Goal: Task Accomplishment & Management: Manage account settings

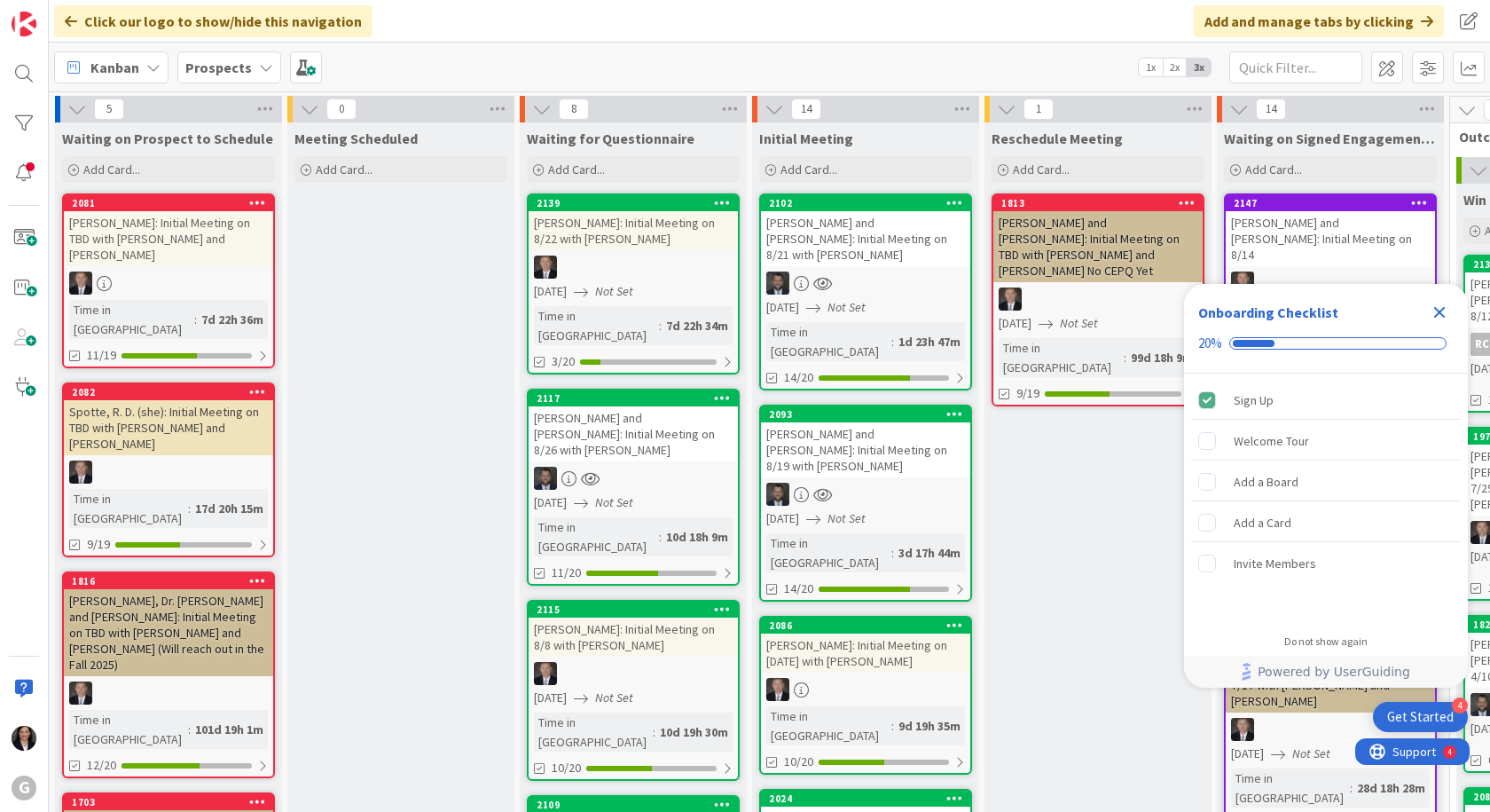
click at [1442, 304] on icon "Close Checklist" at bounding box center [1440, 312] width 21 height 21
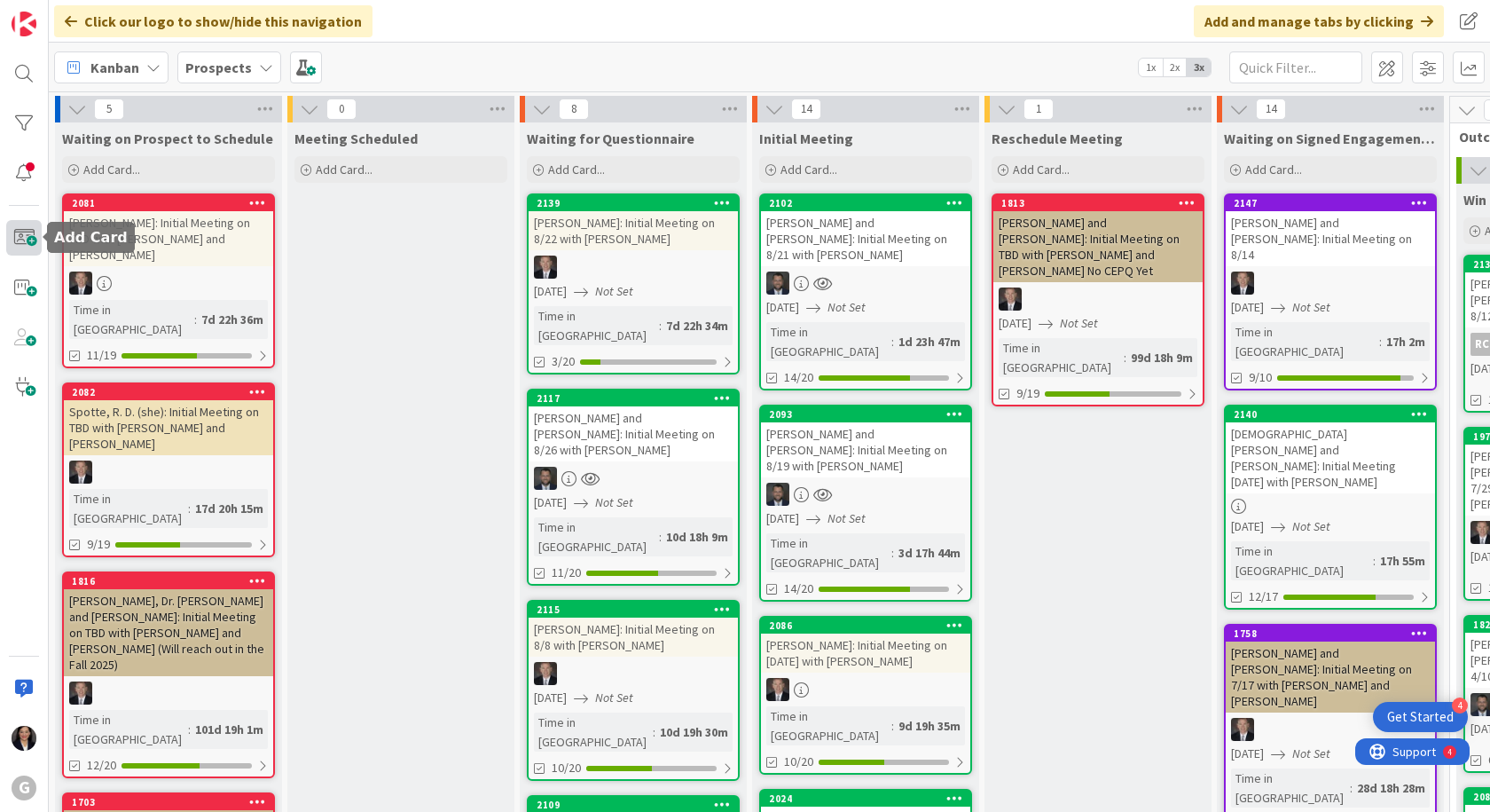
click at [23, 239] on span at bounding box center [24, 237] width 35 height 35
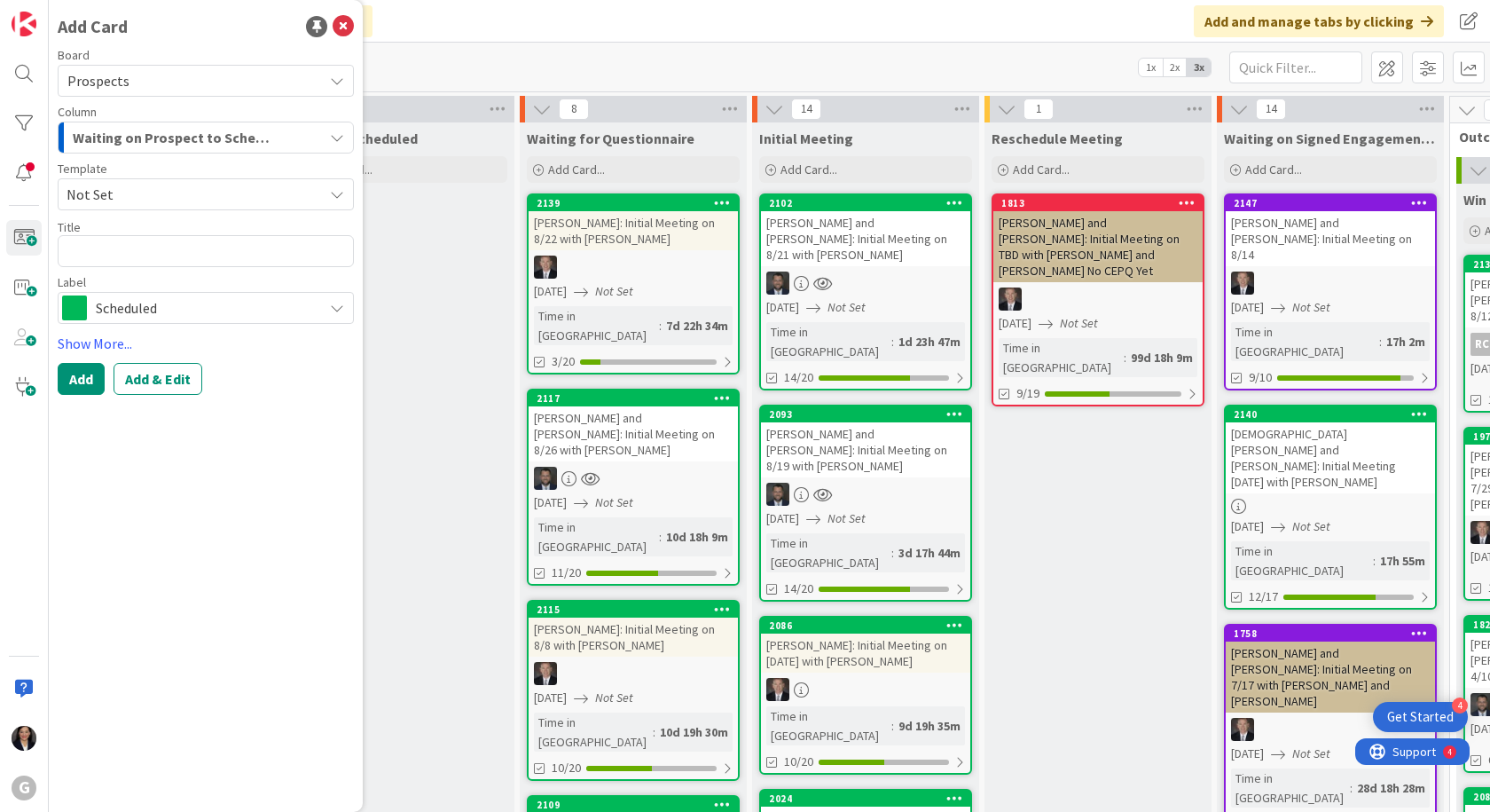
click at [250, 139] on span "Waiting on Prospect to Schedule" at bounding box center [175, 137] width 204 height 23
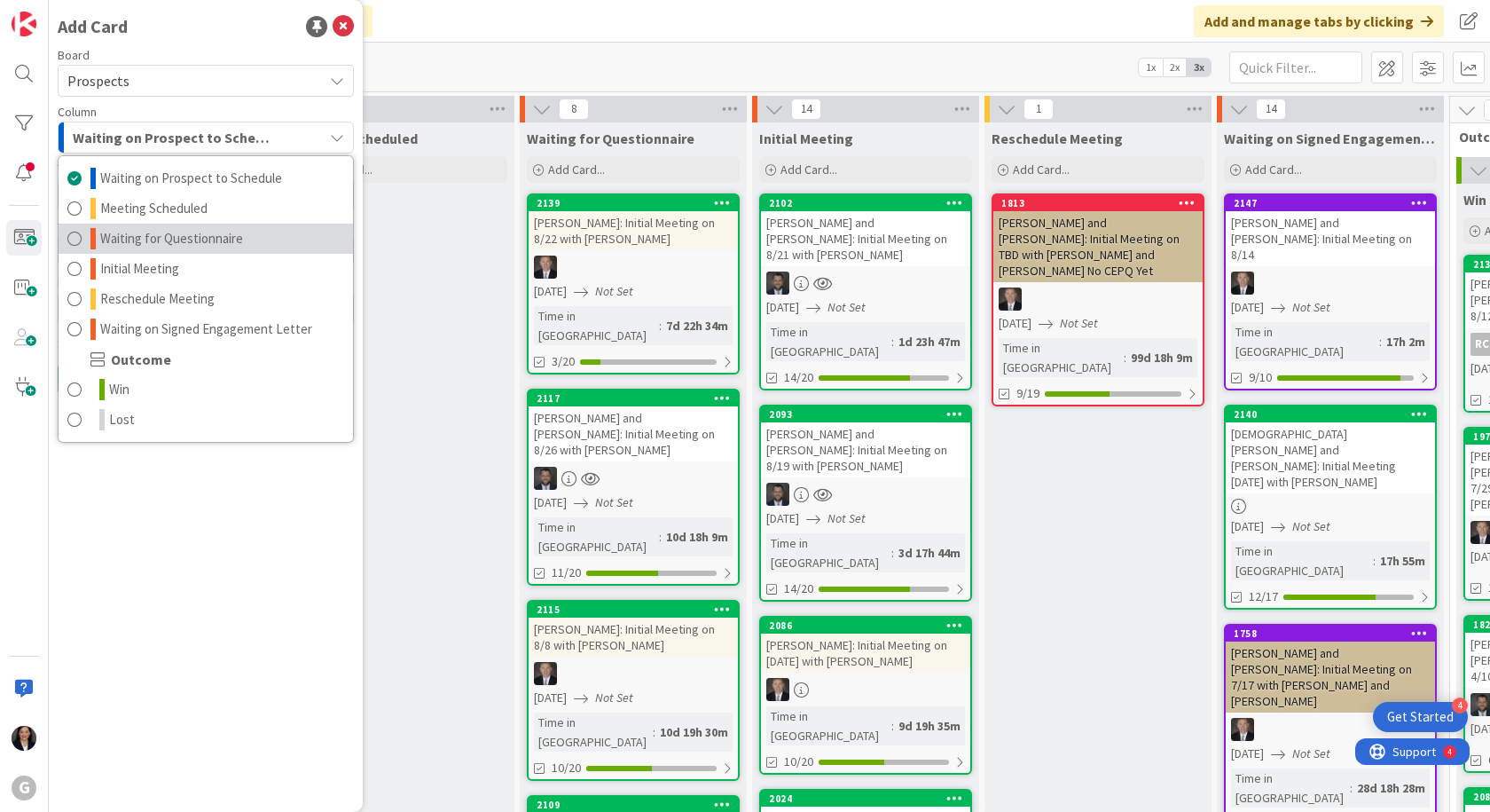
click at [207, 245] on span "Waiting for Questionnaire" at bounding box center [171, 239] width 143 height 21
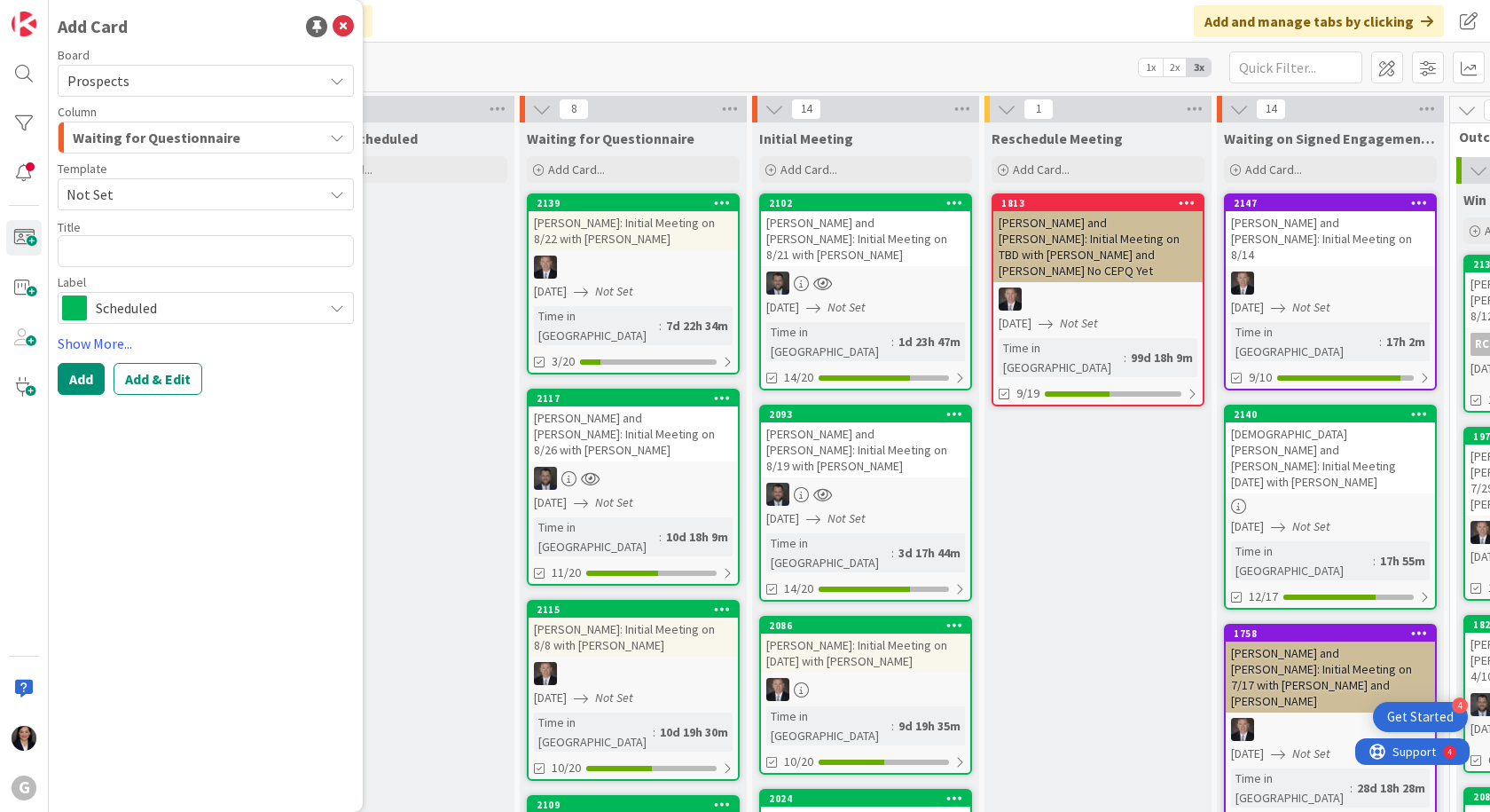
click at [145, 200] on span "Not Set" at bounding box center [188, 194] width 243 height 23
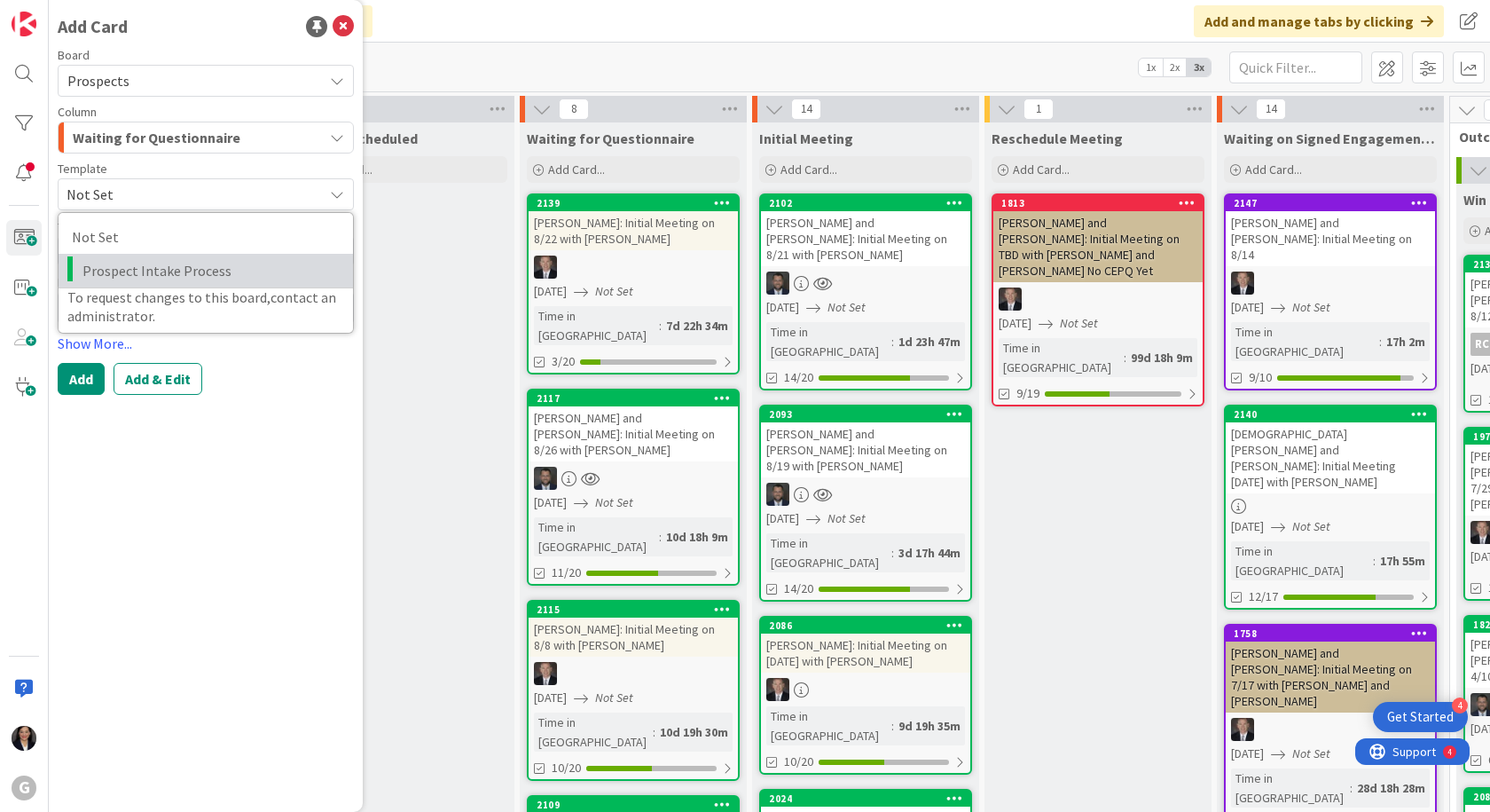
click at [141, 265] on span "Prospect Intake Process" at bounding box center [211, 270] width 258 height 23
type textarea "x"
type textarea "Prospect Intake Process"
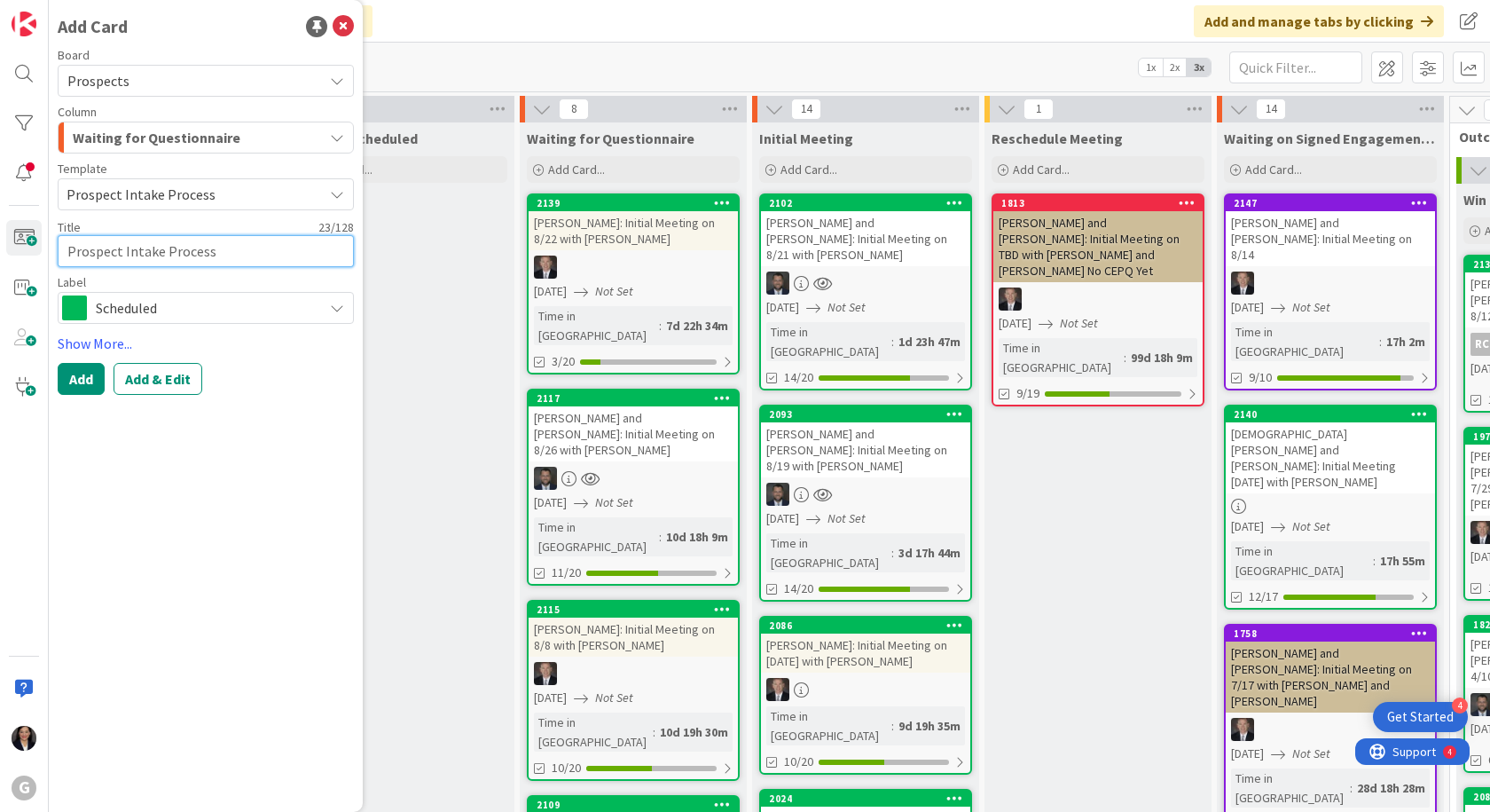
drag, startPoint x: 230, startPoint y: 250, endPoint x: 62, endPoint y: 246, distance: 168.0
click at [62, 246] on textarea "Prospect Intake Process" at bounding box center [206, 251] width 297 height 32
type textarea "x"
type textarea "C"
type textarea "x"
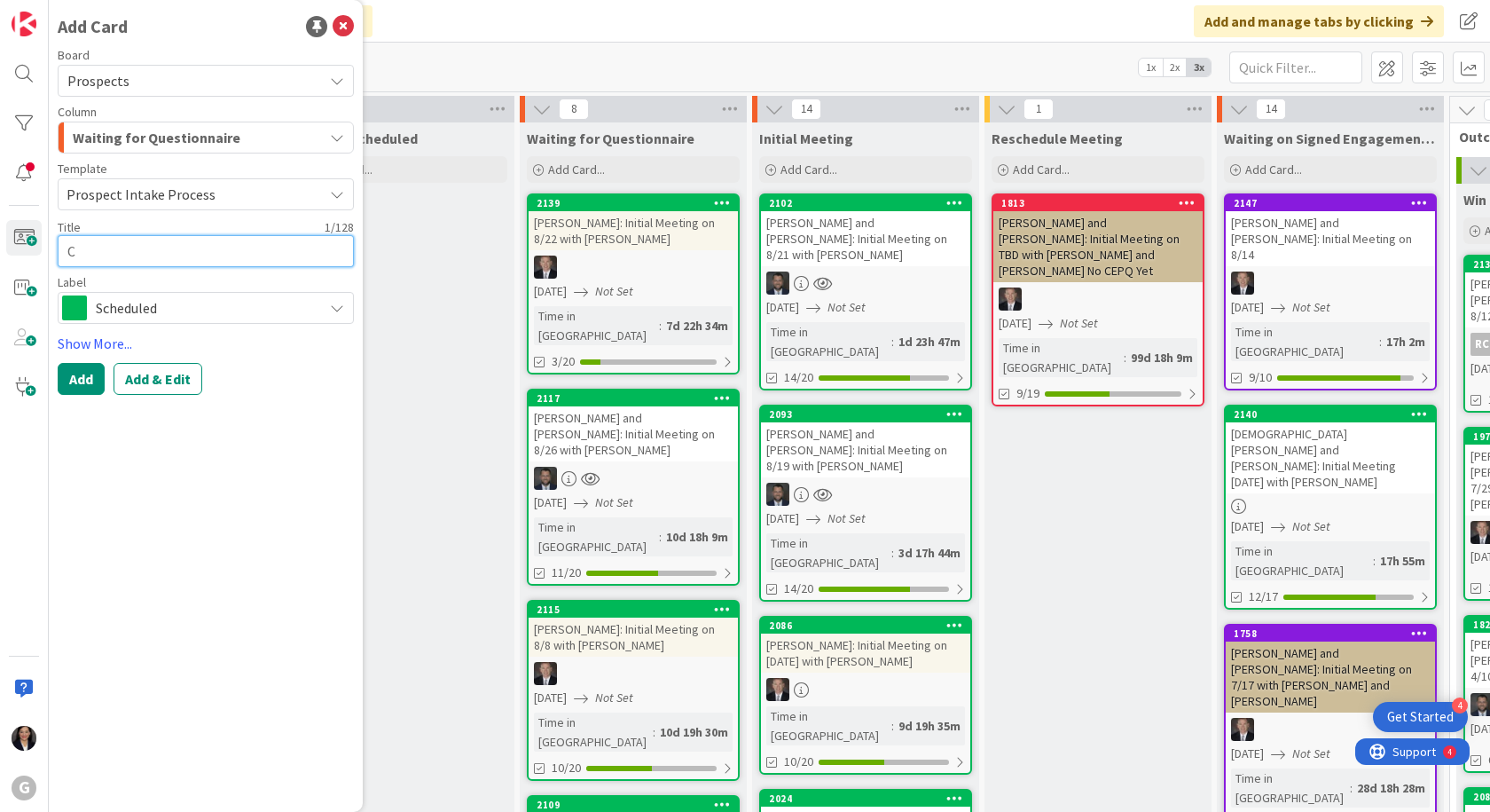
type textarea "Co"
type textarea "x"
type textarea "Col"
type textarea "x"
type textarea "Coll"
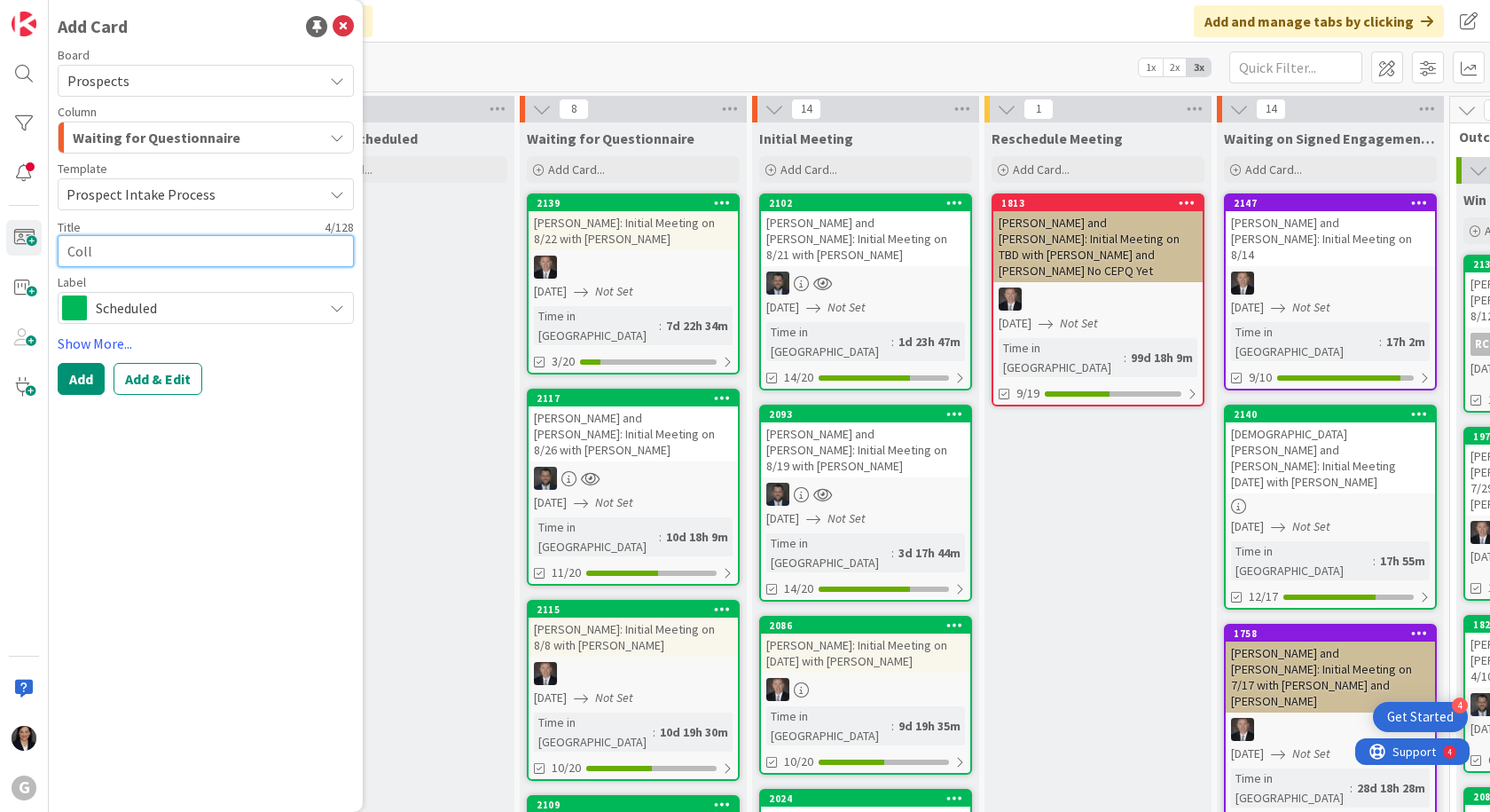
type textarea "x"
type textarea "Colli"
type textarea "x"
type textarea "Collin"
type textarea "x"
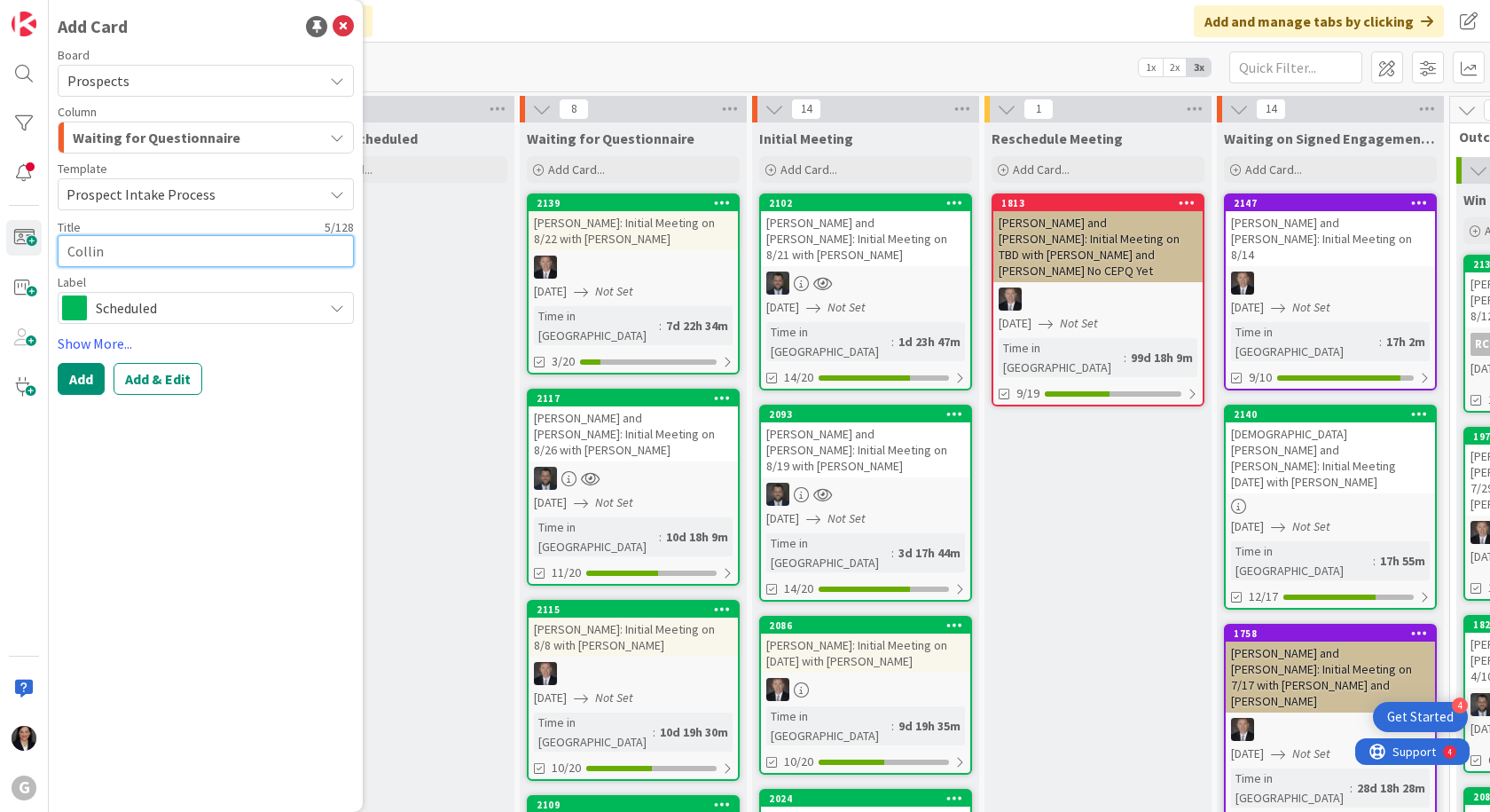
type textarea "[PERSON_NAME]"
type textarea "x"
type textarea "[PERSON_NAME],"
type textarea "x"
type textarea "[PERSON_NAME],"
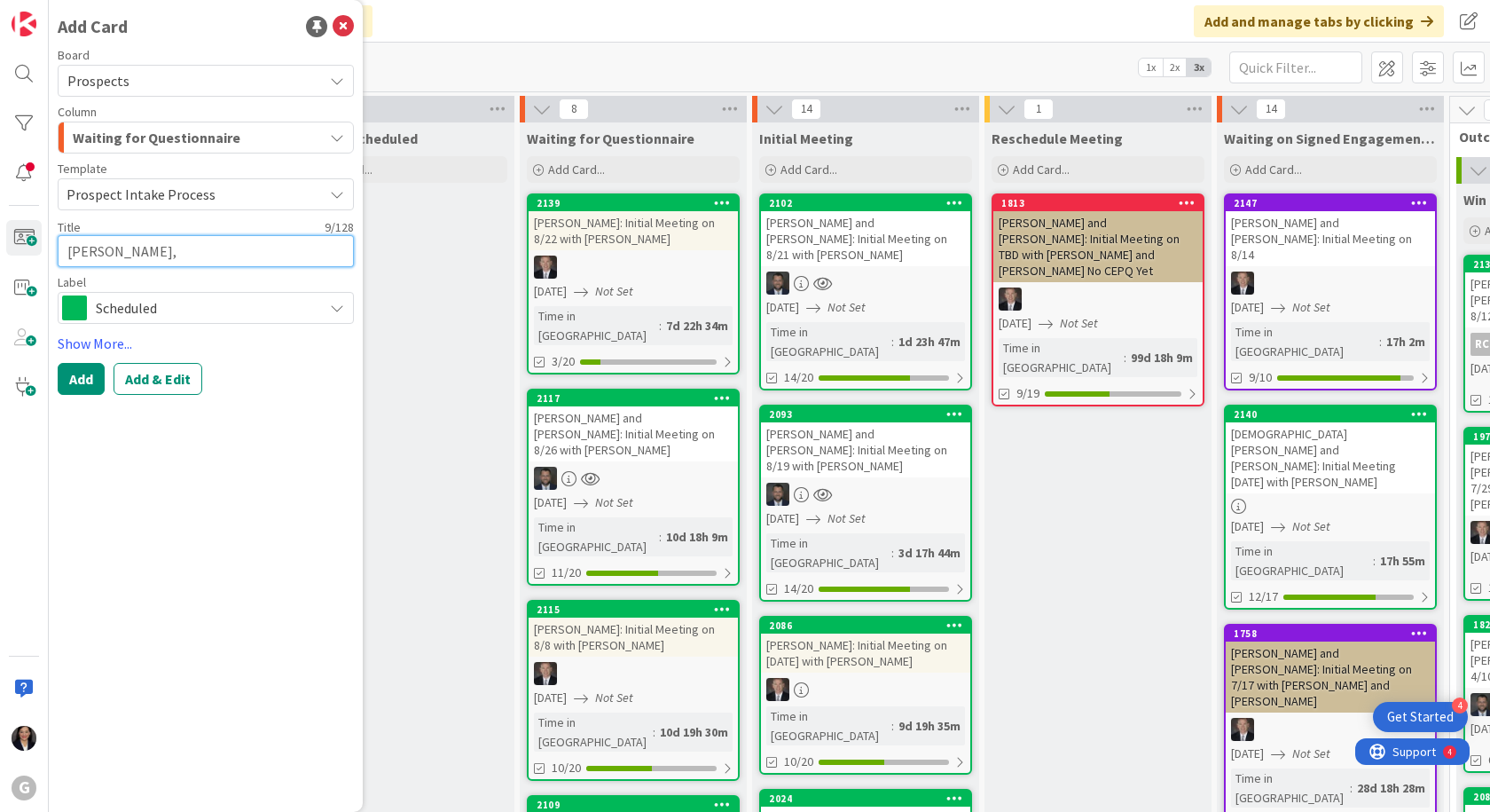
type textarea "x"
type textarea "[PERSON_NAME], G"
type textarea "x"
type textarea "[PERSON_NAME]"
type textarea "x"
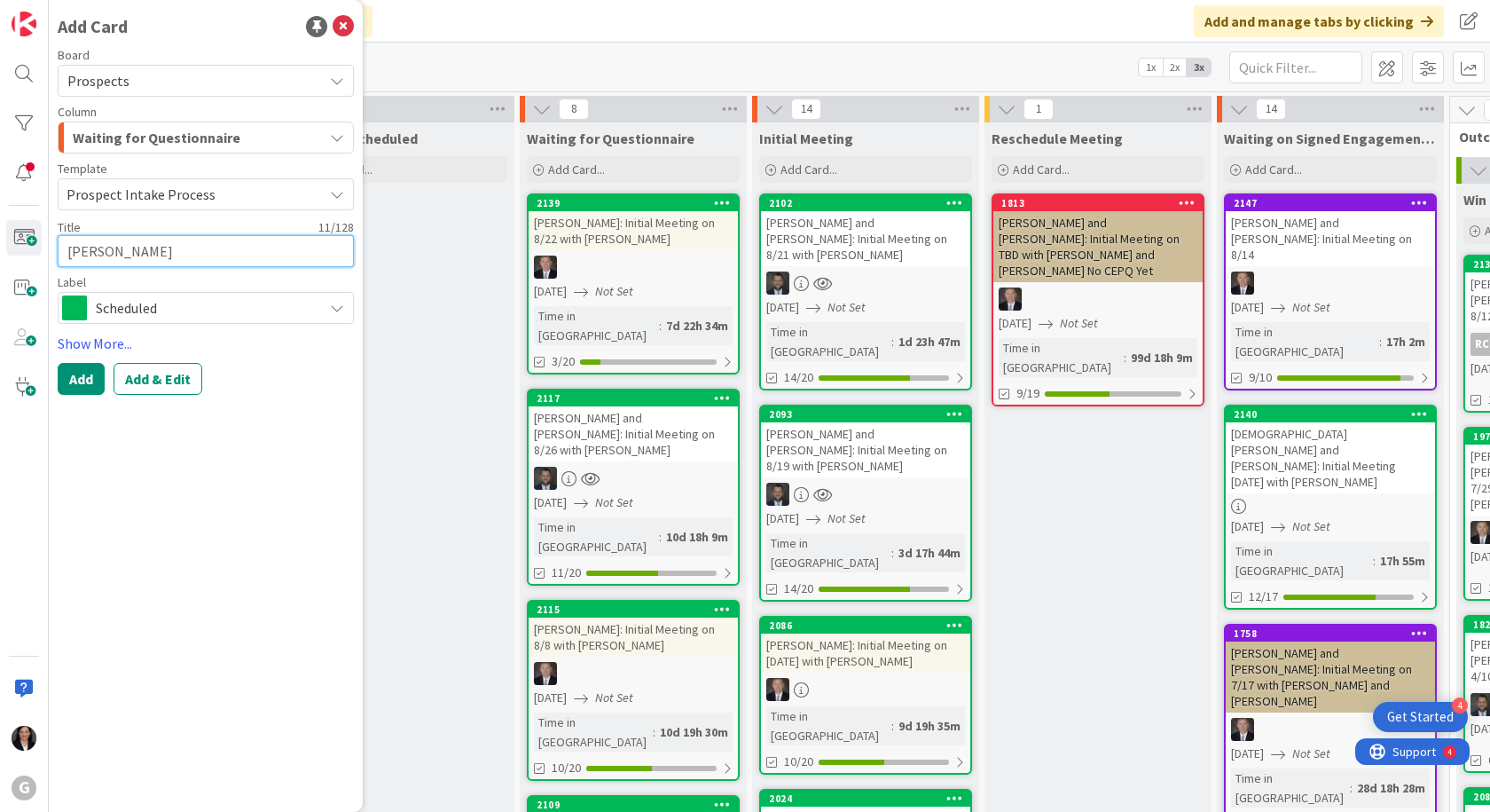
type textarea "[PERSON_NAME], Gre"
type textarea "x"
type textarea "[PERSON_NAME]"
type textarea "x"
type textarea "[PERSON_NAME]"
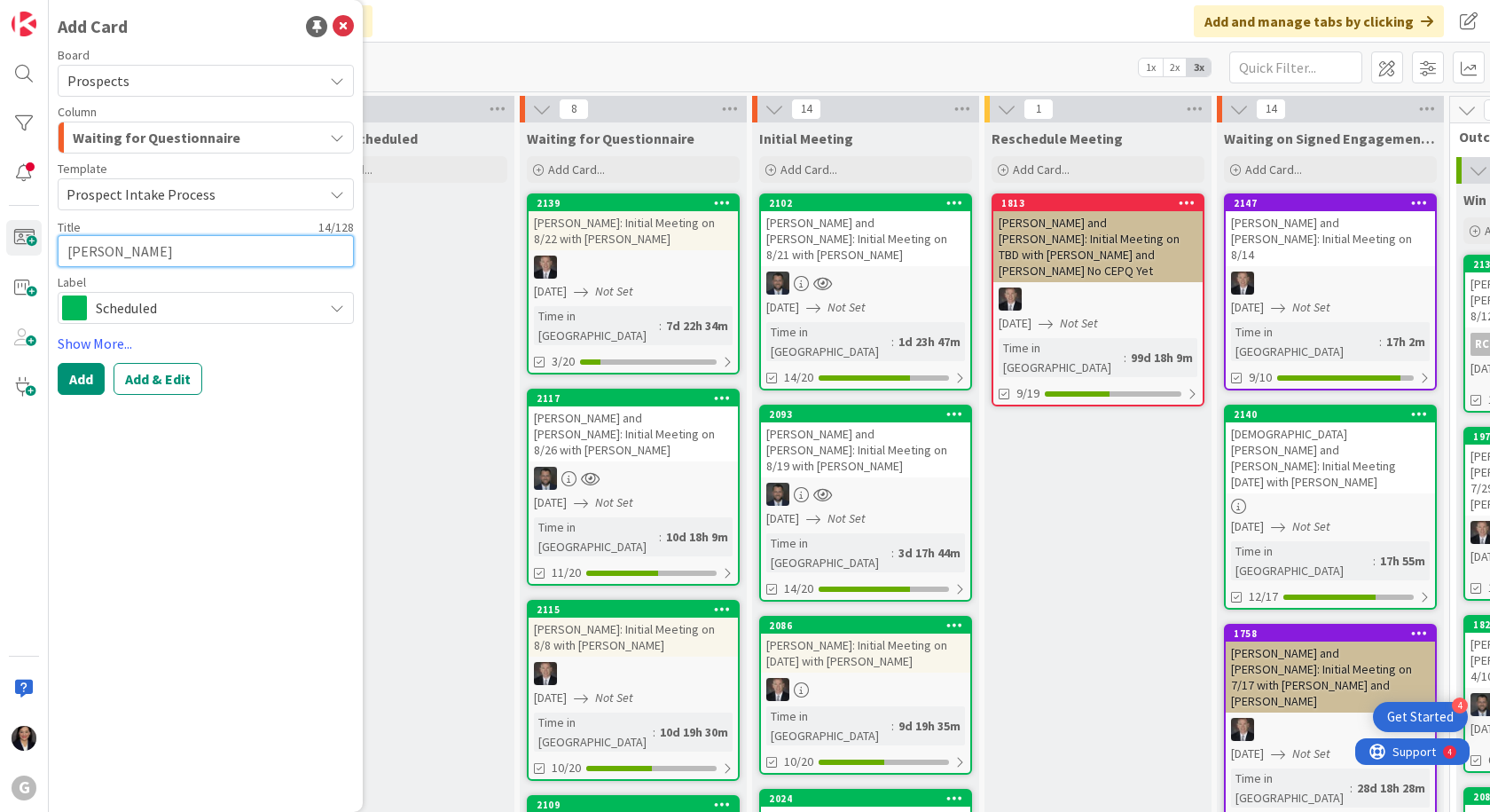
type textarea "x"
type textarea "[PERSON_NAME]"
type textarea "x"
type textarea "[PERSON_NAME] an"
type textarea "x"
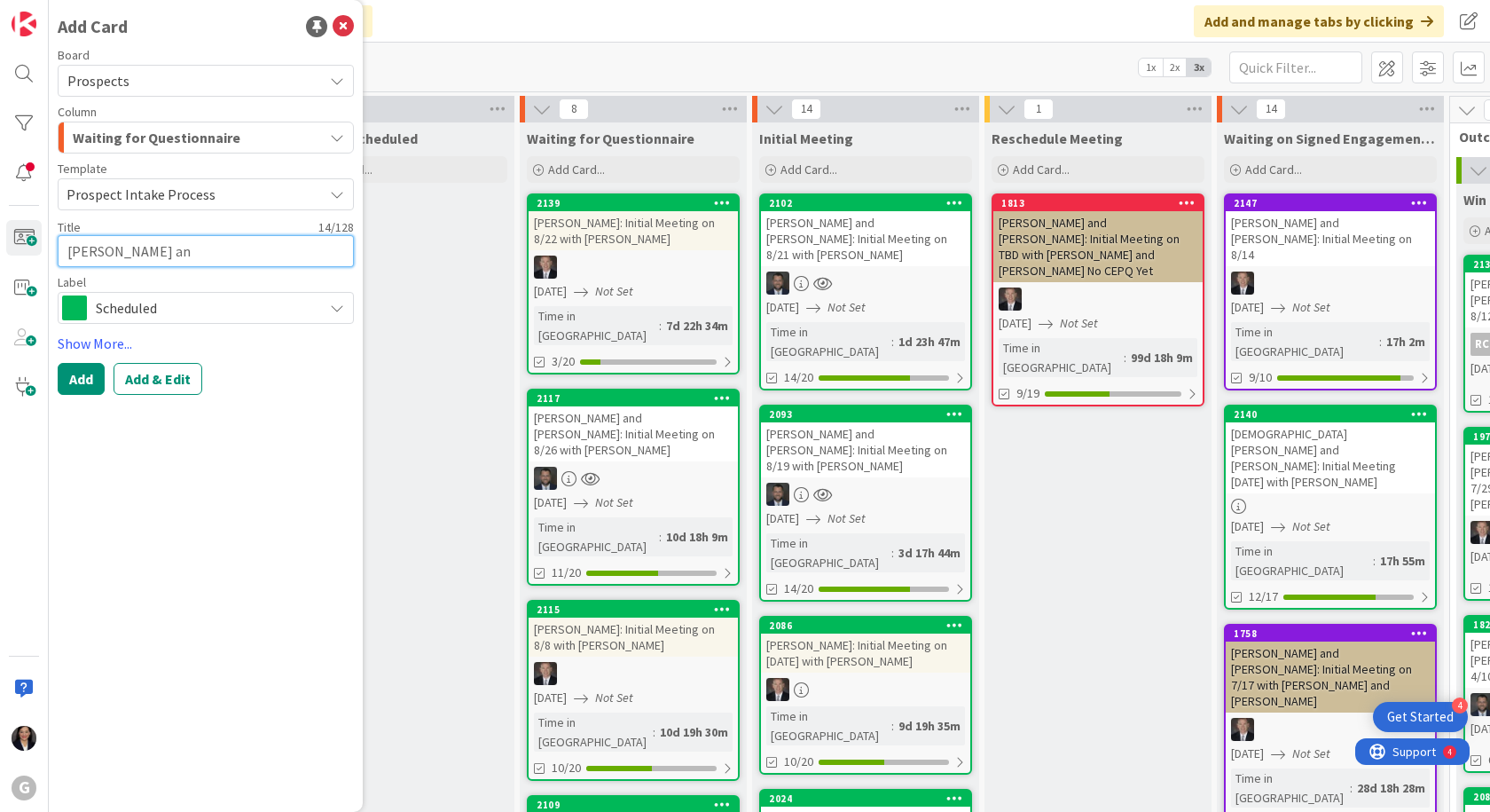
type textarea "[PERSON_NAME] and"
type textarea "x"
type textarea "[PERSON_NAME] and"
type textarea "x"
type textarea "[PERSON_NAME] and A"
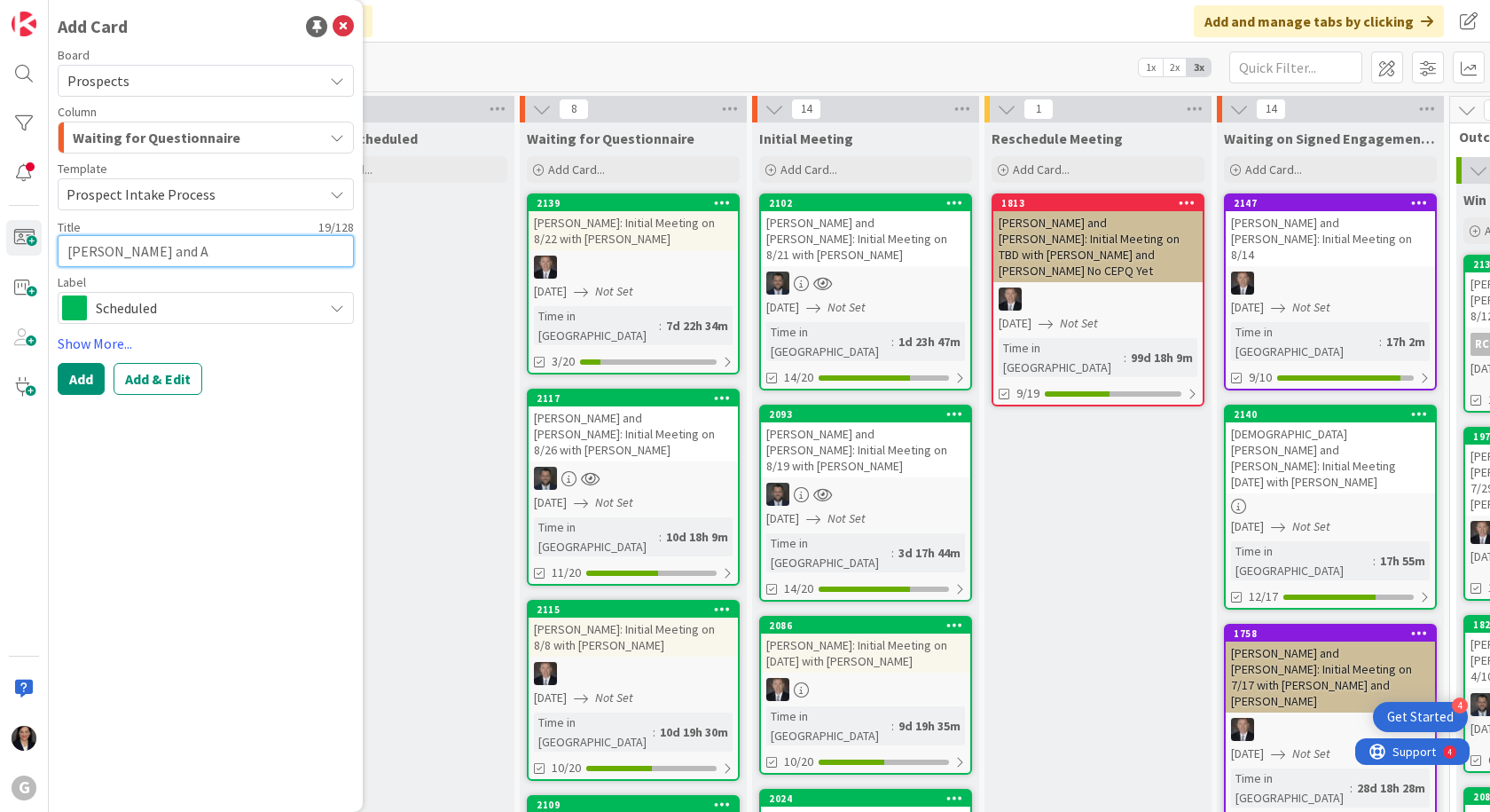
type textarea "x"
type textarea "[PERSON_NAME] and An"
type textarea "x"
type textarea "[PERSON_NAME] and [PERSON_NAME]"
type textarea "x"
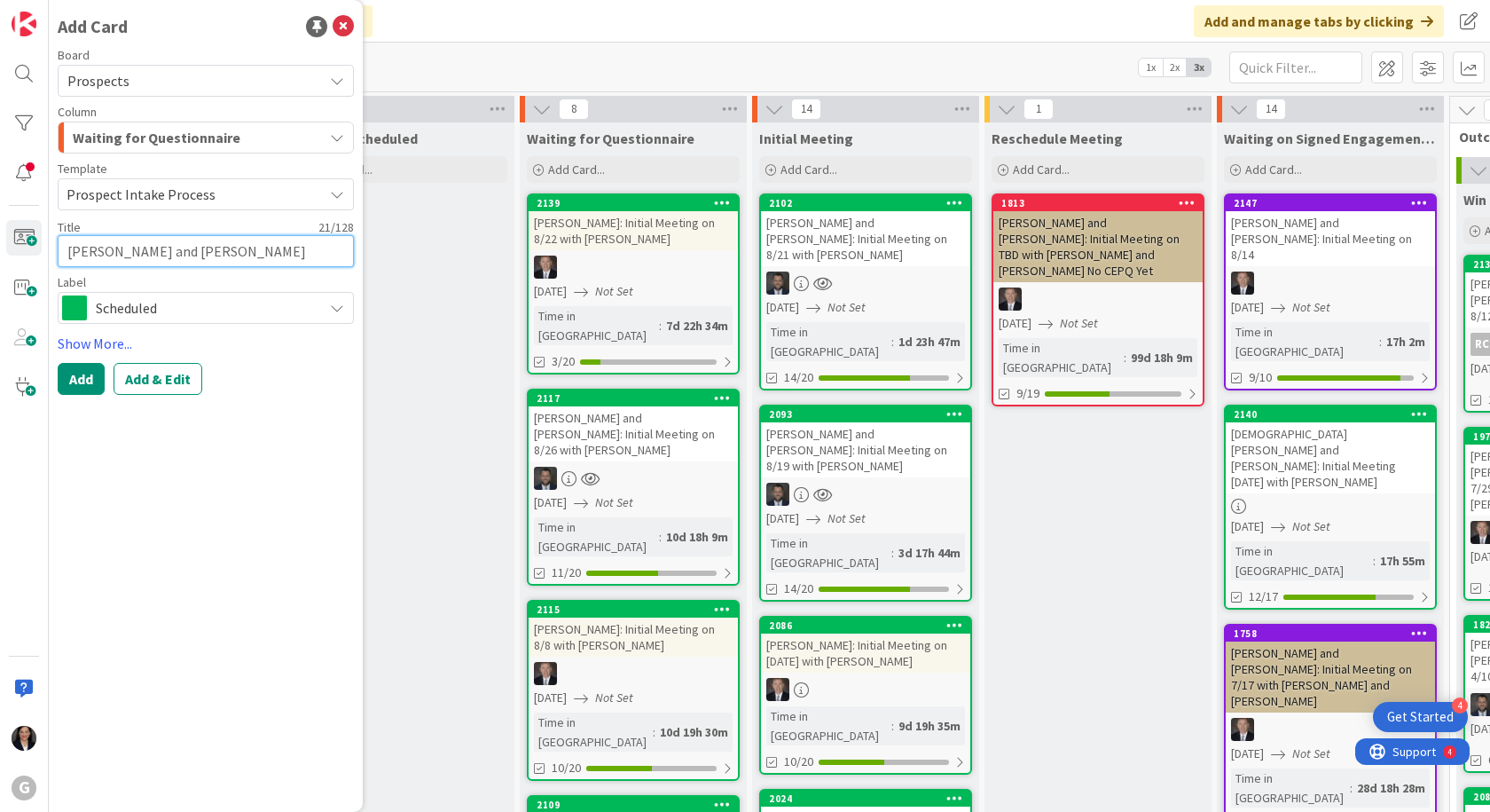
type textarea "[PERSON_NAME] and [PERSON_NAME]"
type textarea "x"
type textarea "[PERSON_NAME] and [PERSON_NAME]"
type textarea "x"
type textarea "[PERSON_NAME] and [PERSON_NAME]"
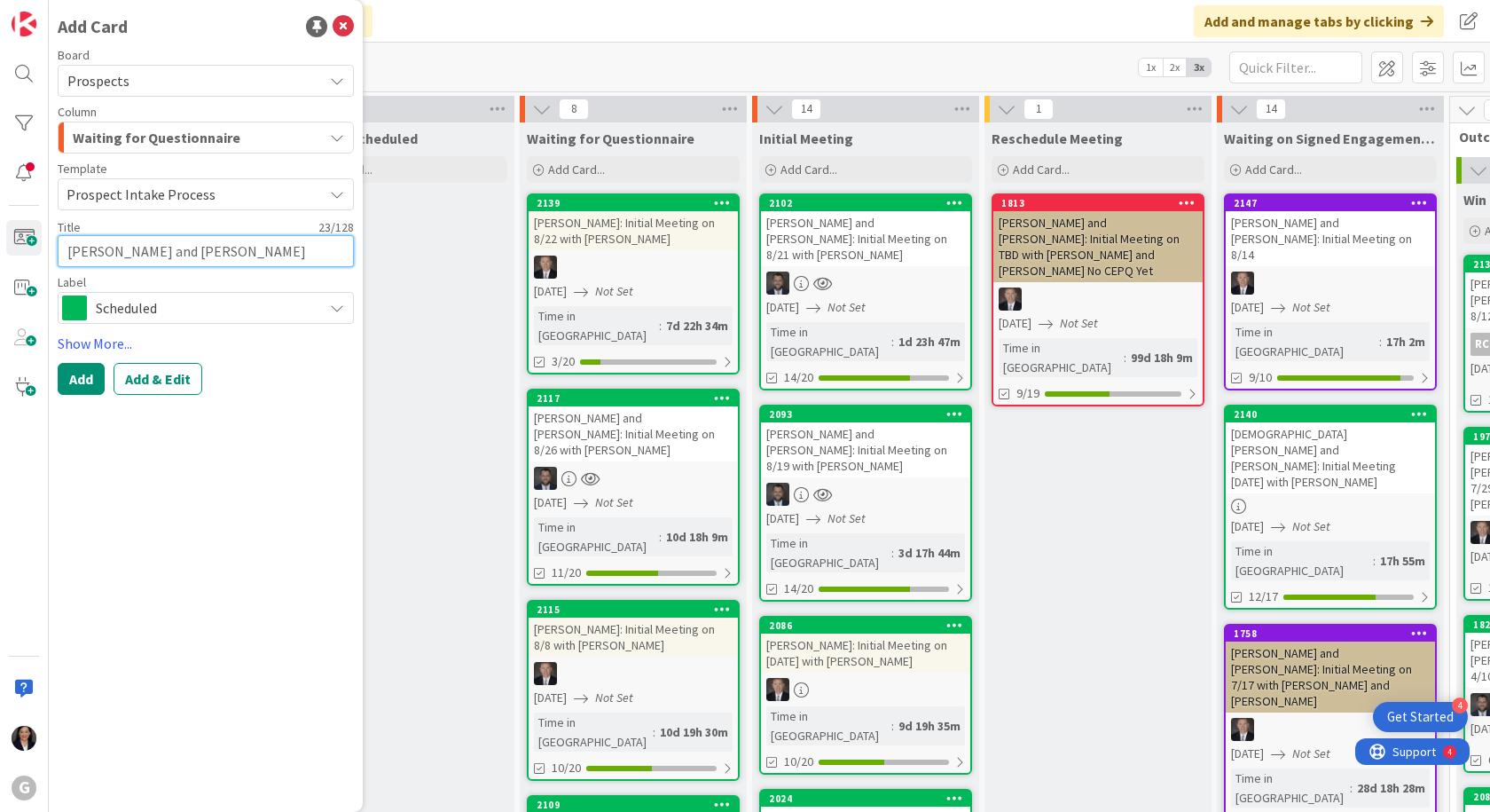
type textarea "x"
type textarea "[PERSON_NAME] and [PERSON_NAME]"
type textarea "x"
type textarea "[PERSON_NAME] and [PERSON_NAME]"
type textarea "x"
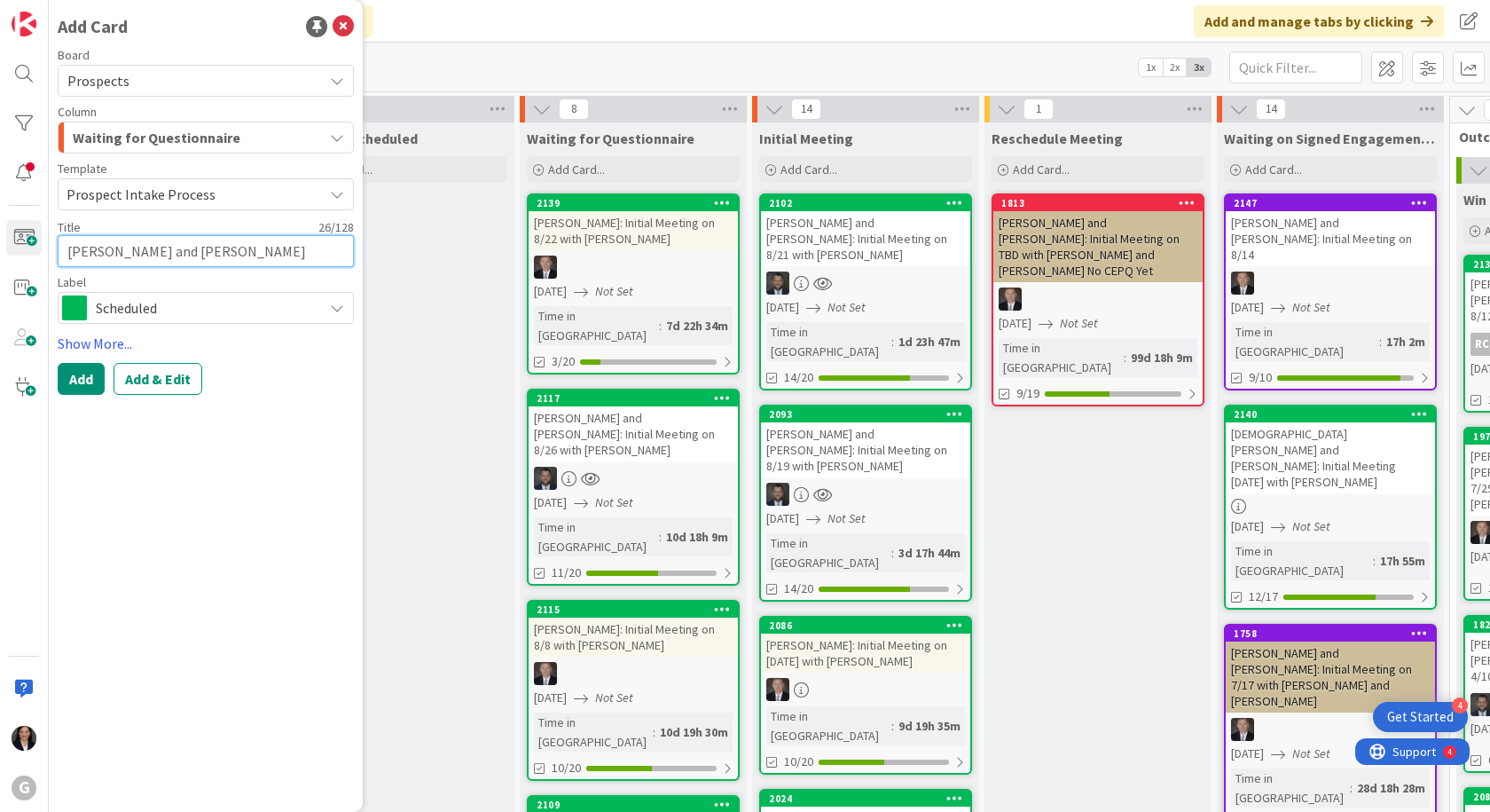
type textarea "[PERSON_NAME] and [PERSON_NAME]"
type textarea "x"
type textarea "[PERSON_NAME] and [PERSON_NAME]"
type textarea "x"
type textarea "[PERSON_NAME] and [PERSON_NAME]"
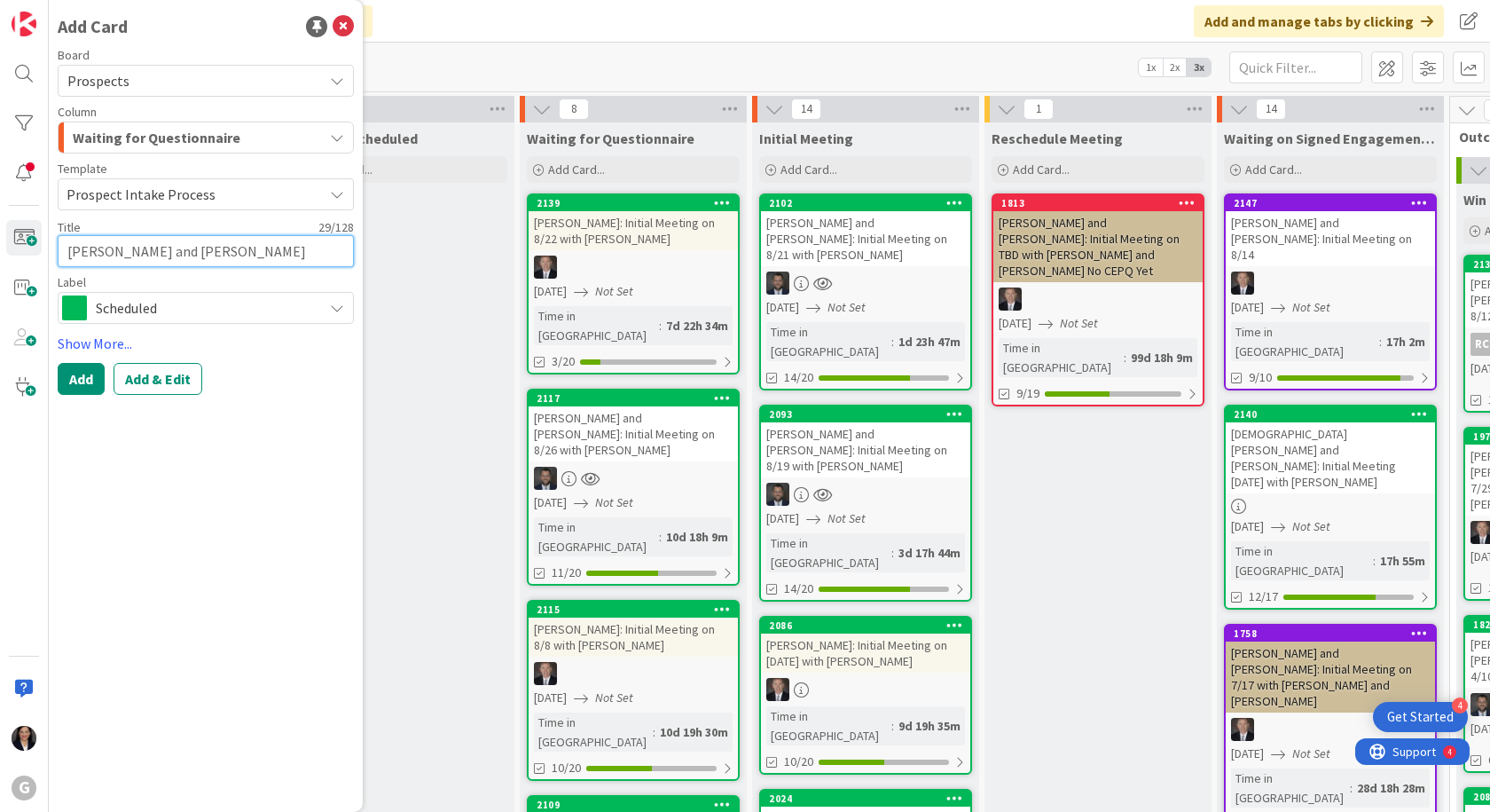
type textarea "x"
type textarea "[PERSON_NAME] and [PERSON_NAME]"
type textarea "x"
type textarea "[PERSON_NAME] and [PERSON_NAME]"
type textarea "x"
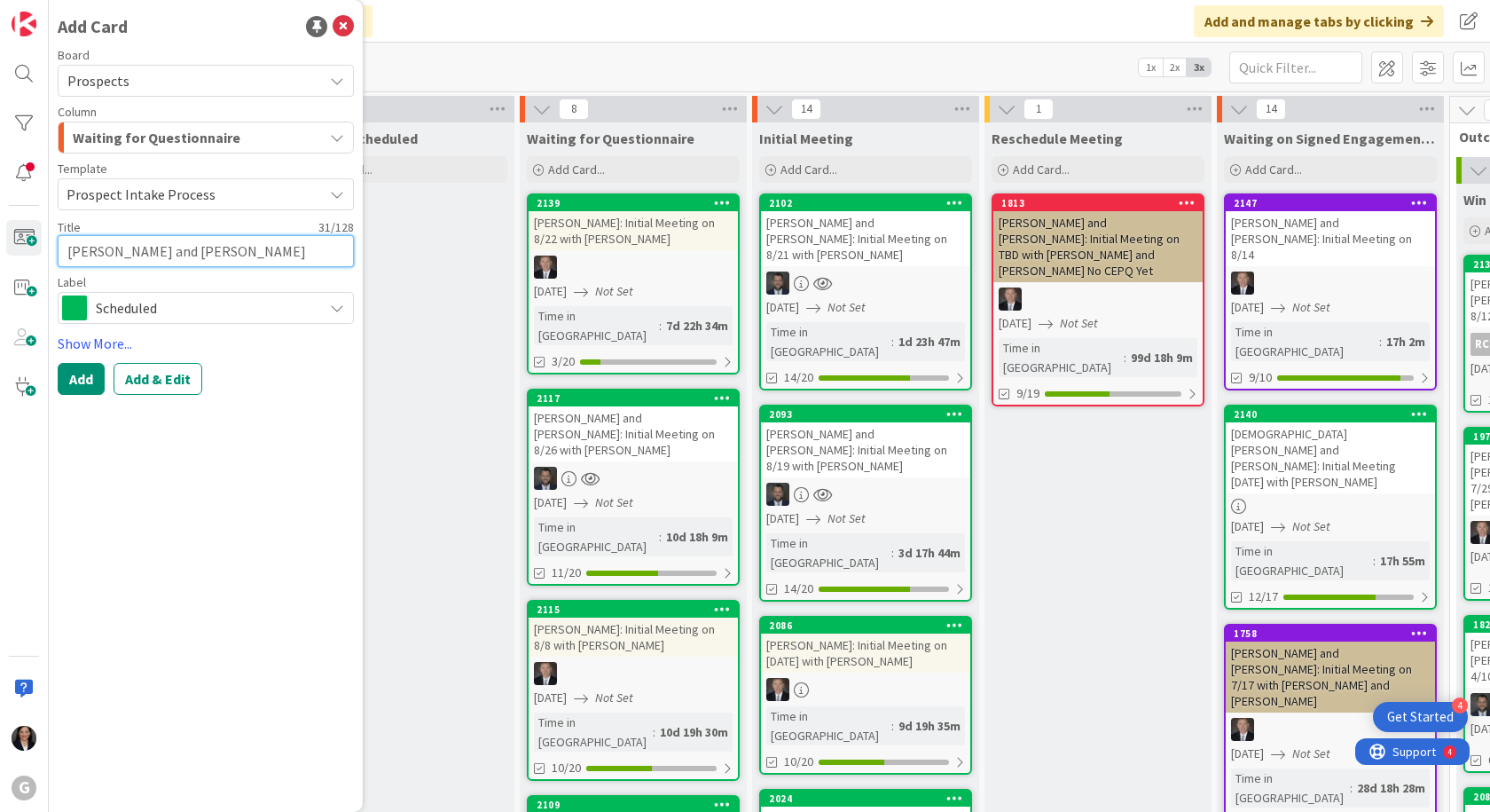
type textarea "[PERSON_NAME] and [PERSON_NAME]"
type textarea "x"
type textarea "[PERSON_NAME] and [PERSON_NAME]"
type textarea "x"
type textarea "[PERSON_NAME] and [PERSON_NAME] o"
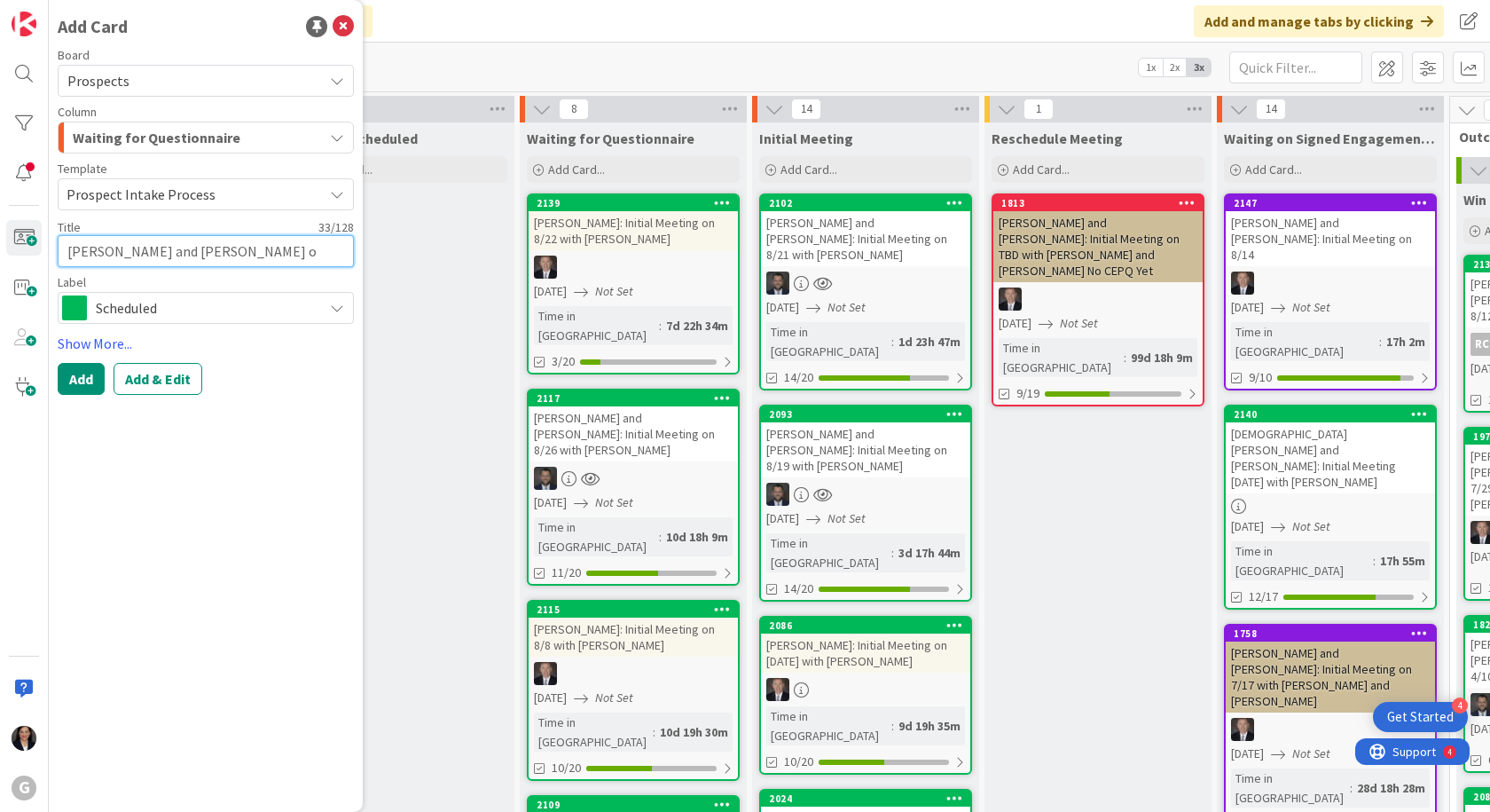
type textarea "x"
type textarea "[PERSON_NAME] and [PERSON_NAME] on"
type textarea "x"
type textarea "[PERSON_NAME] and [PERSON_NAME] on"
type textarea "x"
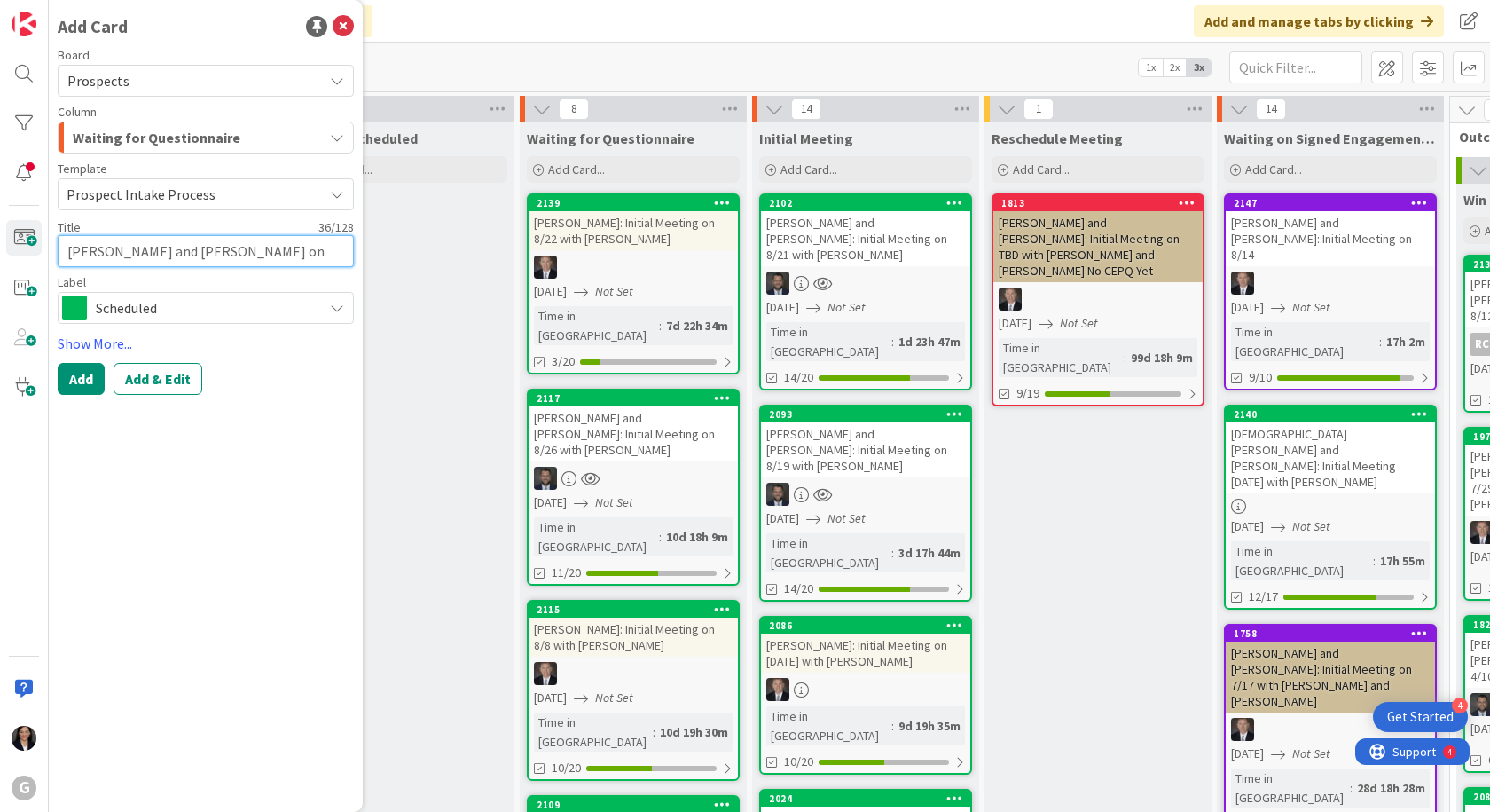
type textarea "[PERSON_NAME] and [PERSON_NAME] on 9"
type textarea "x"
type textarea "[PERSON_NAME] and [PERSON_NAME] on 9/"
type textarea "x"
type textarea "[PERSON_NAME] and [PERSON_NAME] on 9/1"
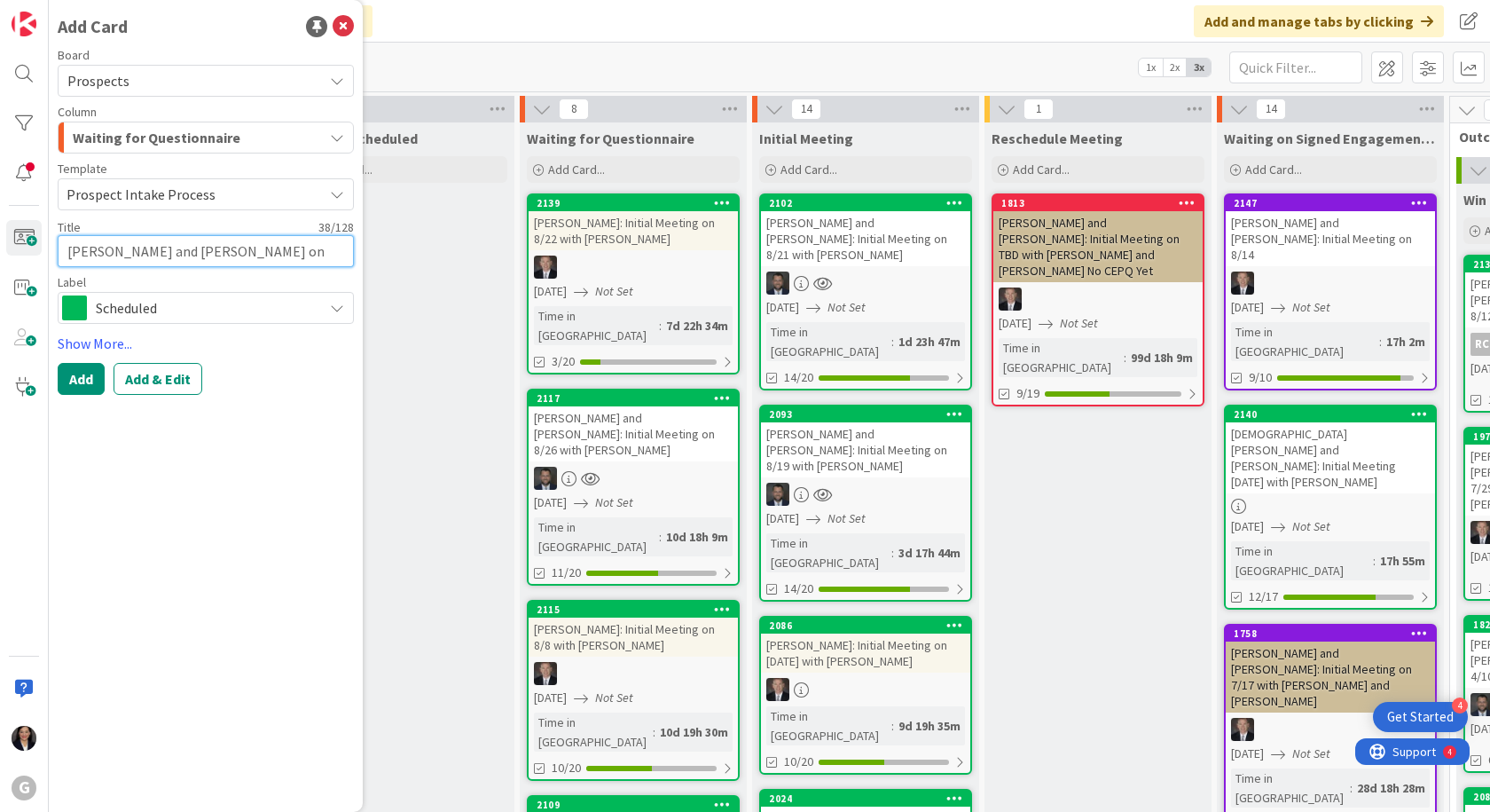
type textarea "x"
type textarea "[PERSON_NAME] and [PERSON_NAME] on 9/16"
type textarea "x"
type textarea "[PERSON_NAME] and [PERSON_NAME] on 9/16"
type textarea "x"
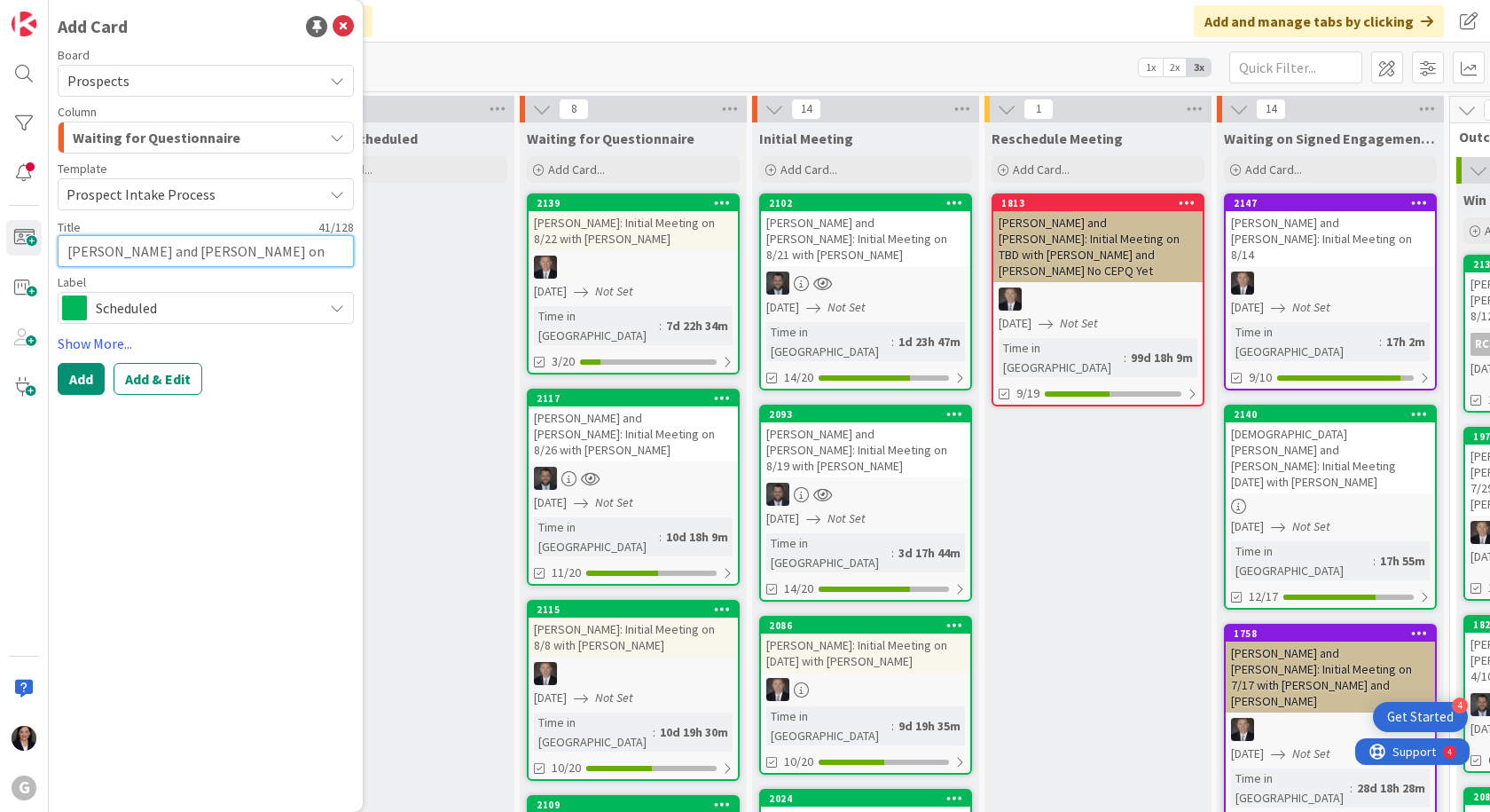
type textarea "[PERSON_NAME] and [PERSON_NAME] on 9/16 w"
type textarea "x"
type textarea "[PERSON_NAME] and [PERSON_NAME] on 9/16 wi"
type textarea "x"
type textarea "[PERSON_NAME] and [PERSON_NAME] on 9/16 wit"
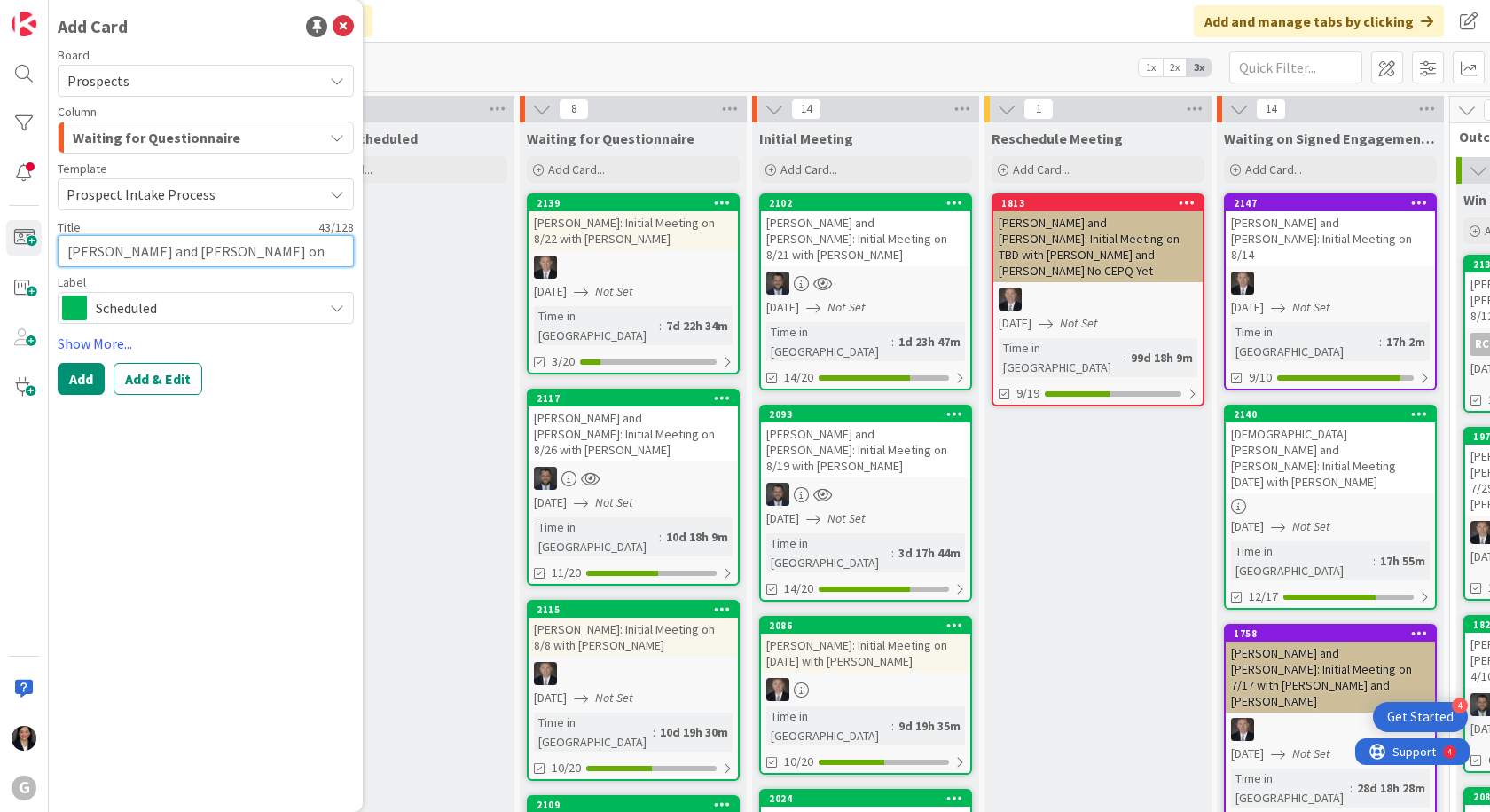
type textarea "x"
type textarea "[PERSON_NAME] and [PERSON_NAME] on 9/16 with"
type textarea "x"
type textarea "[PERSON_NAME] and [PERSON_NAME] on 9/16 with"
type textarea "x"
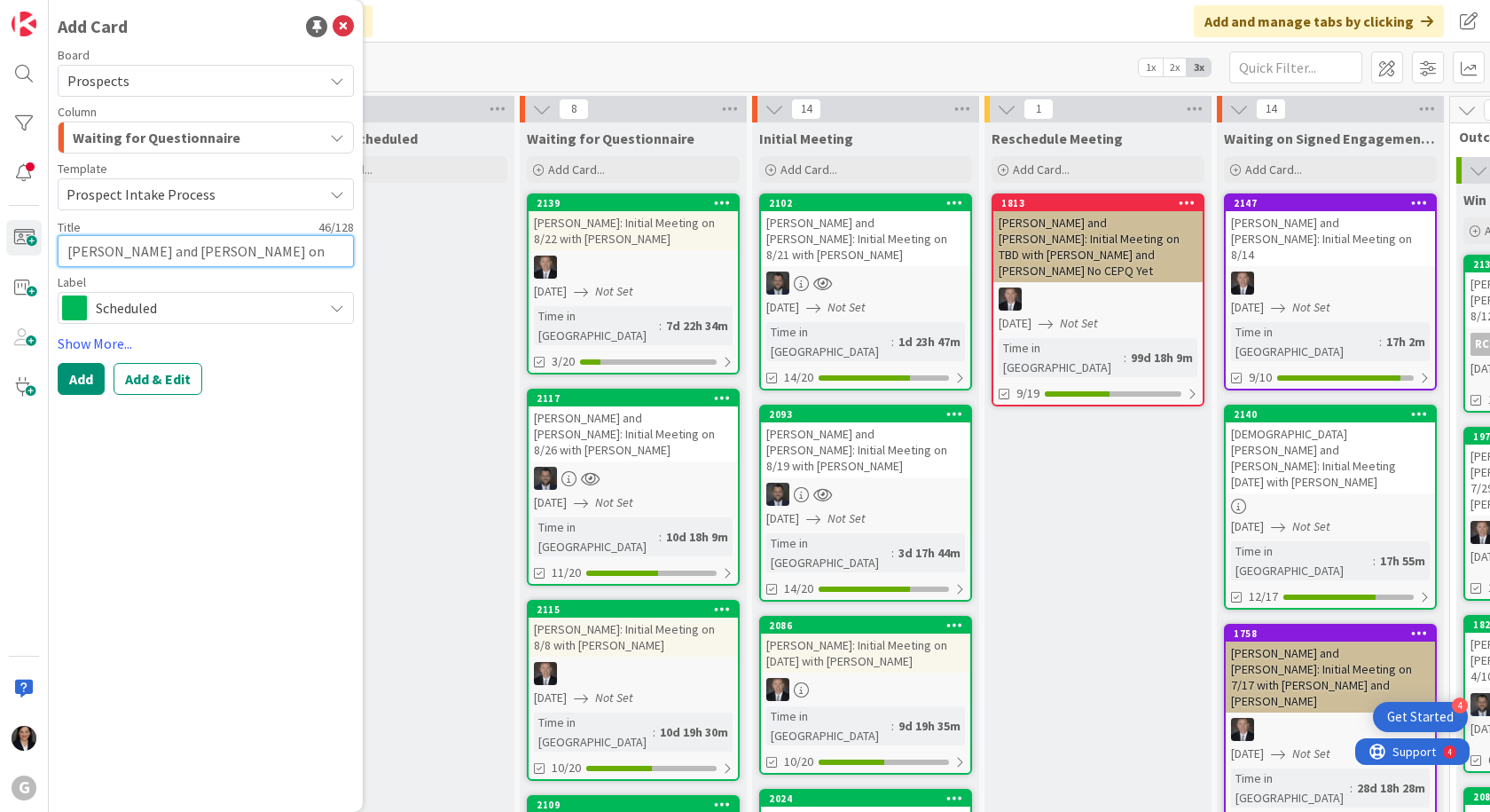
type textarea "[PERSON_NAME] and [PERSON_NAME] on 9/16 with J"
type textarea "x"
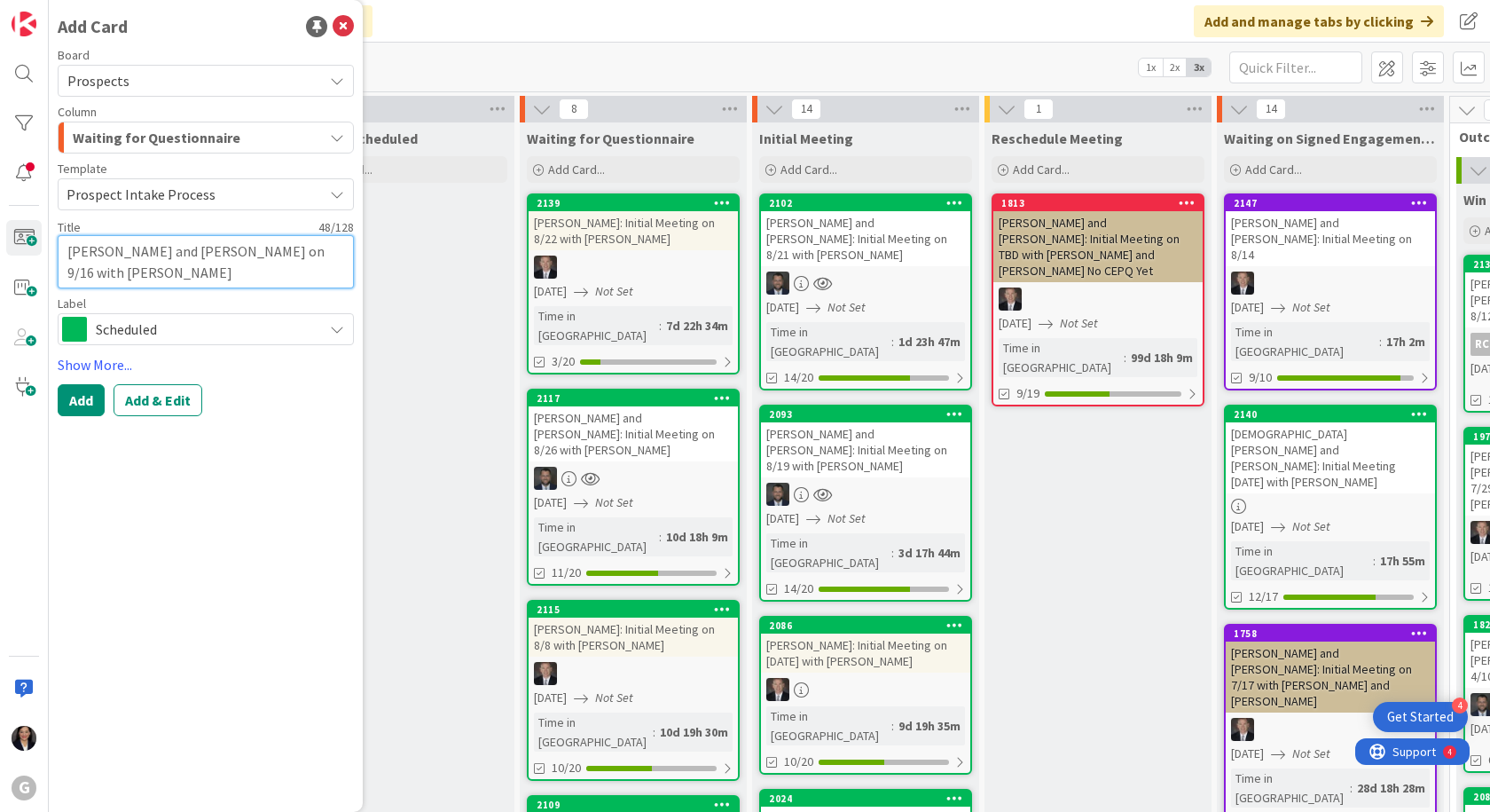
type textarea "[PERSON_NAME] and [PERSON_NAME] on 9/16 with [PERSON_NAME]"
type textarea "x"
type textarea "[PERSON_NAME] and [PERSON_NAME] on 9/16 with [PERSON_NAME]"
type textarea "x"
type textarea "[PERSON_NAME] and [PERSON_NAME] on 9/16 with [PERSON_NAME]"
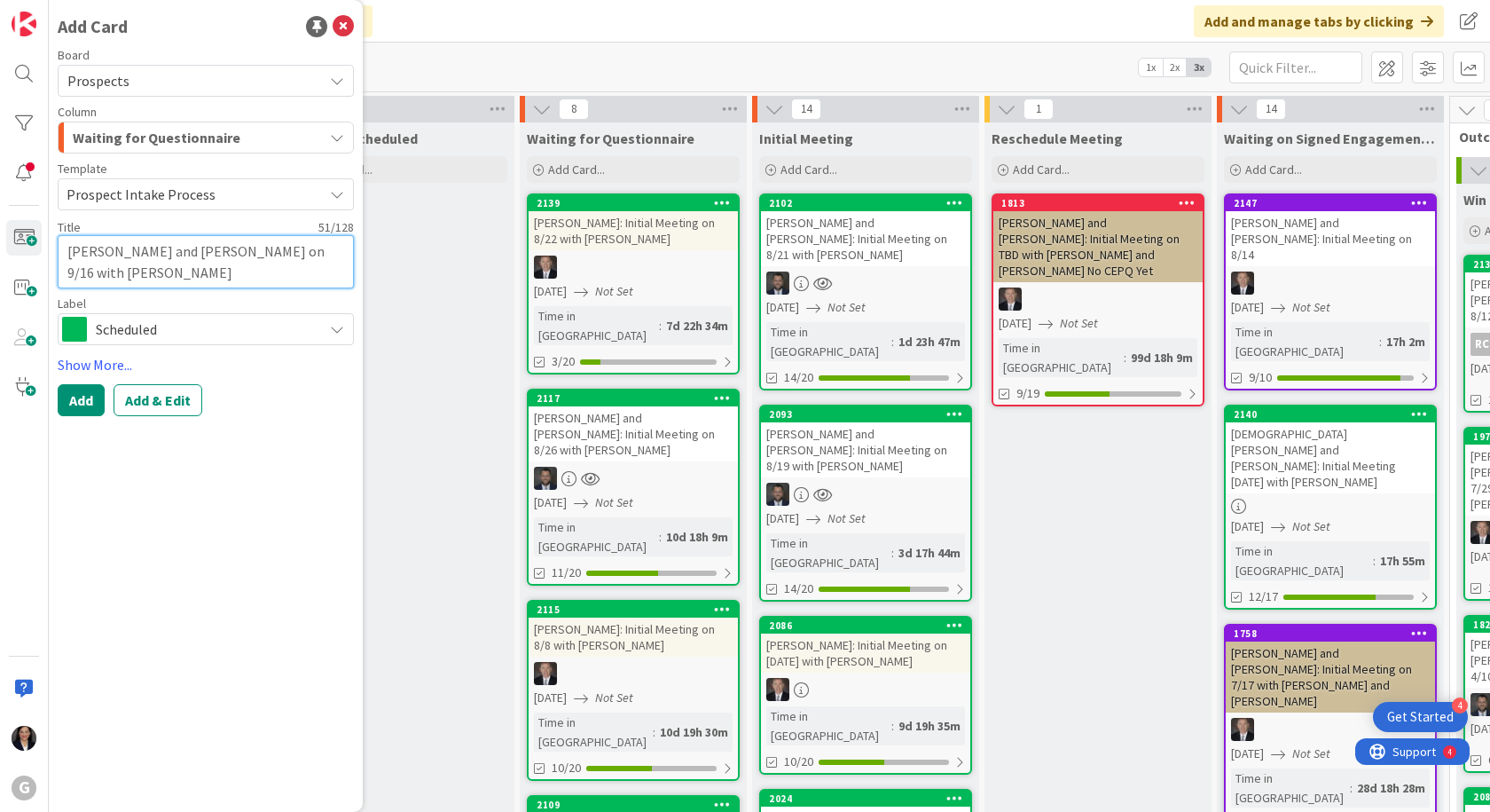
type textarea "x"
type textarea "[PERSON_NAME] and [PERSON_NAME] on 9/16 with [PERSON_NAME]"
click at [160, 404] on button "Add & Edit" at bounding box center [157, 400] width 88 height 32
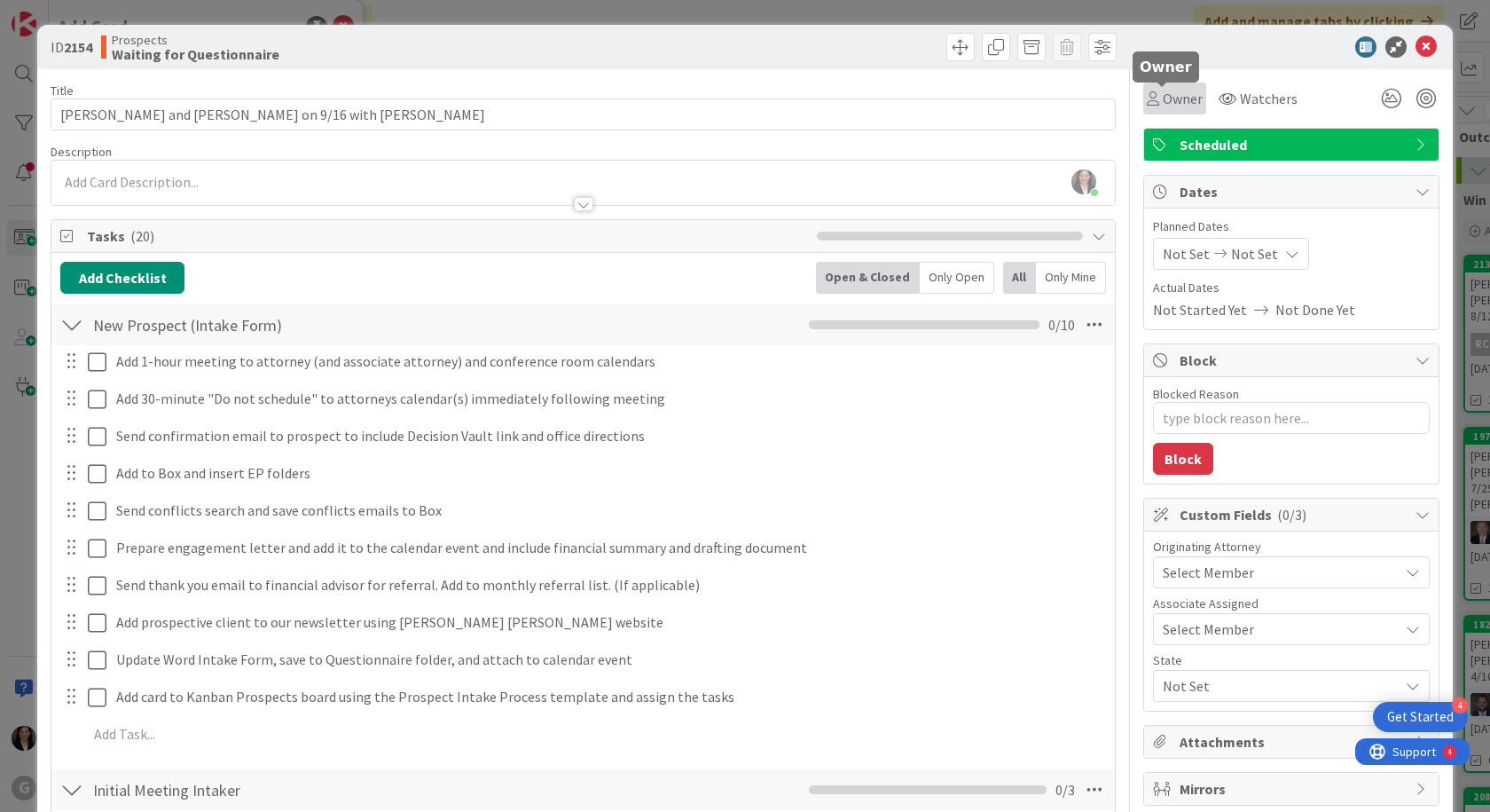
click at [1181, 105] on span "Owner" at bounding box center [1183, 98] width 40 height 21
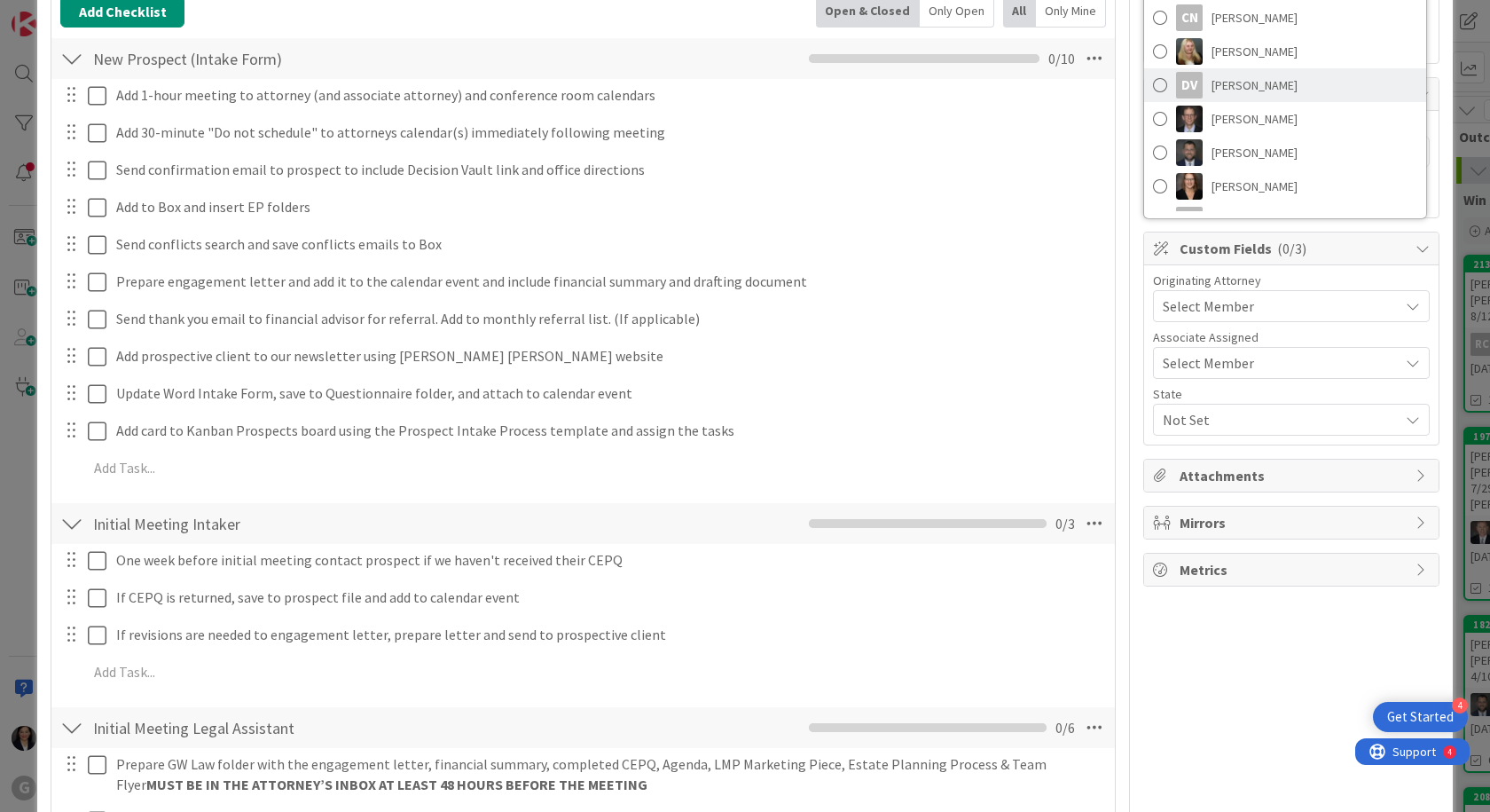
scroll to position [173, 0]
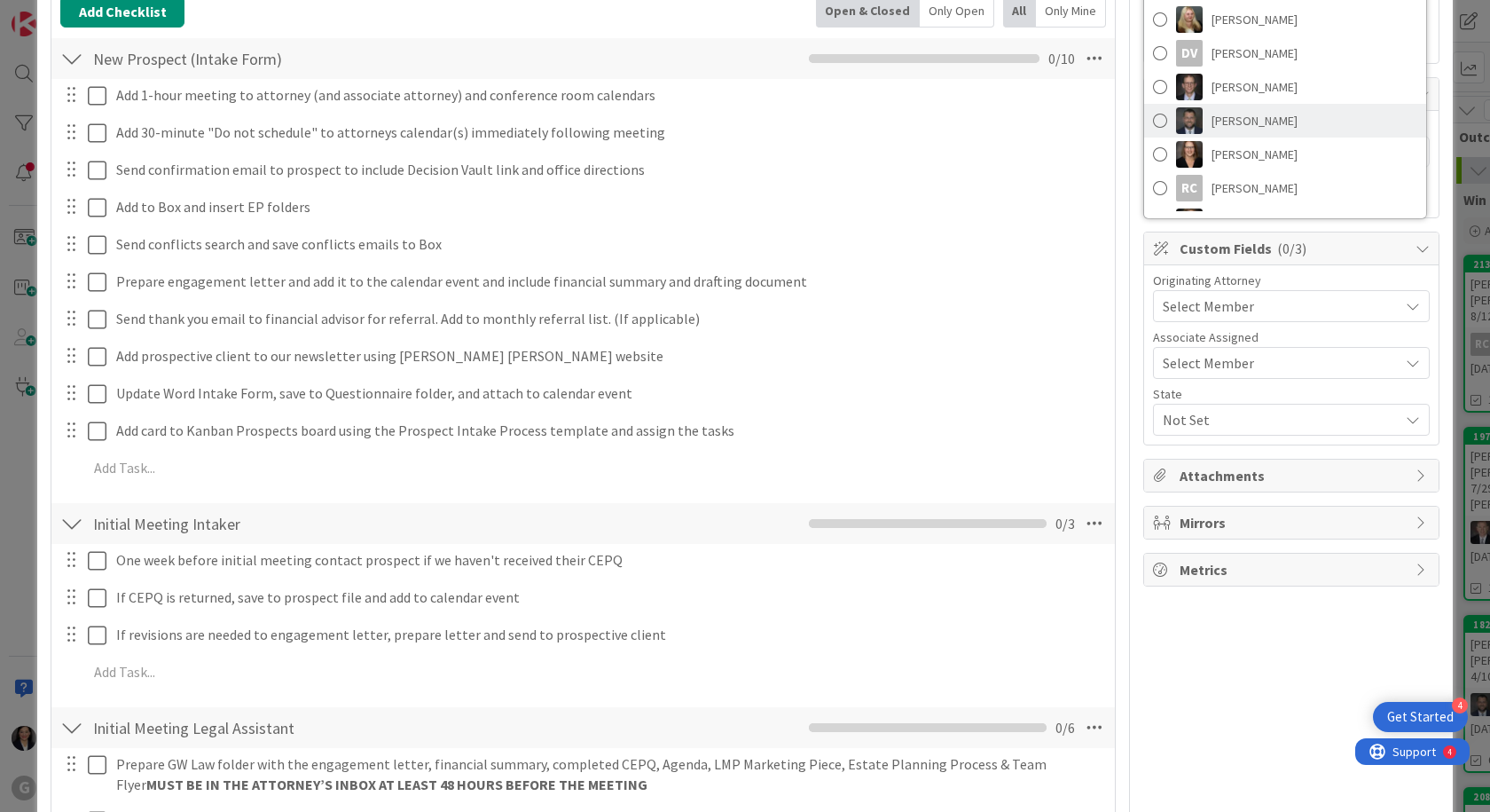
click at [1223, 121] on span "[PERSON_NAME]" at bounding box center [1254, 121] width 87 height 27
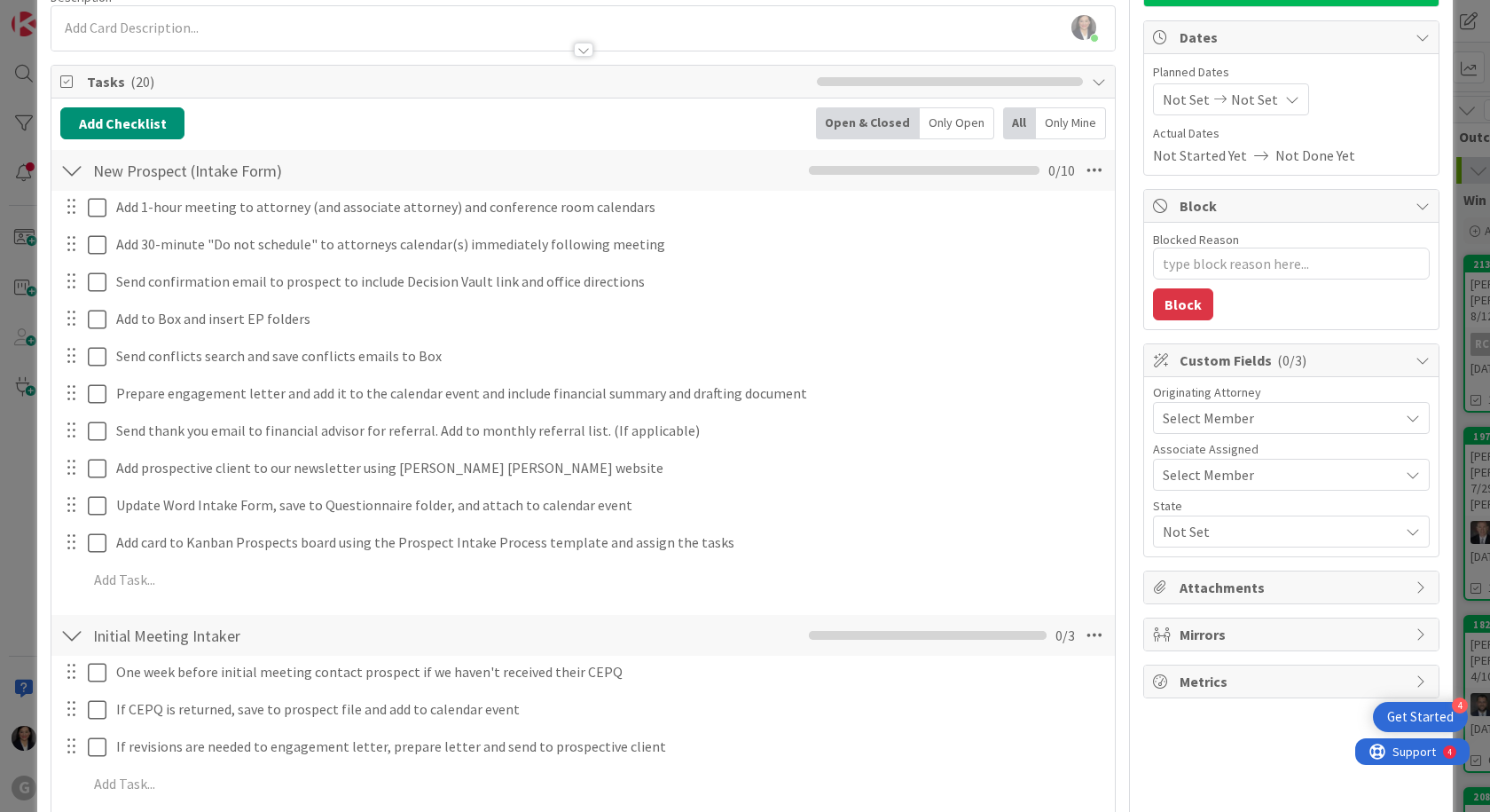
scroll to position [0, 0]
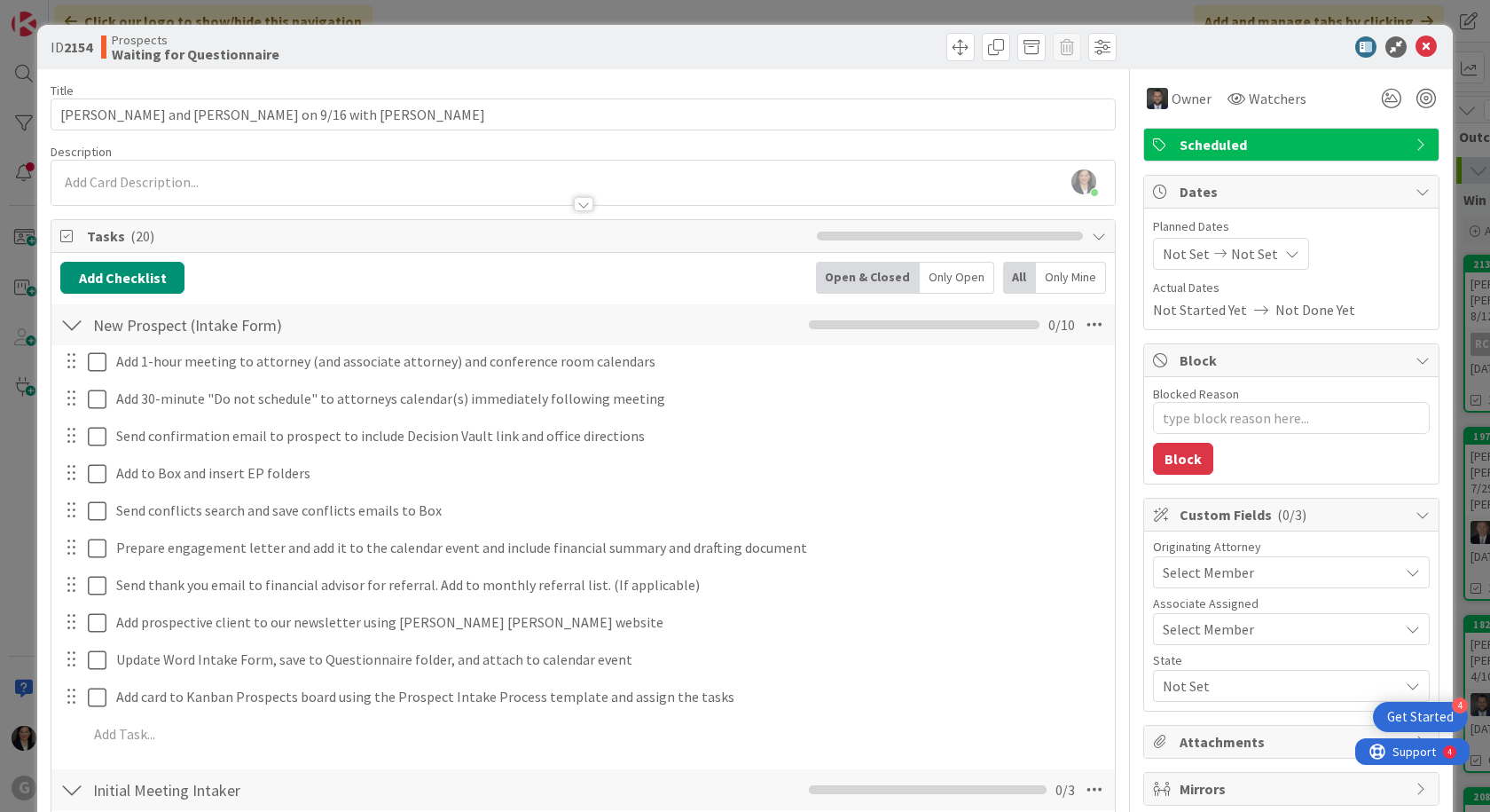
click at [1223, 574] on span "Select Member" at bounding box center [1209, 572] width 91 height 21
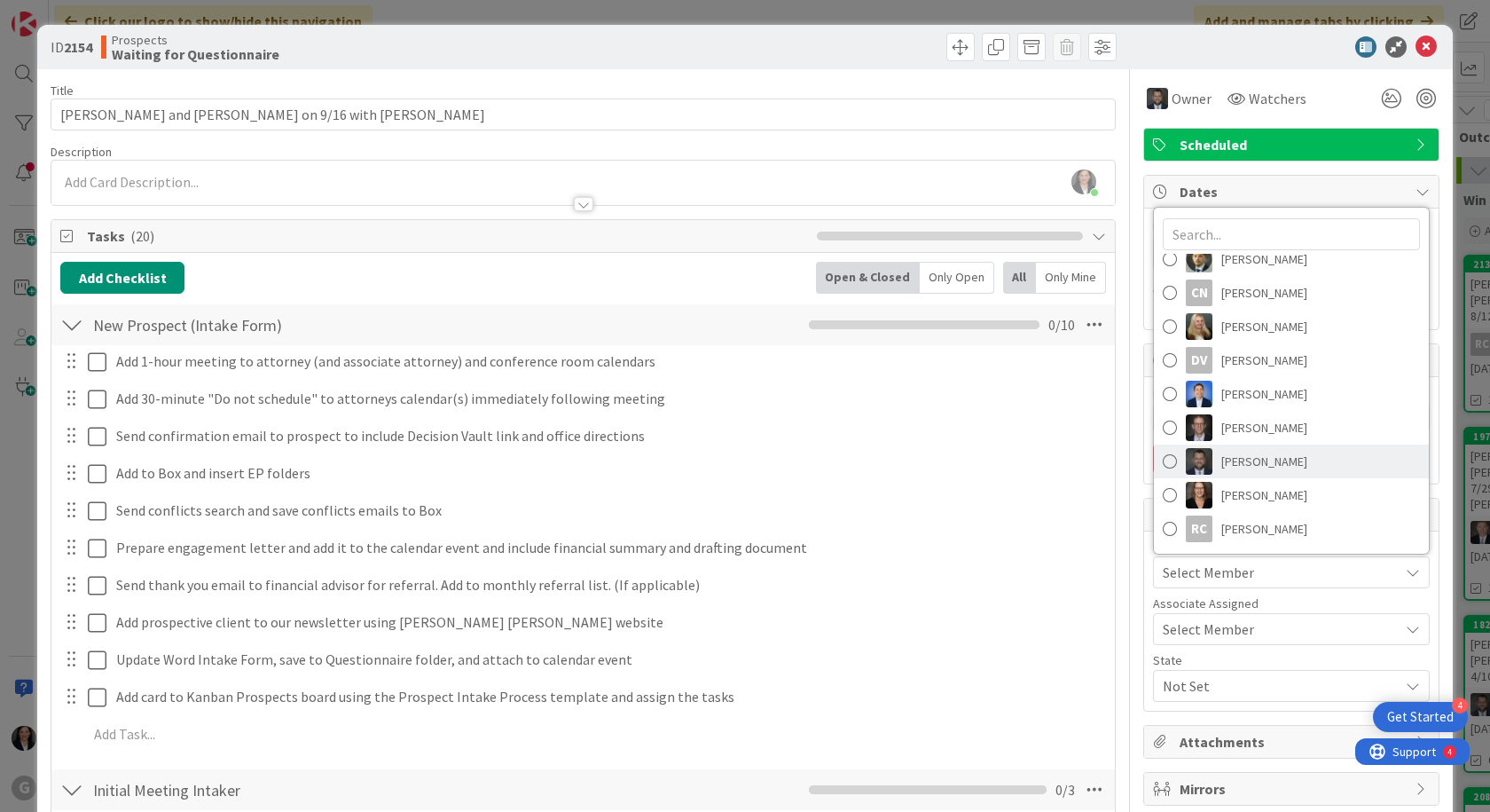
scroll to position [179, 0]
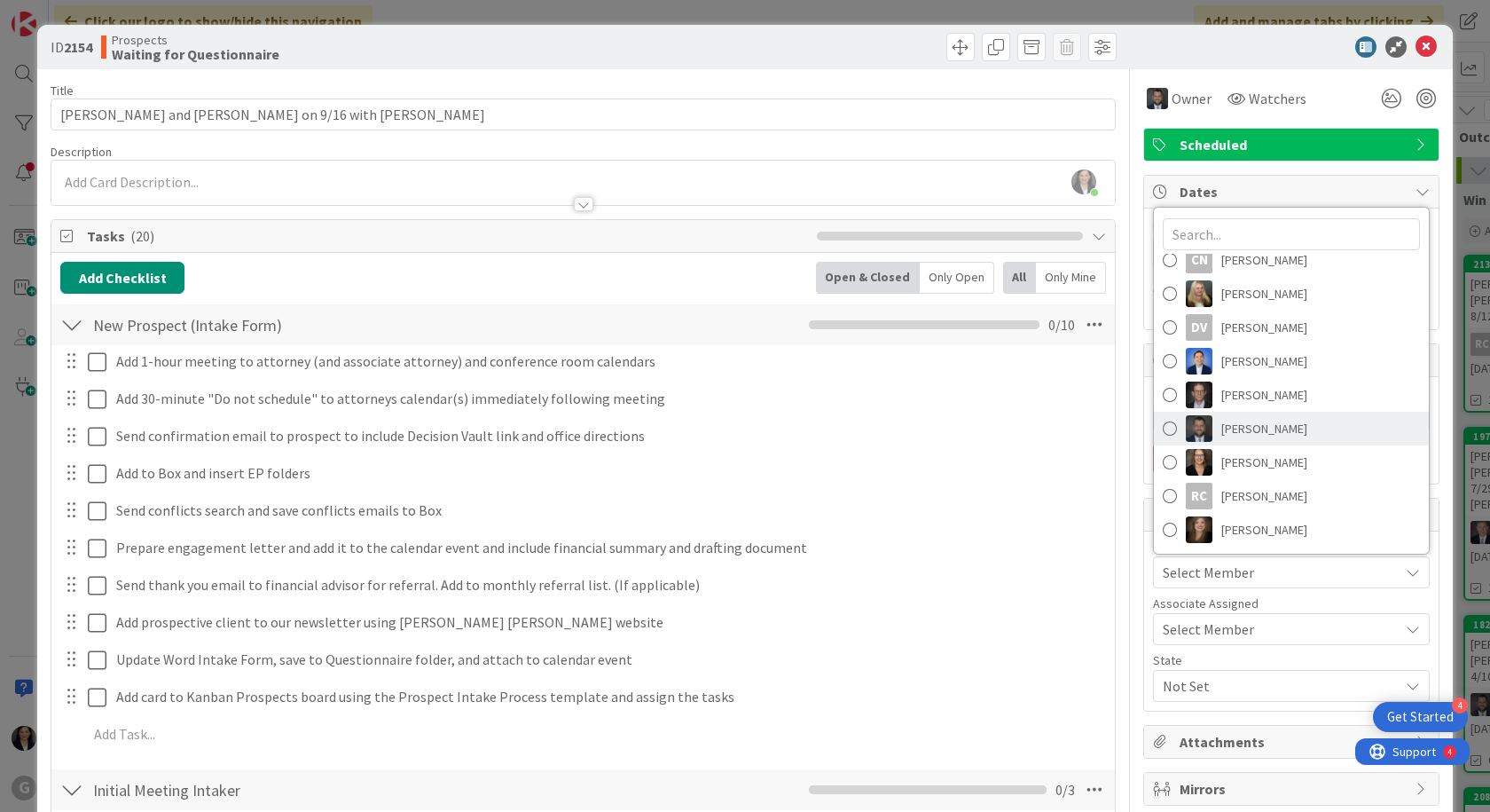
click at [1259, 431] on span "[PERSON_NAME]" at bounding box center [1265, 429] width 87 height 27
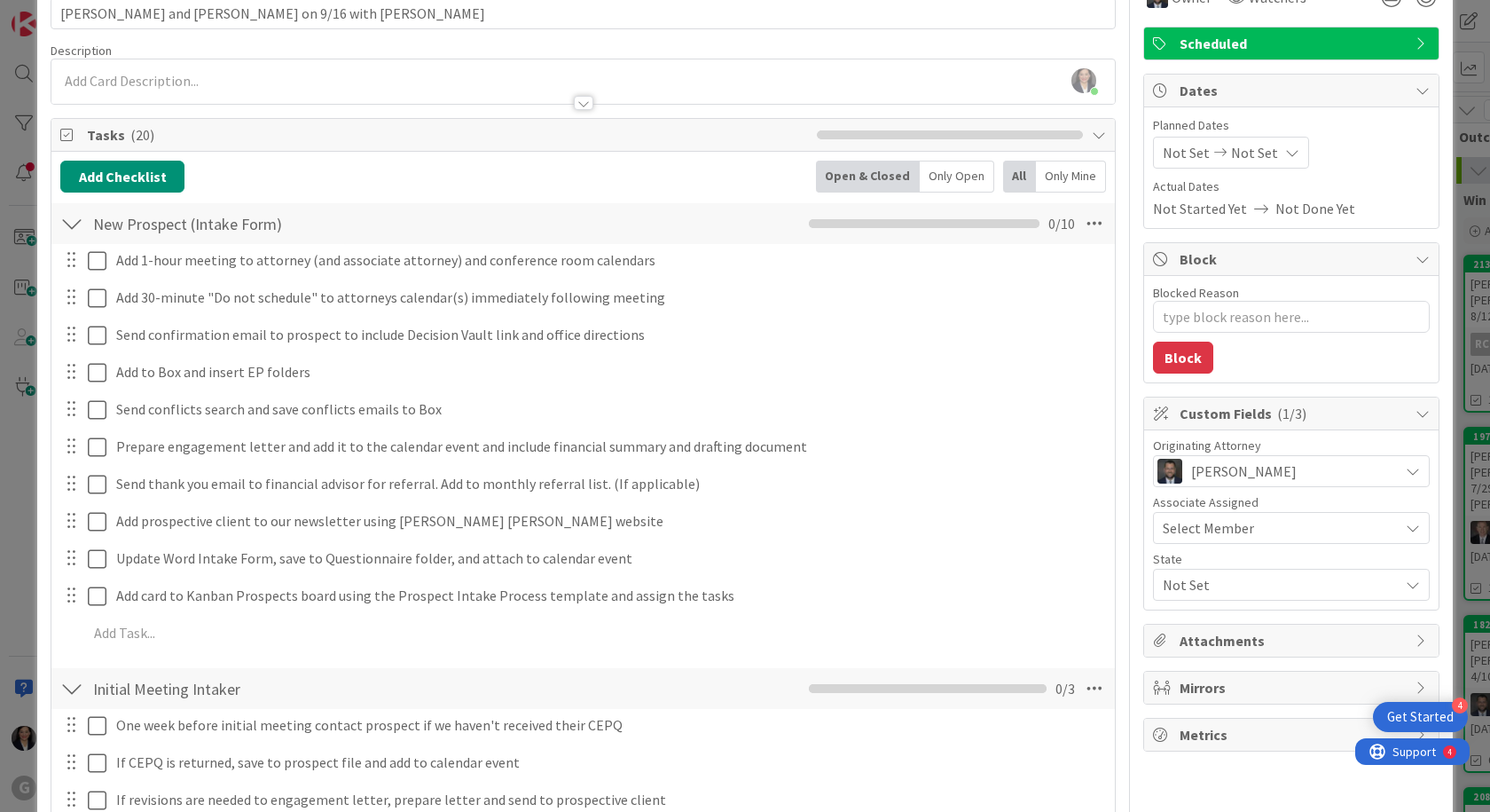
scroll to position [178, 0]
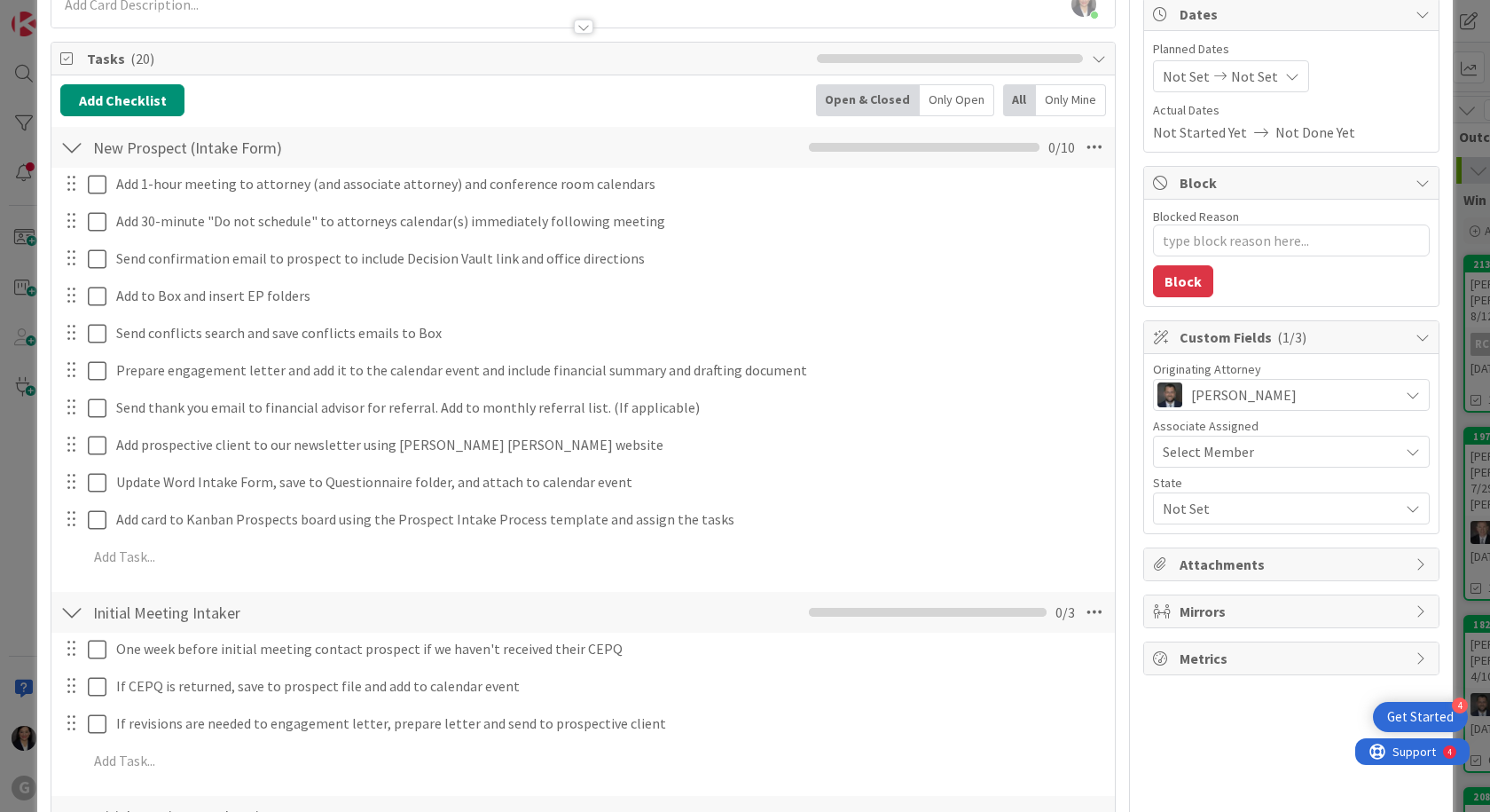
click at [1180, 501] on span "Not Set" at bounding box center [1281, 508] width 236 height 21
click at [1179, 553] on span "FL" at bounding box center [1186, 550] width 14 height 27
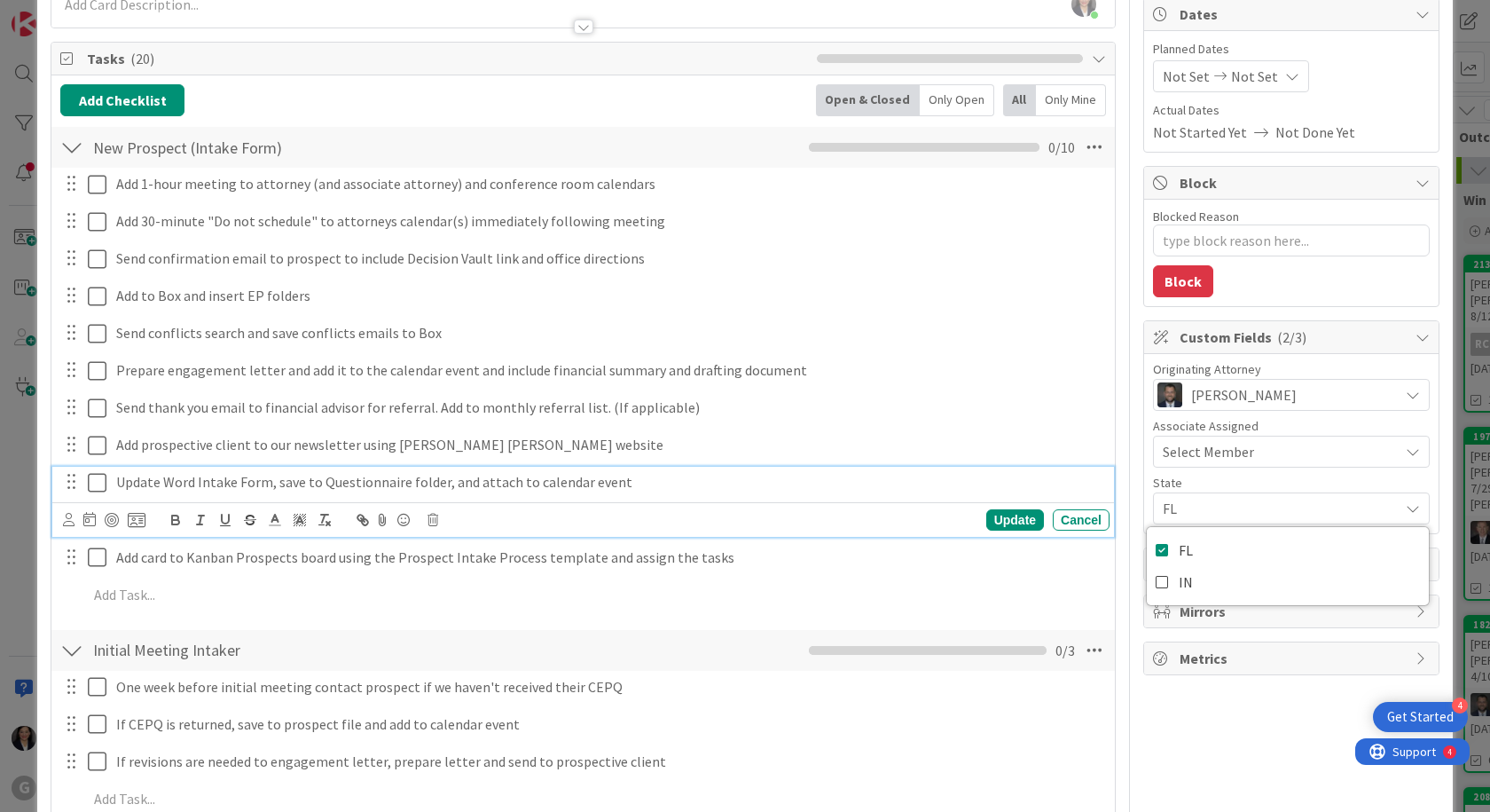
click at [1085, 494] on div "Update Word Intake Form, save to Questionnaire folder, and attach to calendar e…" at bounding box center [610, 482] width 1000 height 31
type textarea "x"
click at [1079, 517] on div "Cancel" at bounding box center [1081, 520] width 57 height 21
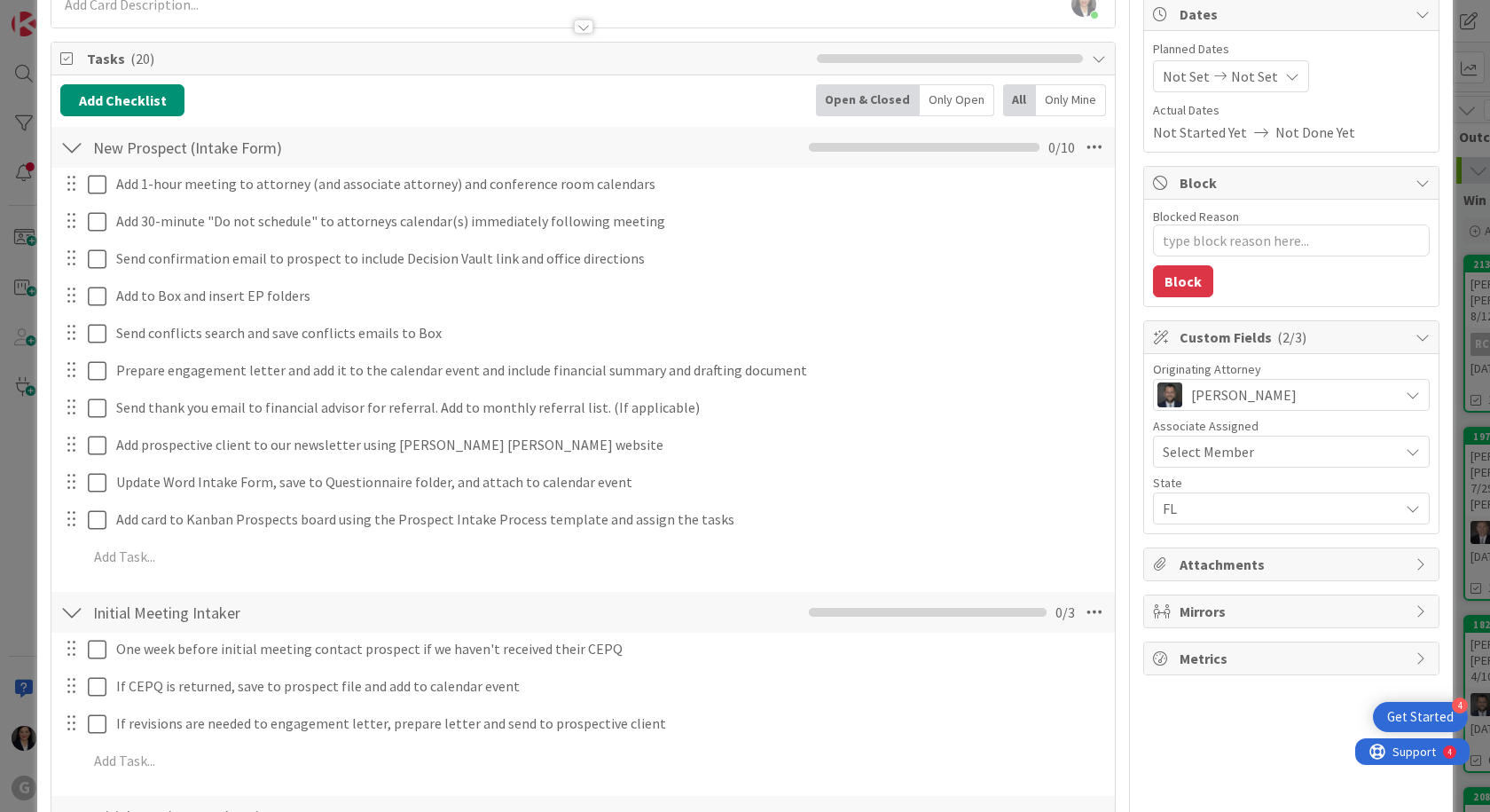
scroll to position [0, 0]
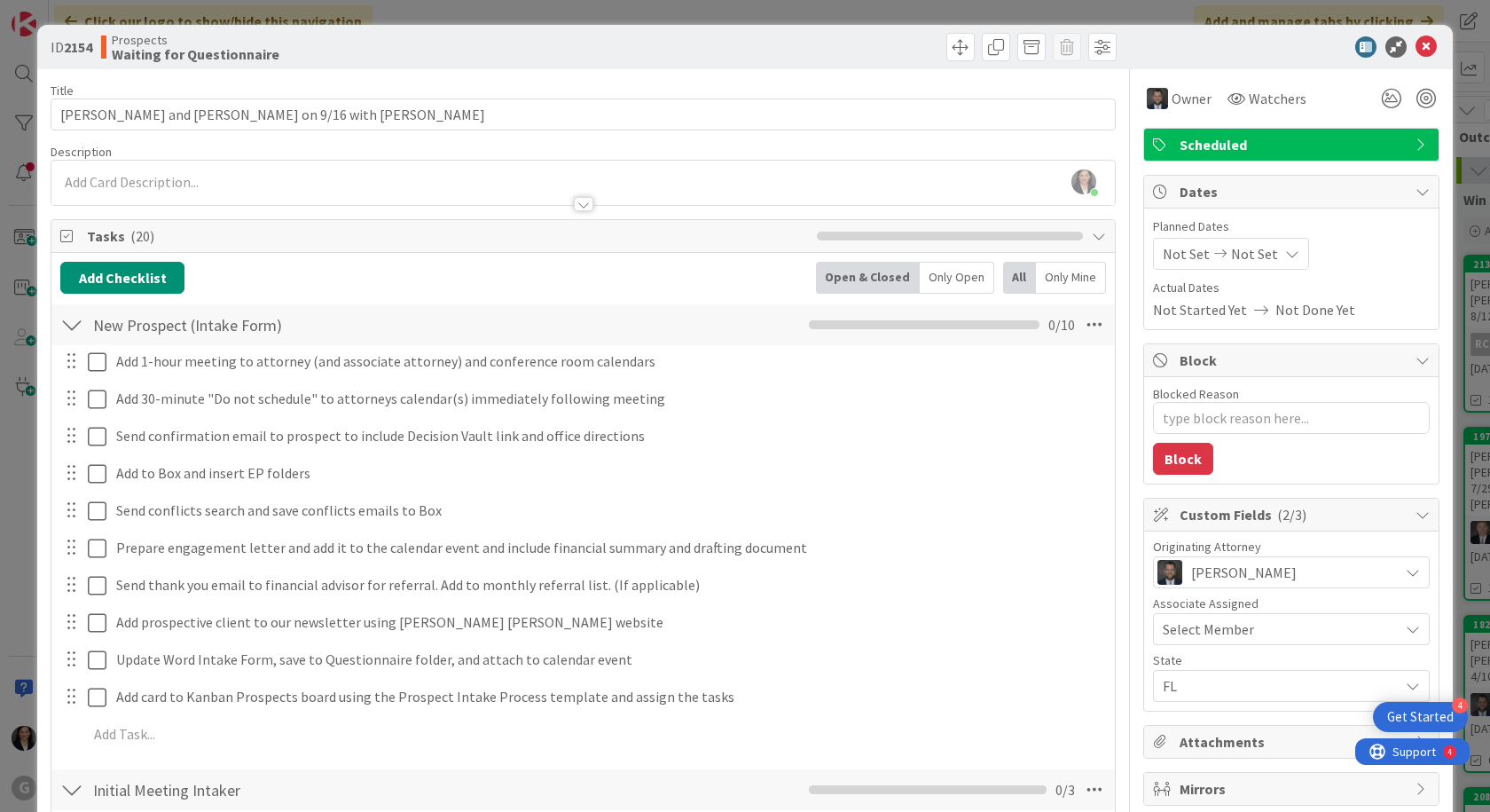
click at [1163, 251] on span "Not Set" at bounding box center [1186, 254] width 47 height 21
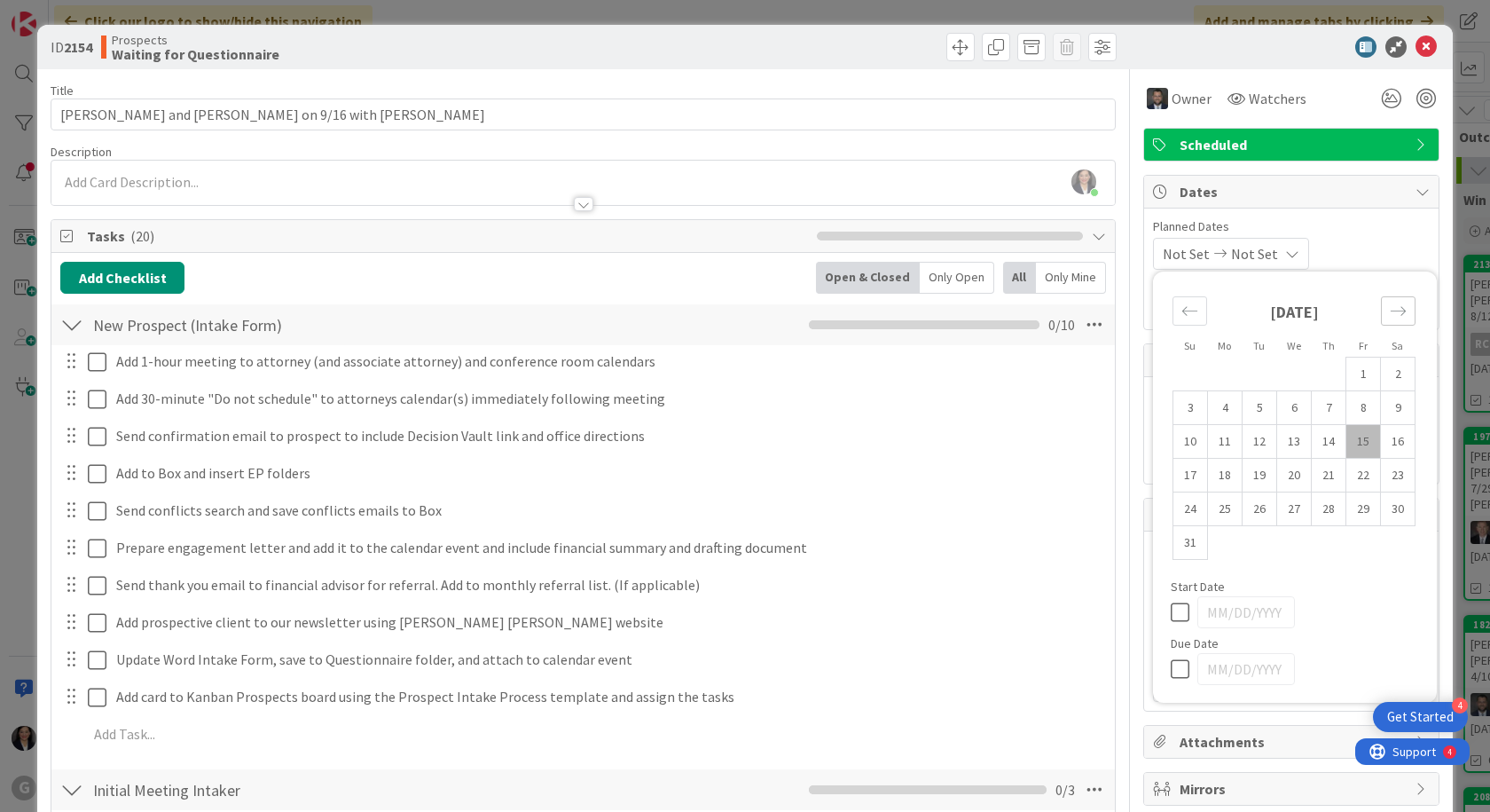
click at [1382, 298] on div "Move forward to switch to the next month." at bounding box center [1399, 311] width 34 height 29
click at [1249, 445] on td "16" at bounding box center [1260, 441] width 34 height 33
type input "[DATE]"
click at [1357, 245] on div "[DATE] Not Set Su Mo Tu We Th Fr Sa [DATE] 1 2 3 4 5 6 7 8 9 10 11 12 13 14 15 …" at bounding box center [1291, 254] width 277 height 32
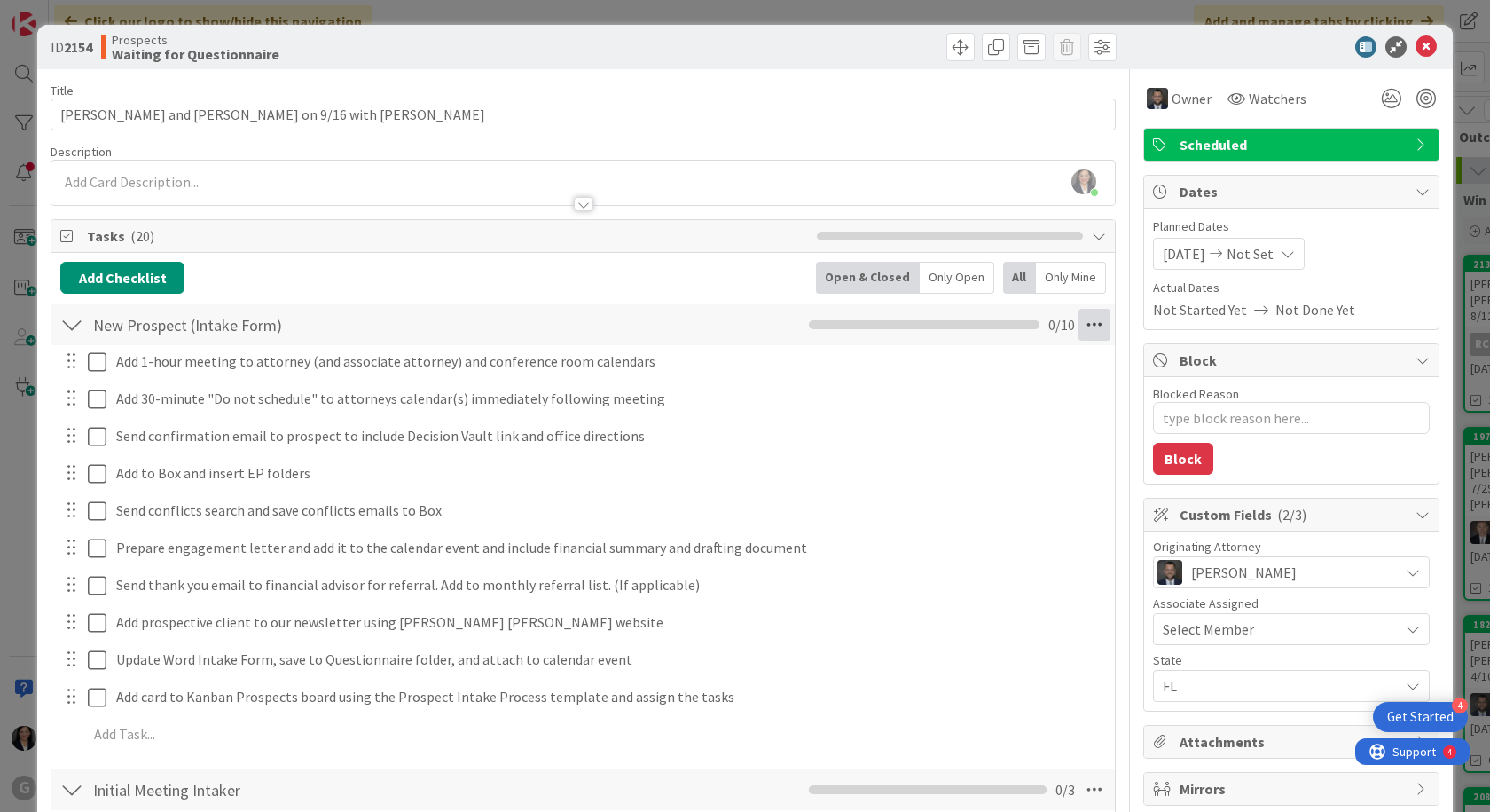
click at [1085, 328] on icon at bounding box center [1095, 325] width 32 height 32
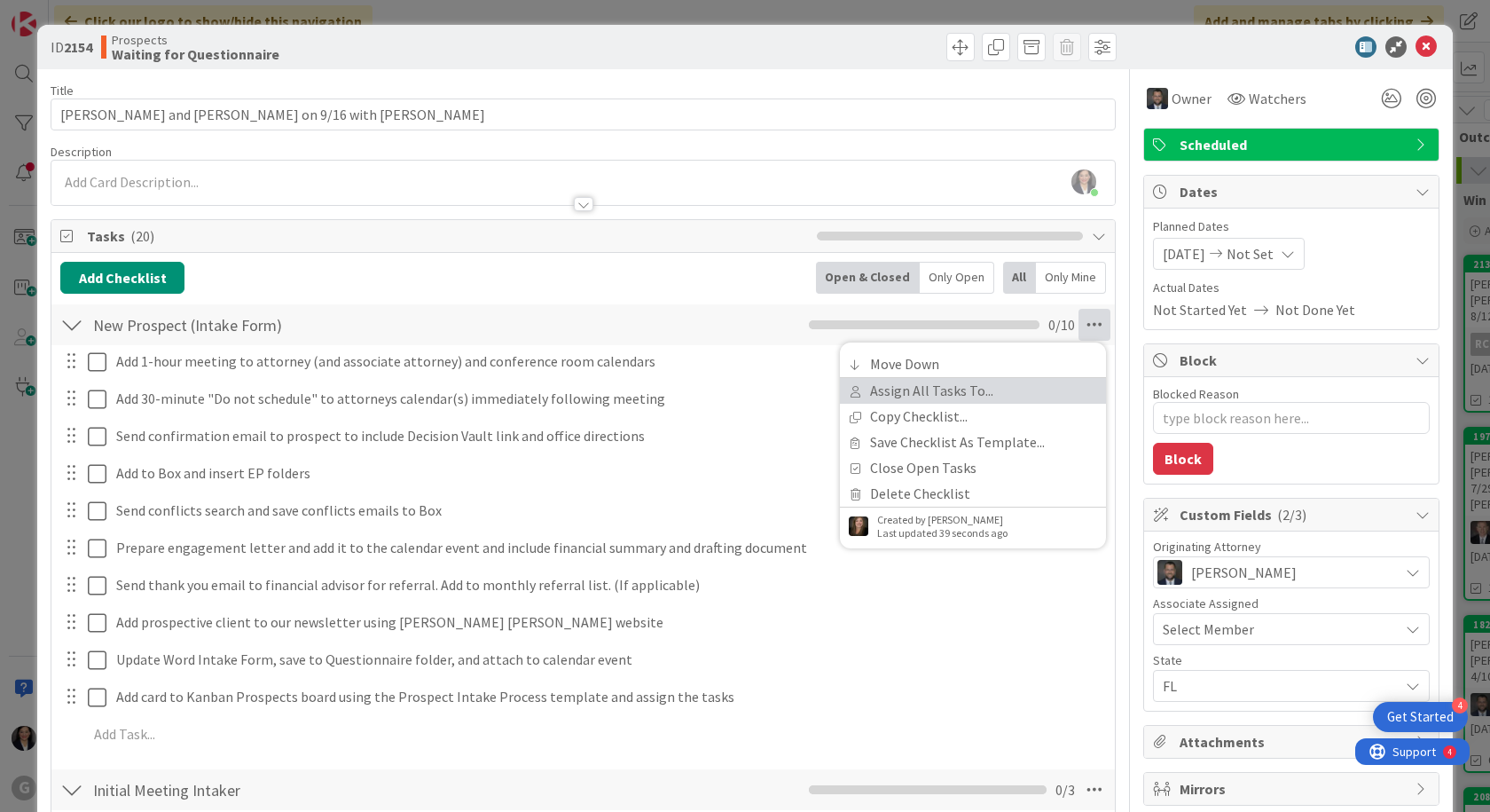
click at [947, 391] on link "Assign All Tasks To..." at bounding box center [974, 390] width 266 height 26
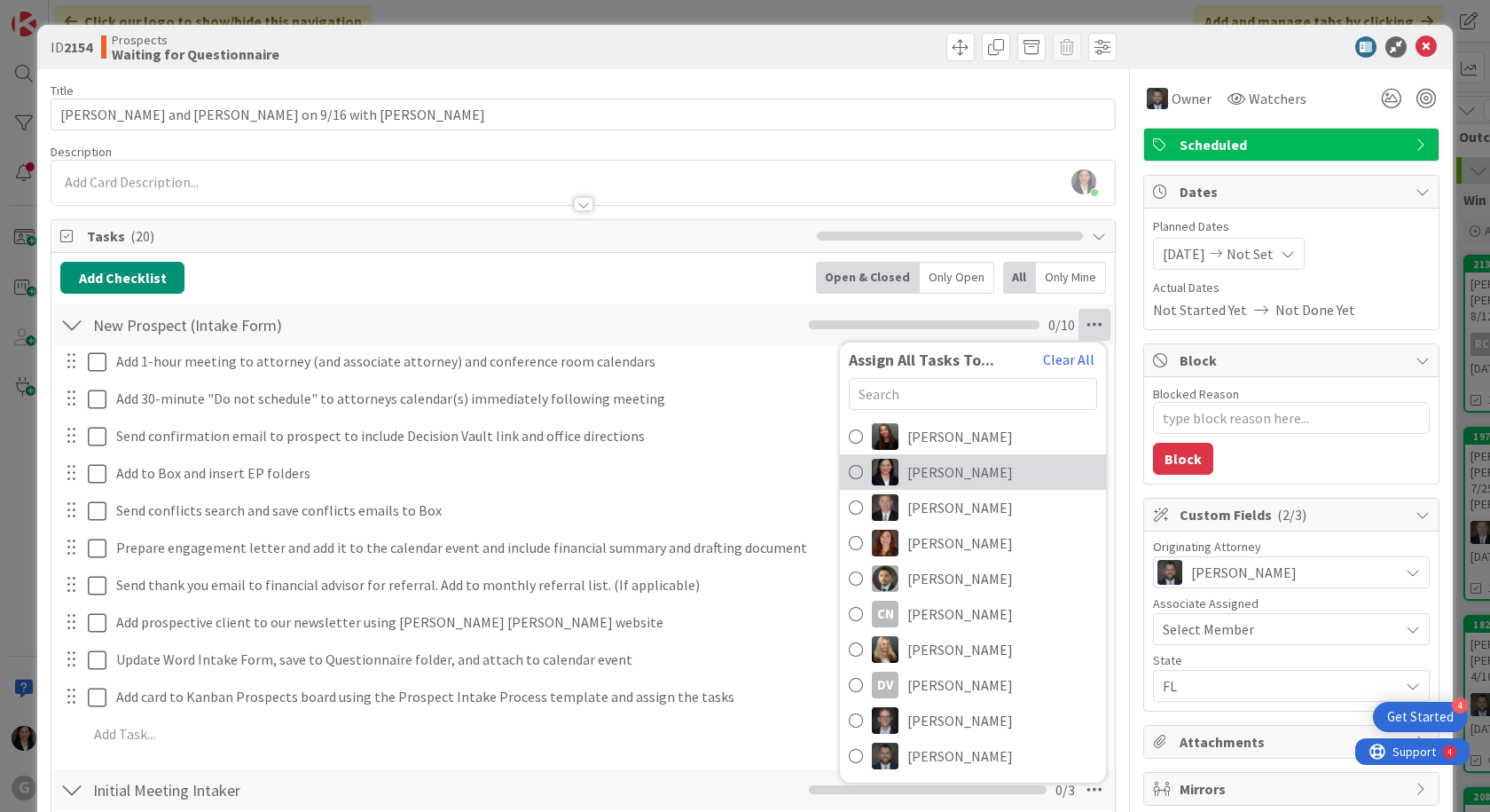
click at [931, 469] on span "[PERSON_NAME]" at bounding box center [959, 472] width 106 height 21
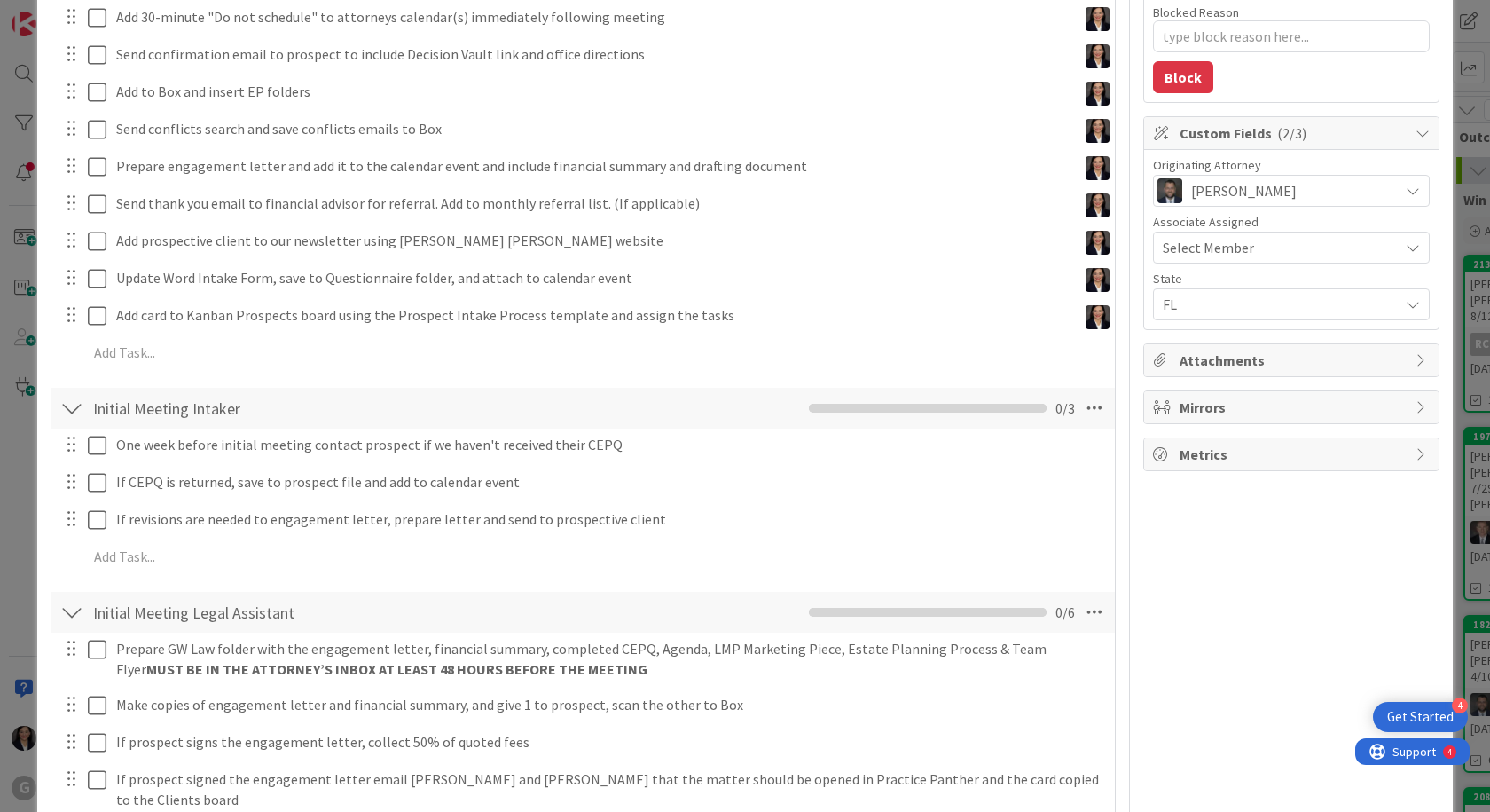
scroll to position [444, 0]
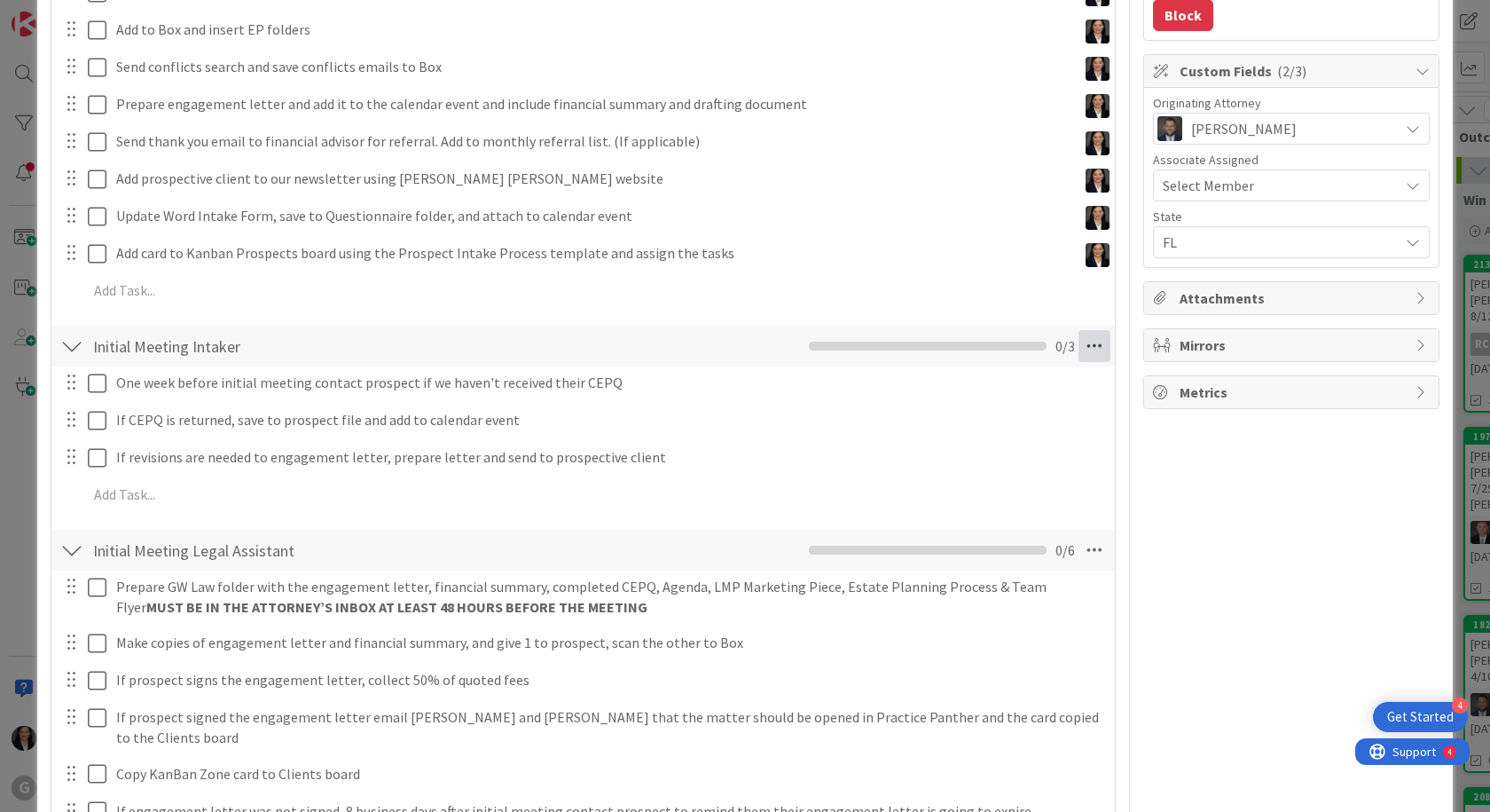
click at [1082, 328] on div "Initial Meeting Intaker Checklist Name 23 / 64 Initial Meeting Intaker 0 / 3" at bounding box center [583, 345] width 1064 height 41
click at [1083, 342] on icon at bounding box center [1095, 346] width 32 height 32
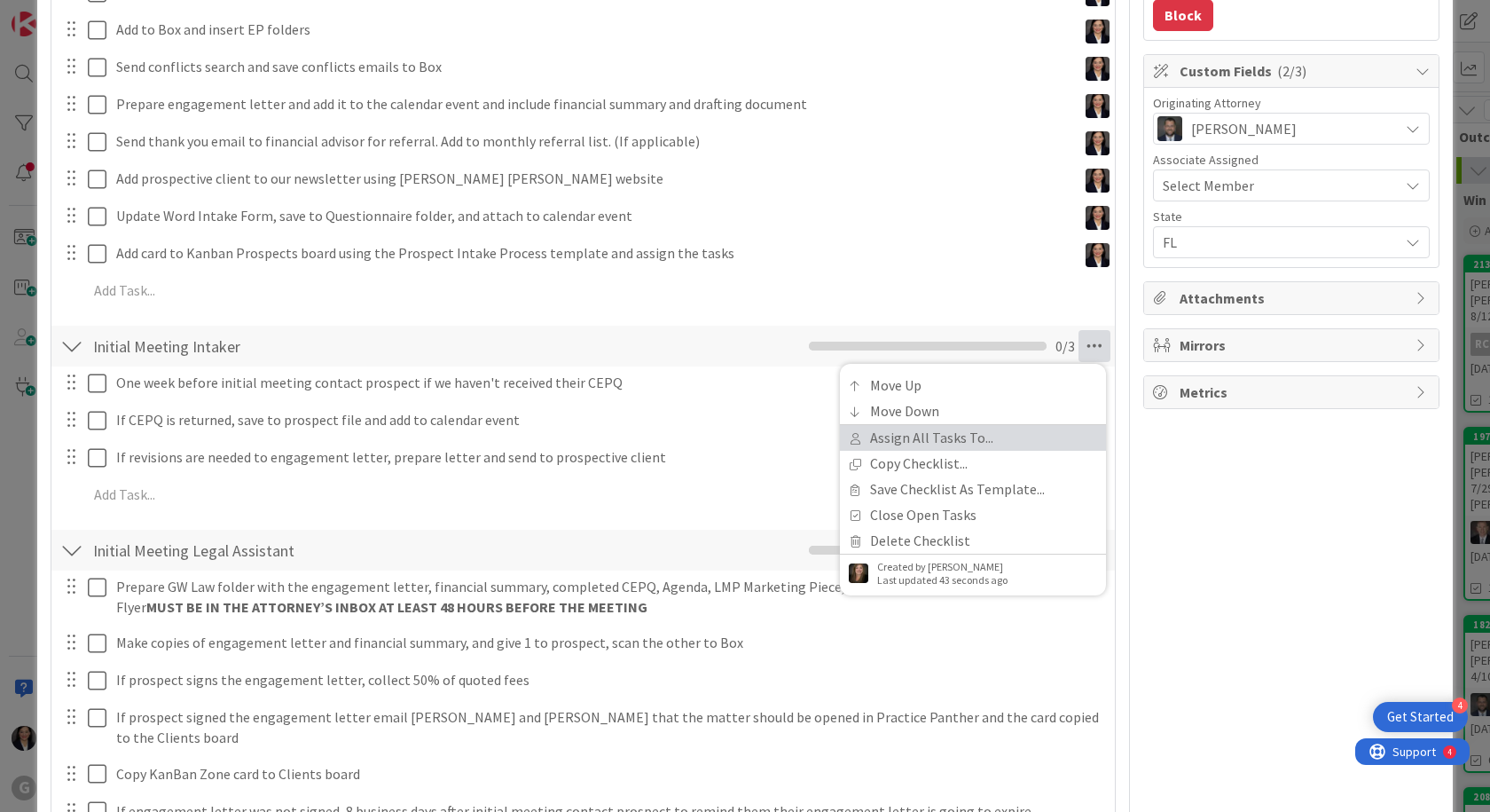
click at [955, 443] on link "Assign All Tasks To..." at bounding box center [974, 437] width 266 height 26
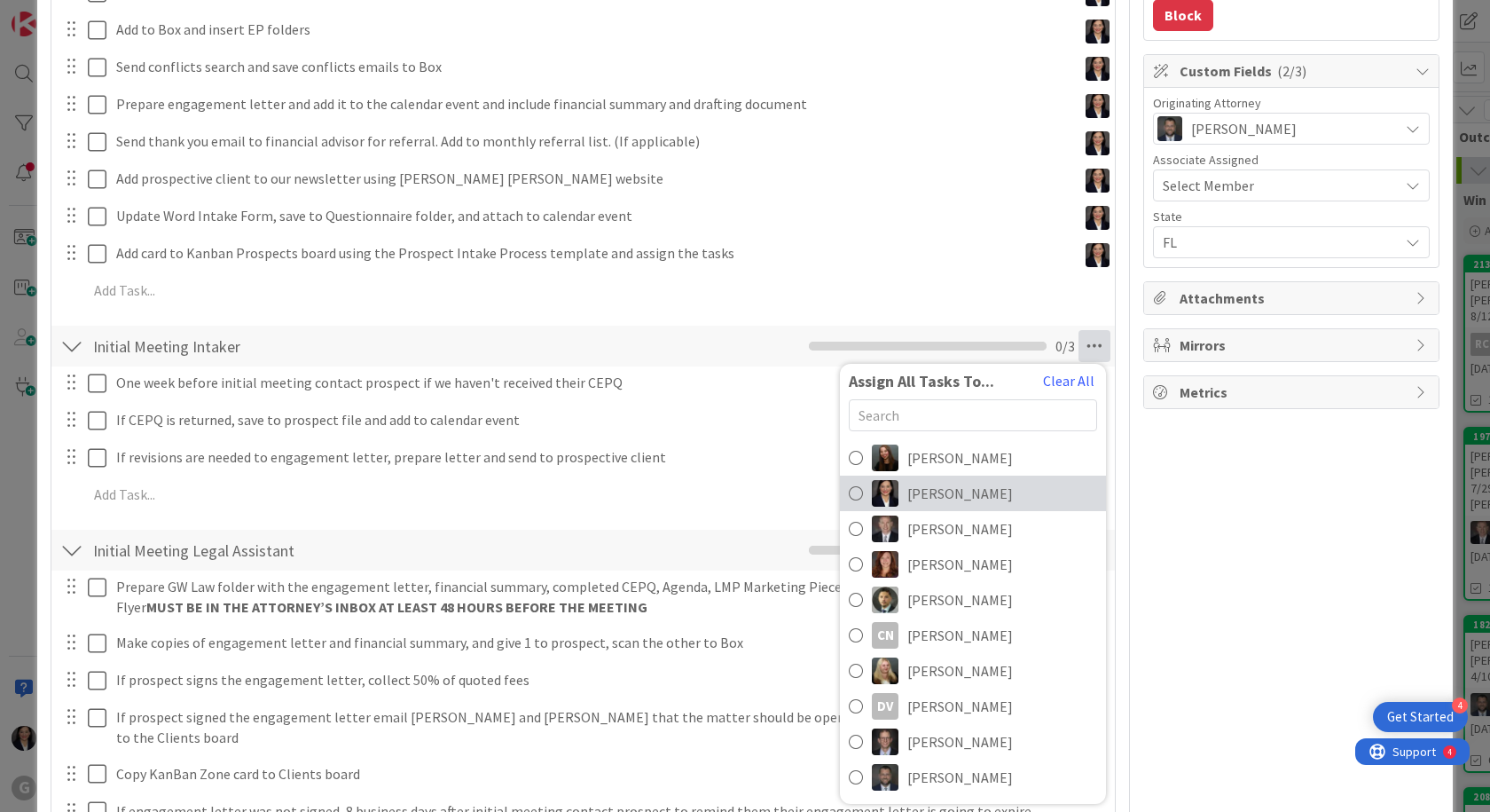
click at [941, 500] on span "[PERSON_NAME]" at bounding box center [959, 493] width 106 height 21
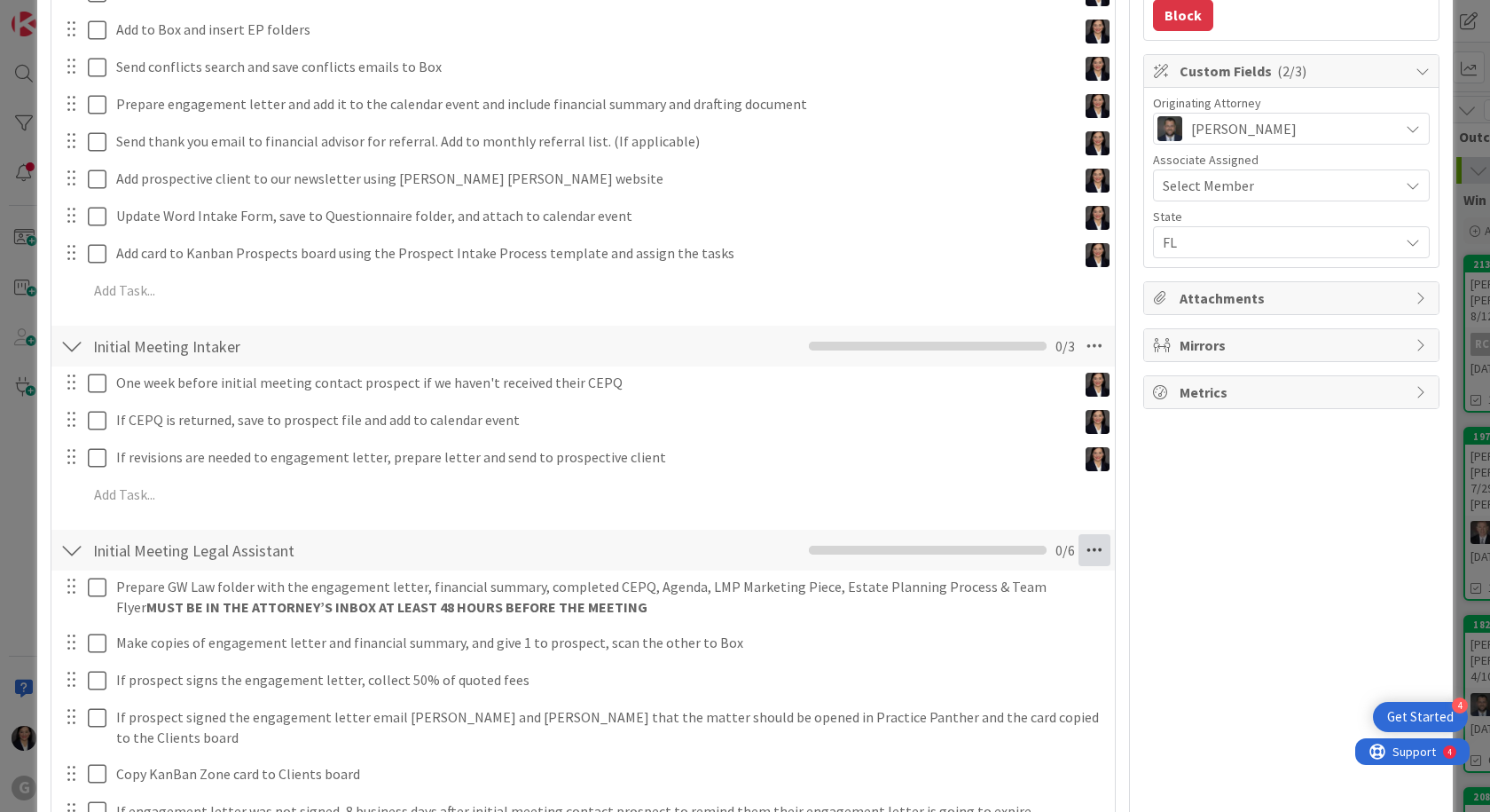
click at [1085, 563] on icon at bounding box center [1095, 551] width 32 height 32
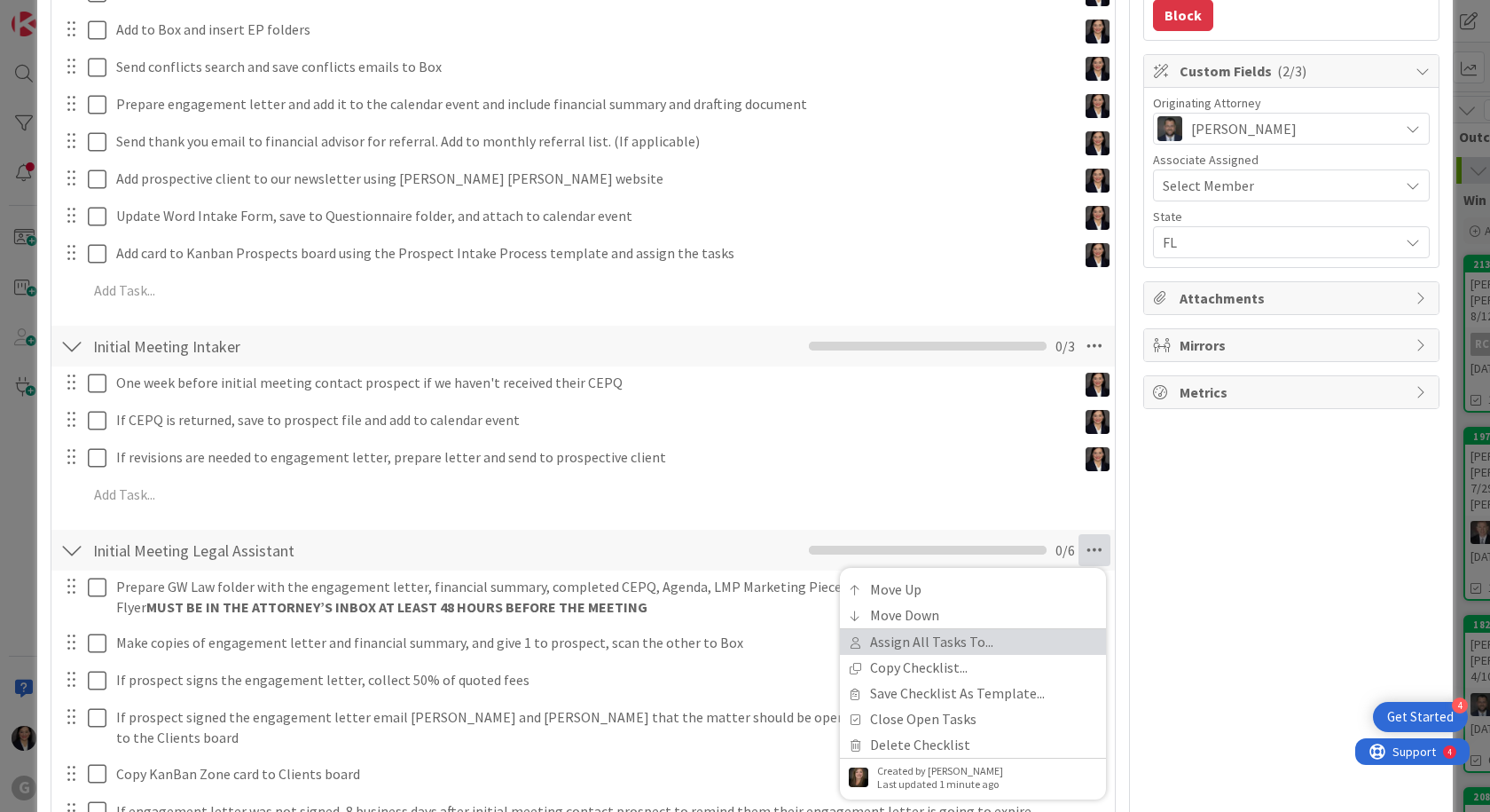
click at [915, 646] on link "Assign All Tasks To..." at bounding box center [974, 642] width 266 height 26
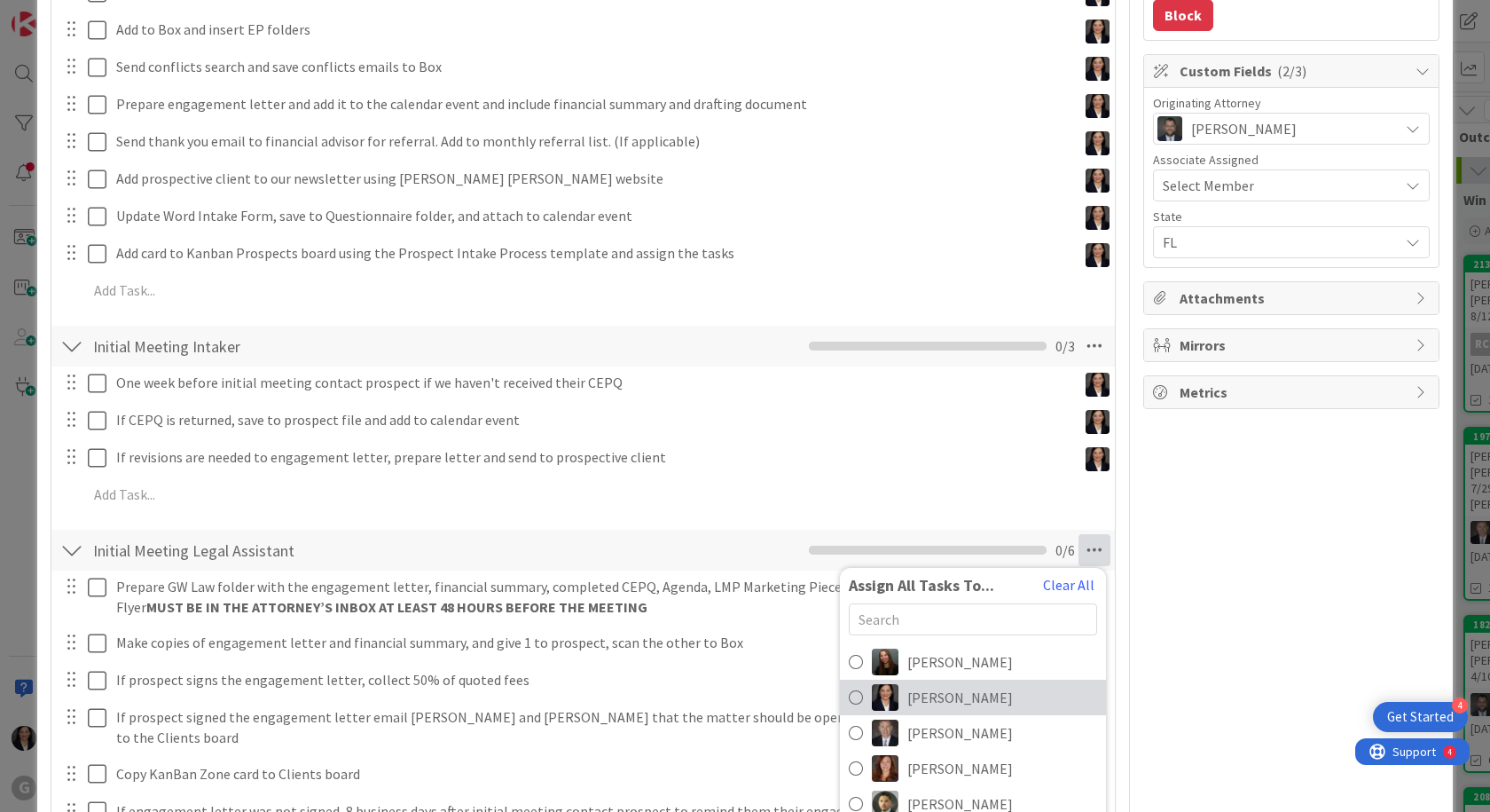
click at [959, 695] on span "[PERSON_NAME]" at bounding box center [959, 697] width 106 height 21
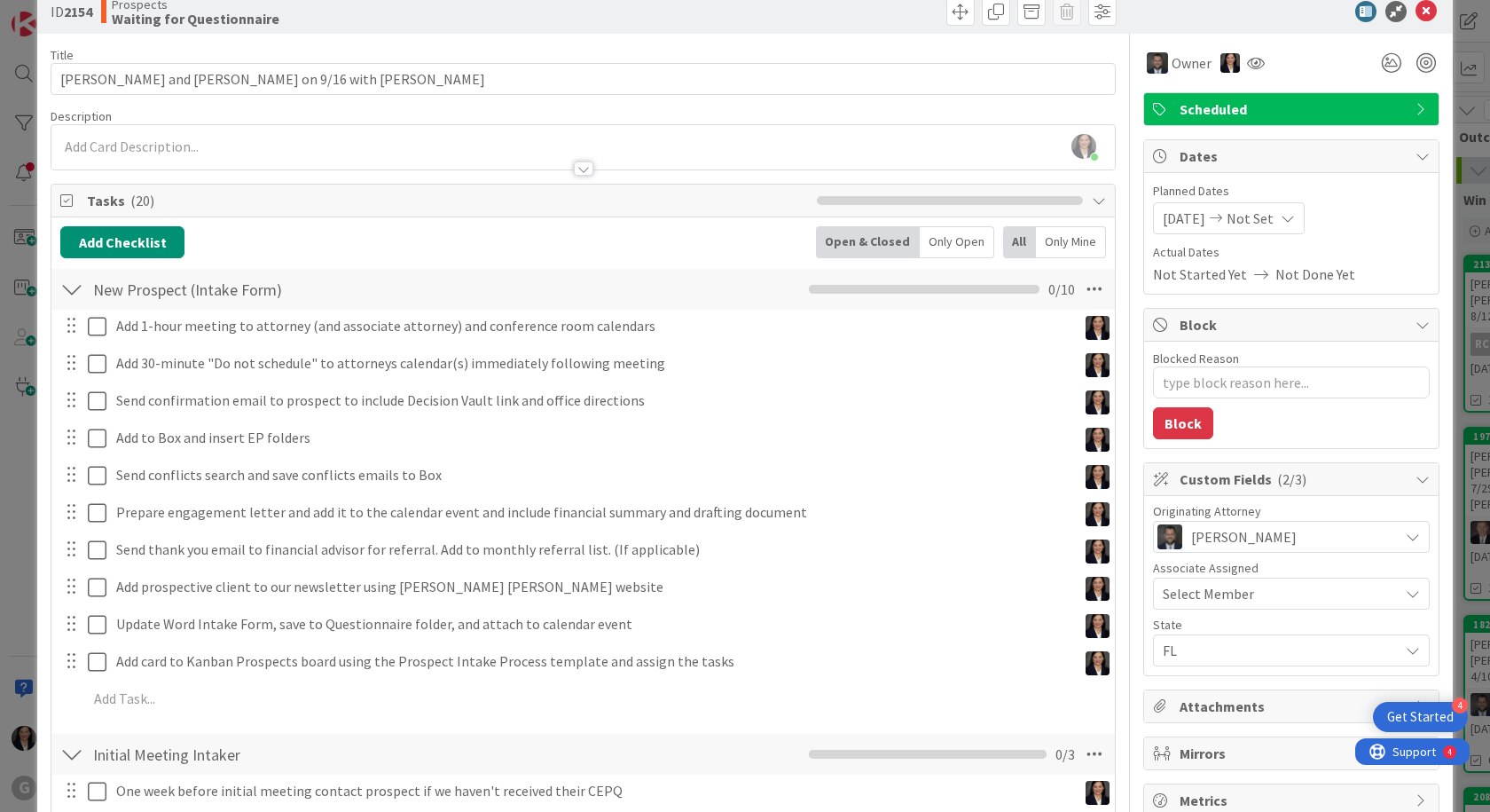
scroll to position [0, 0]
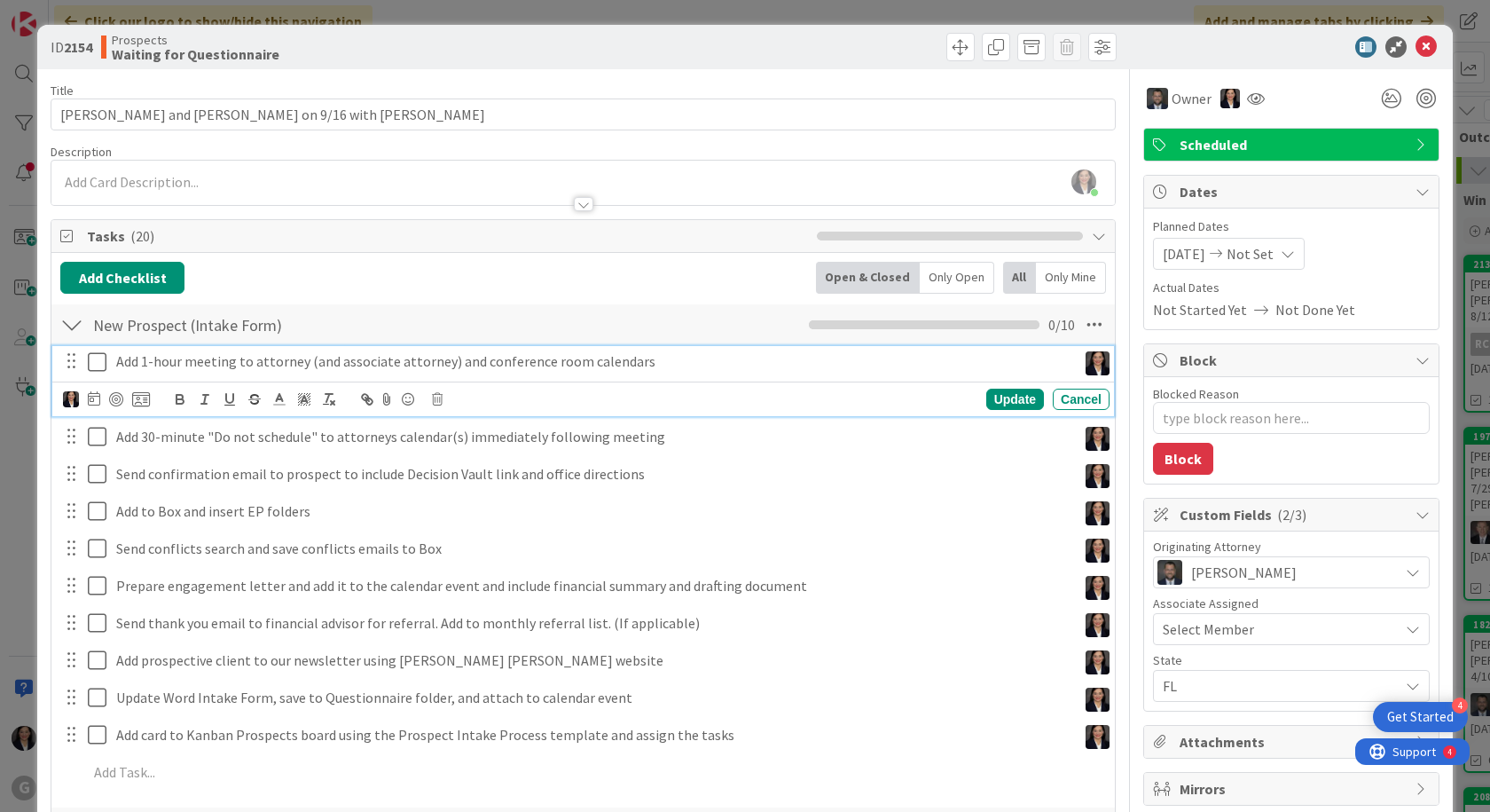
click at [102, 368] on icon at bounding box center [101, 361] width 27 height 21
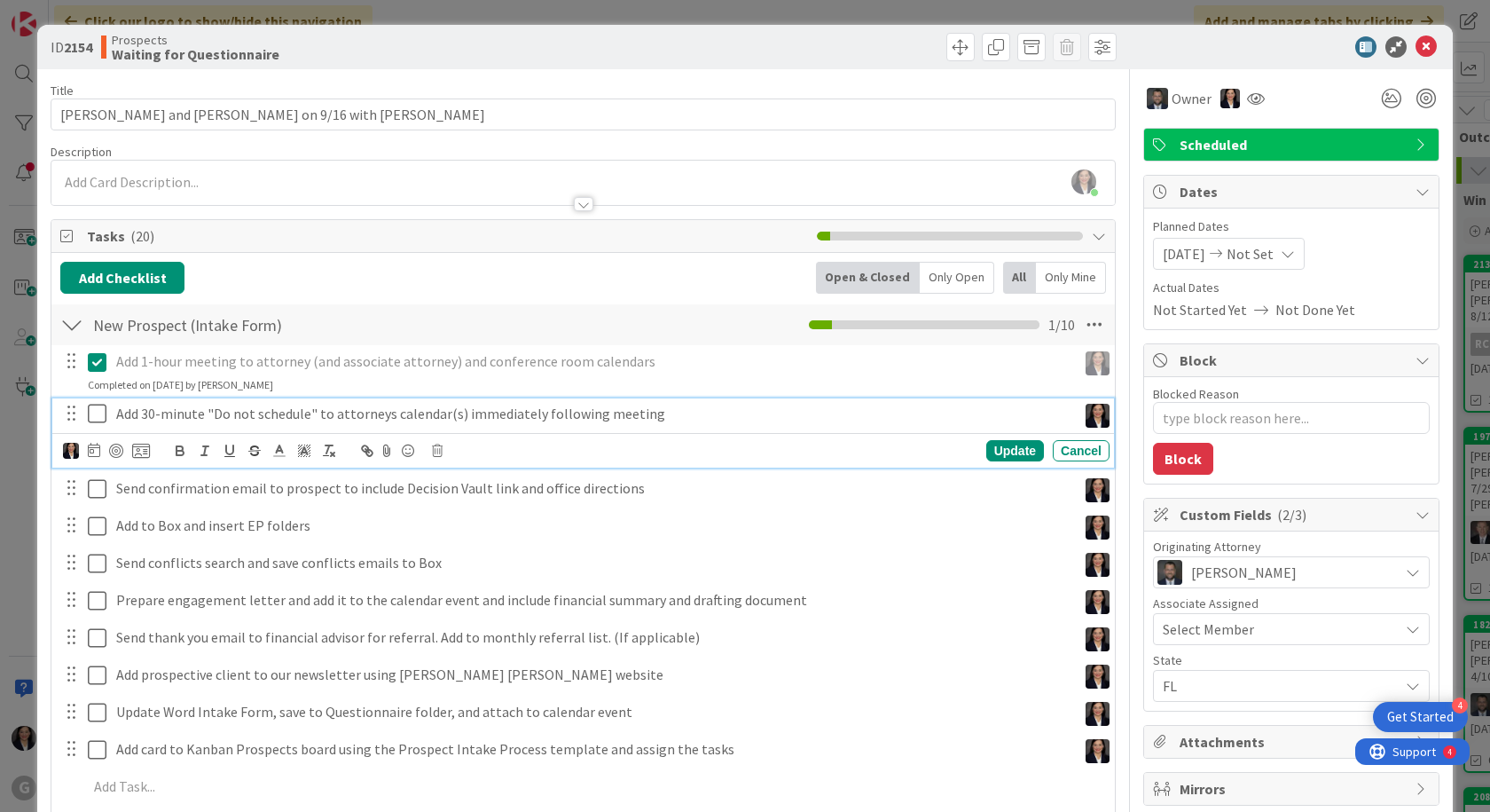
click at [94, 411] on icon at bounding box center [101, 414] width 27 height 21
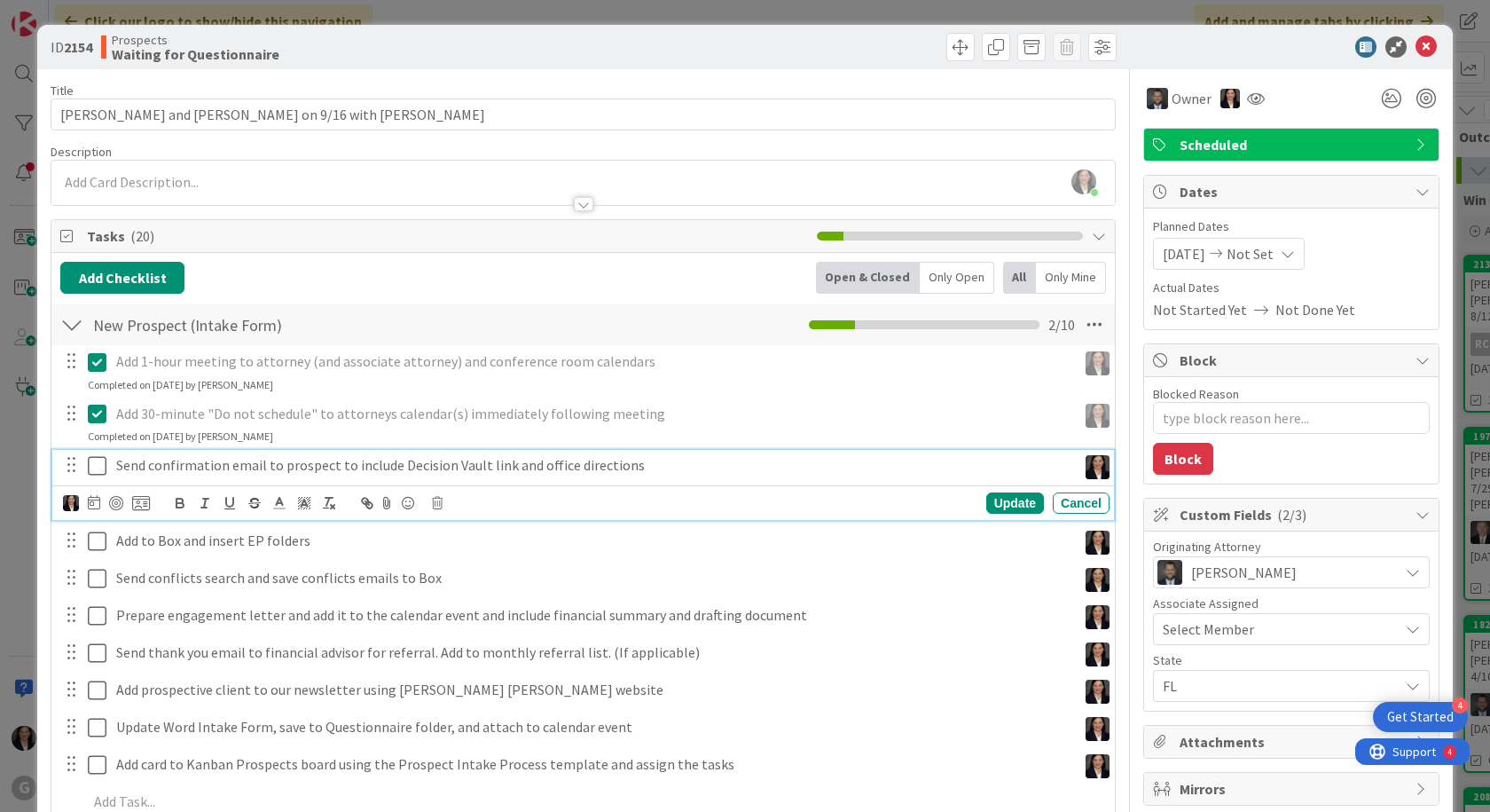
click at [89, 468] on icon at bounding box center [101, 466] width 27 height 21
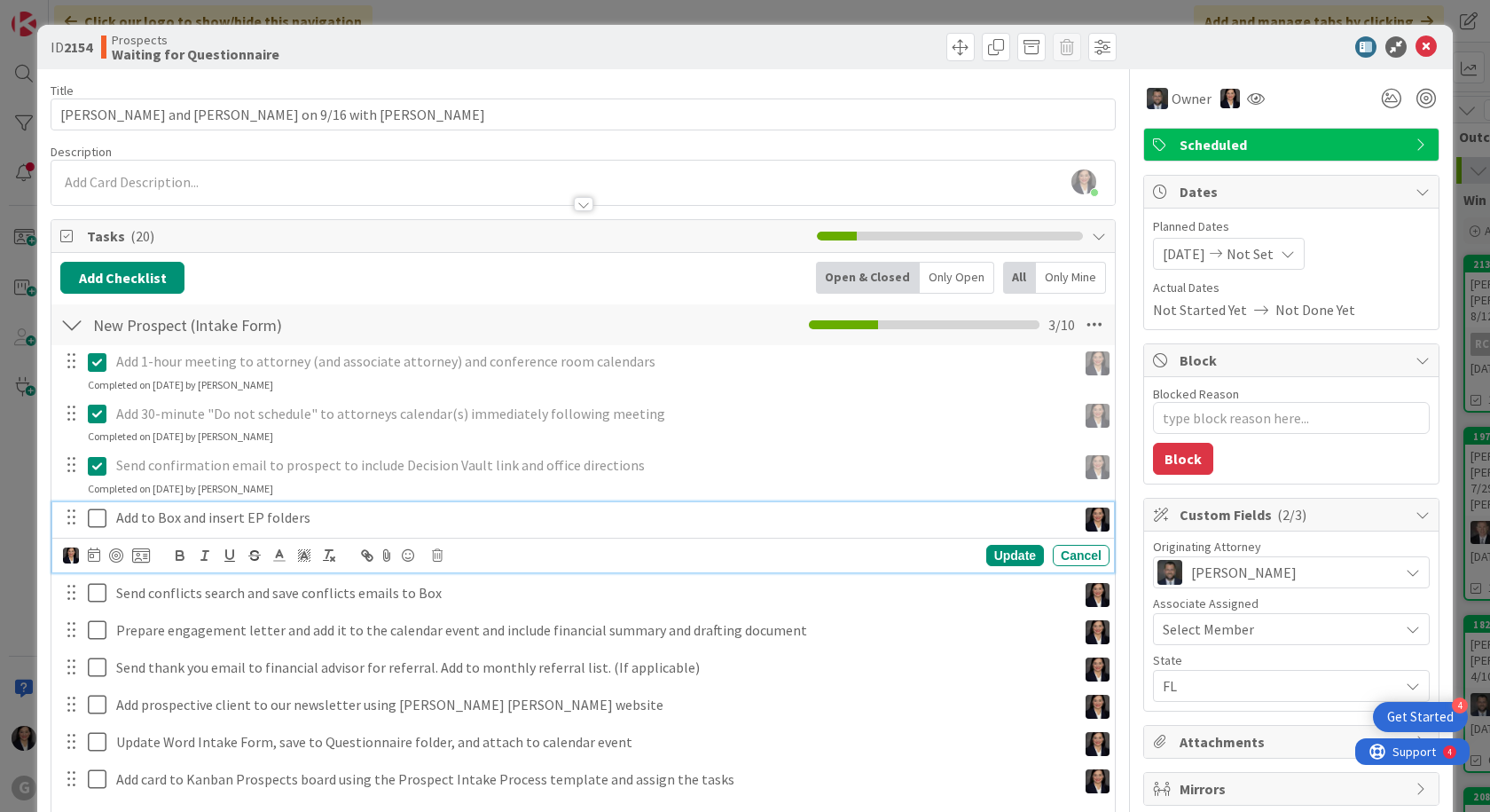
click at [89, 523] on icon at bounding box center [101, 518] width 27 height 21
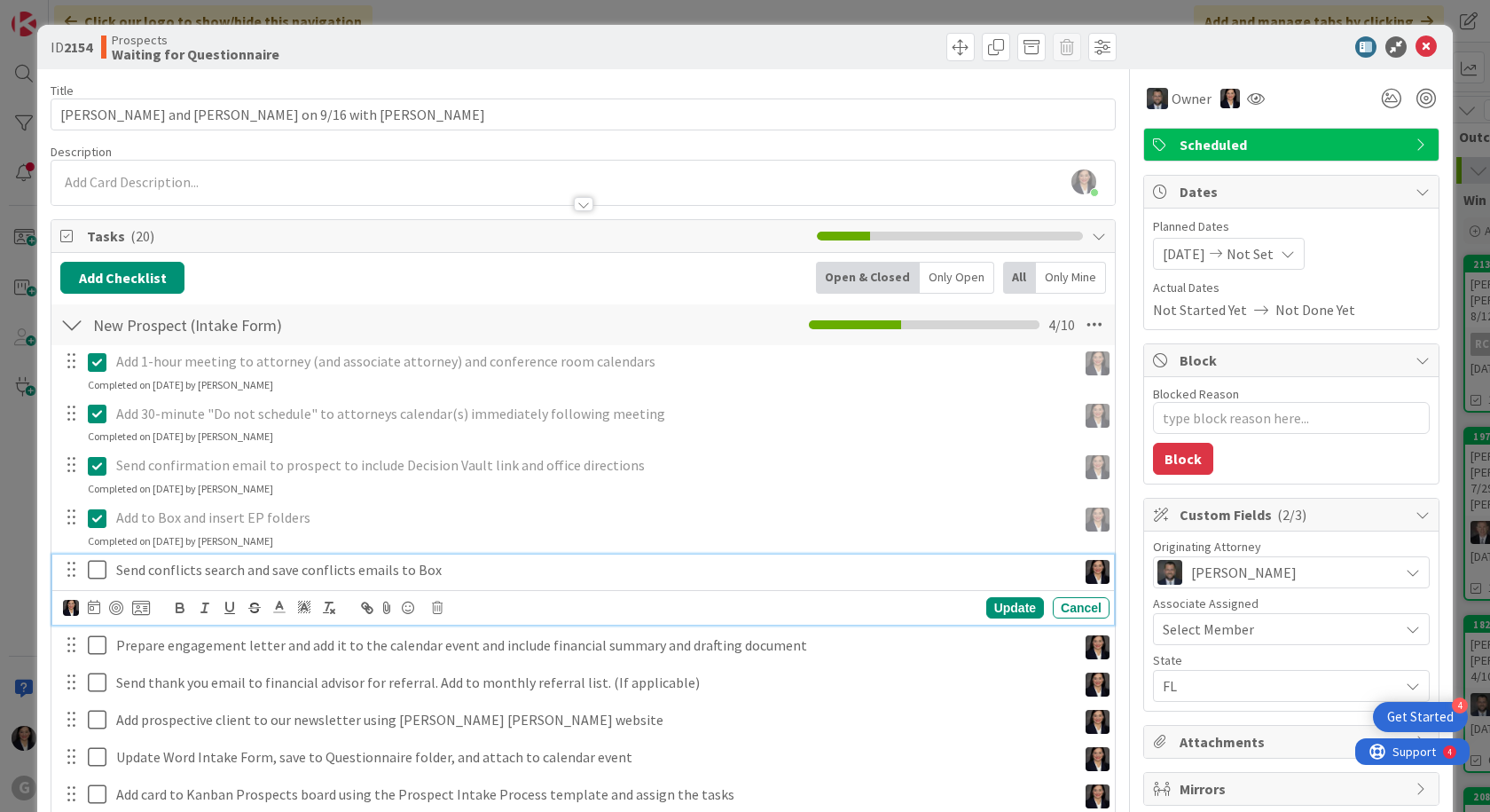
click at [99, 566] on icon at bounding box center [101, 570] width 27 height 21
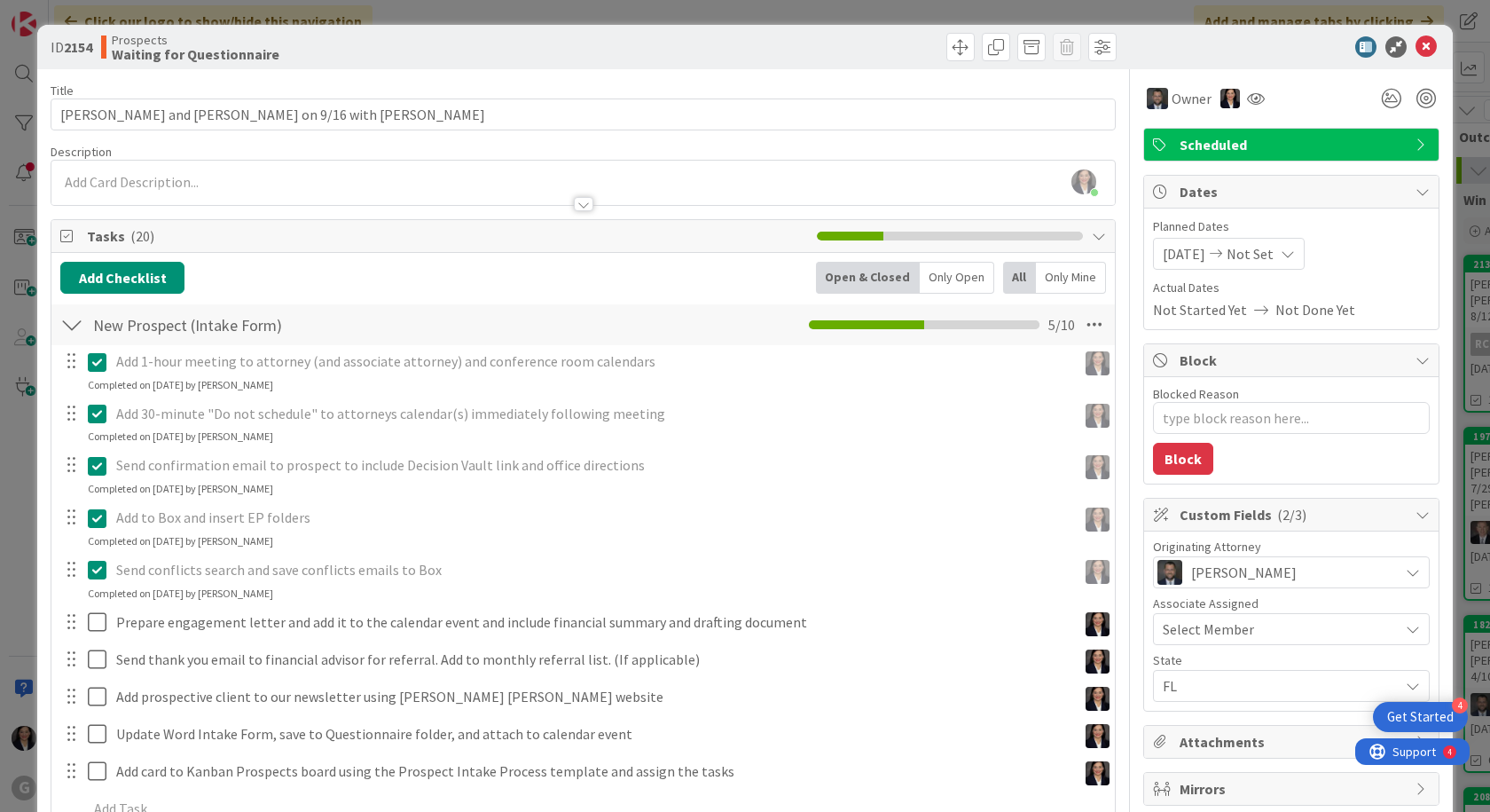
scroll to position [88, 0]
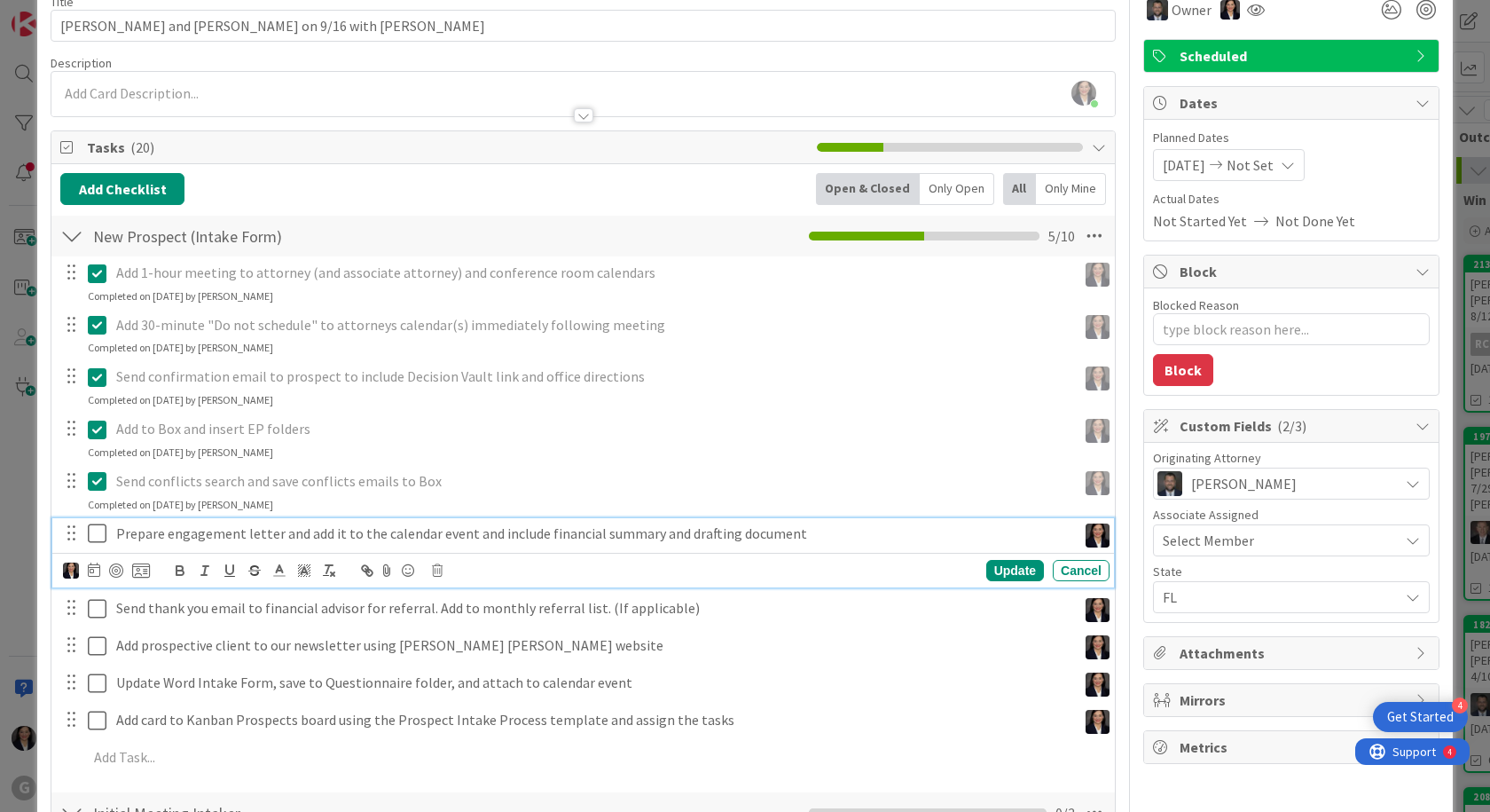
click at [99, 536] on icon at bounding box center [101, 533] width 27 height 21
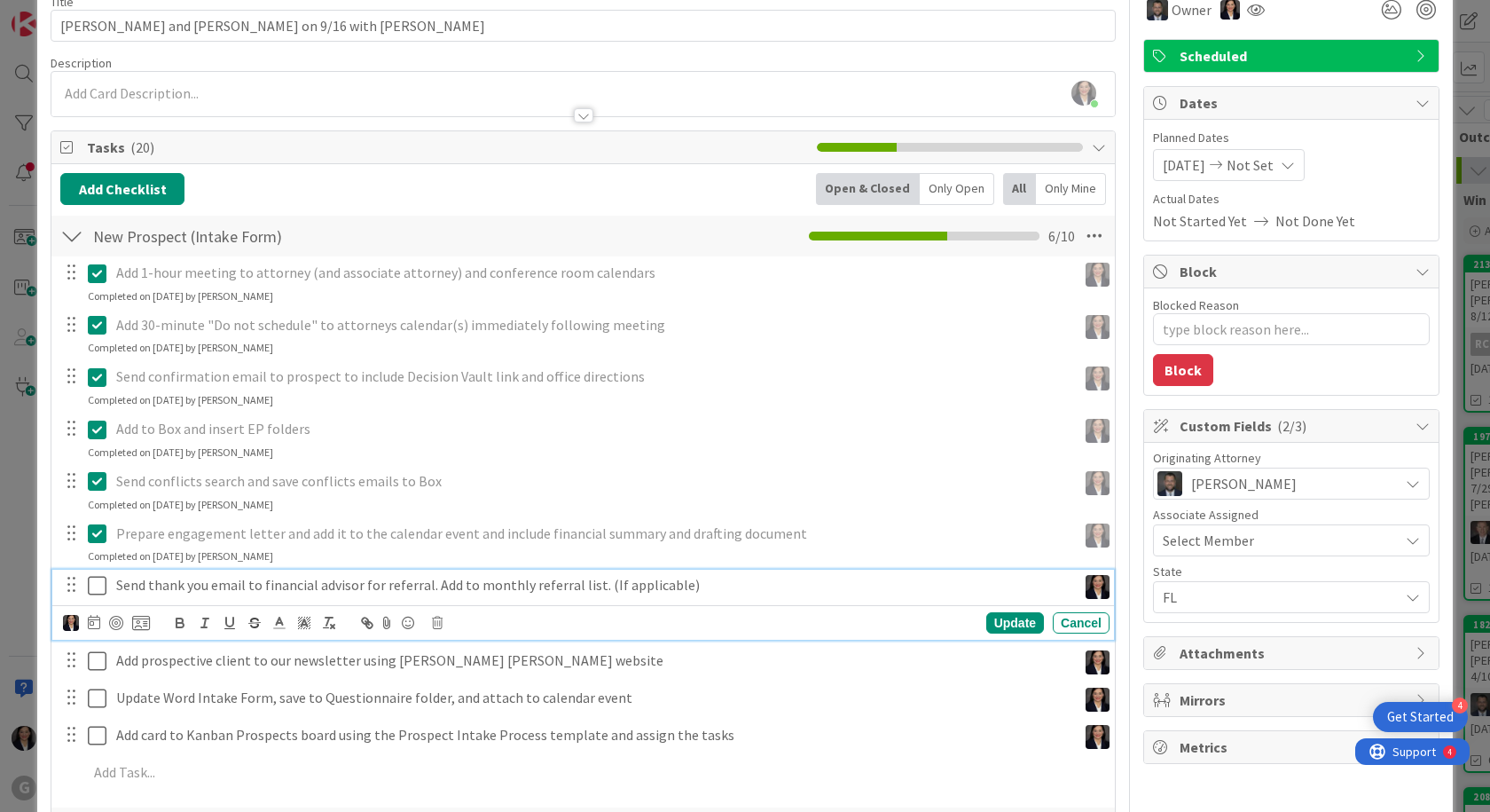
click at [101, 586] on icon at bounding box center [101, 586] width 27 height 21
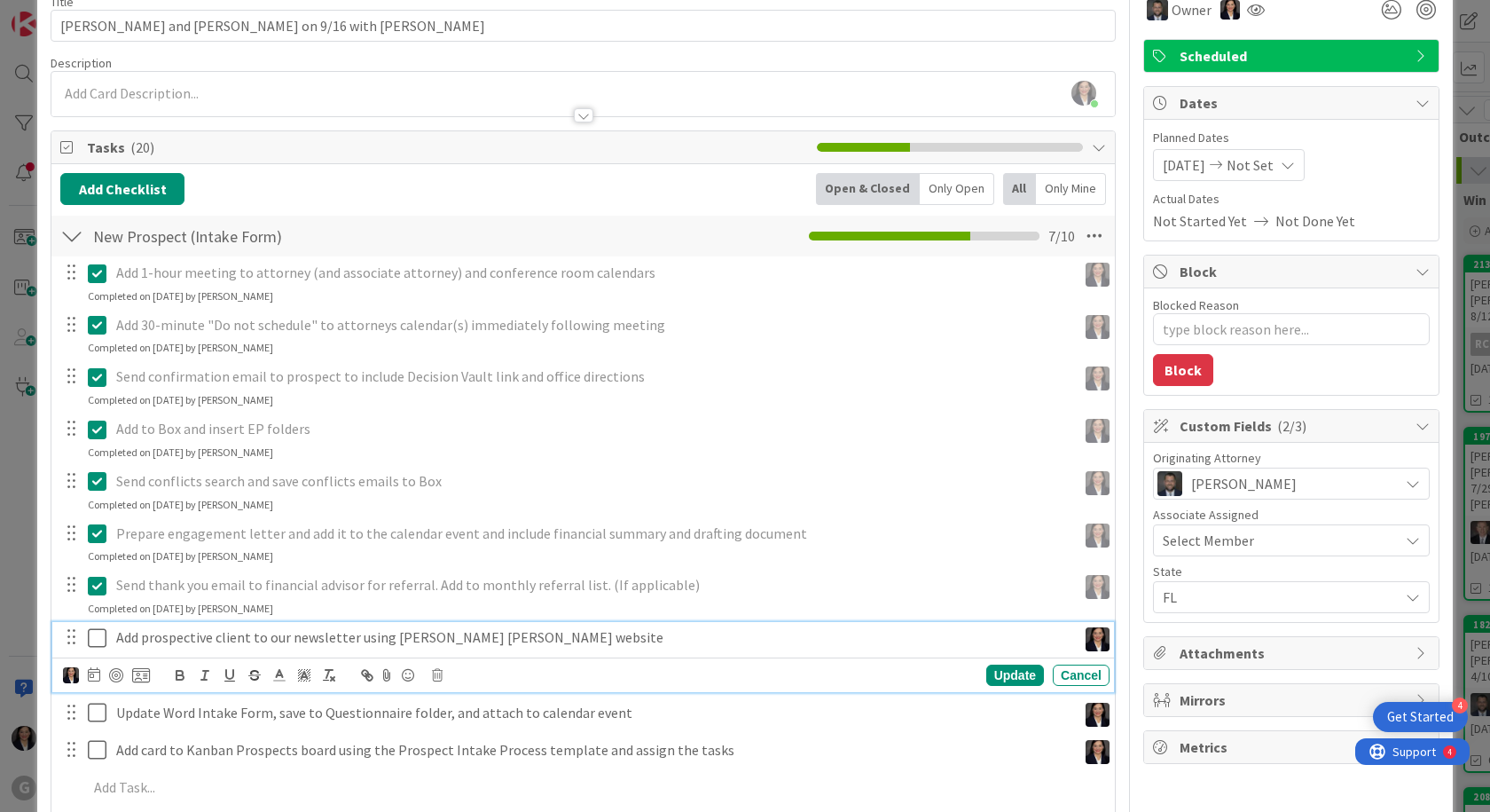
click at [98, 639] on icon at bounding box center [101, 638] width 27 height 21
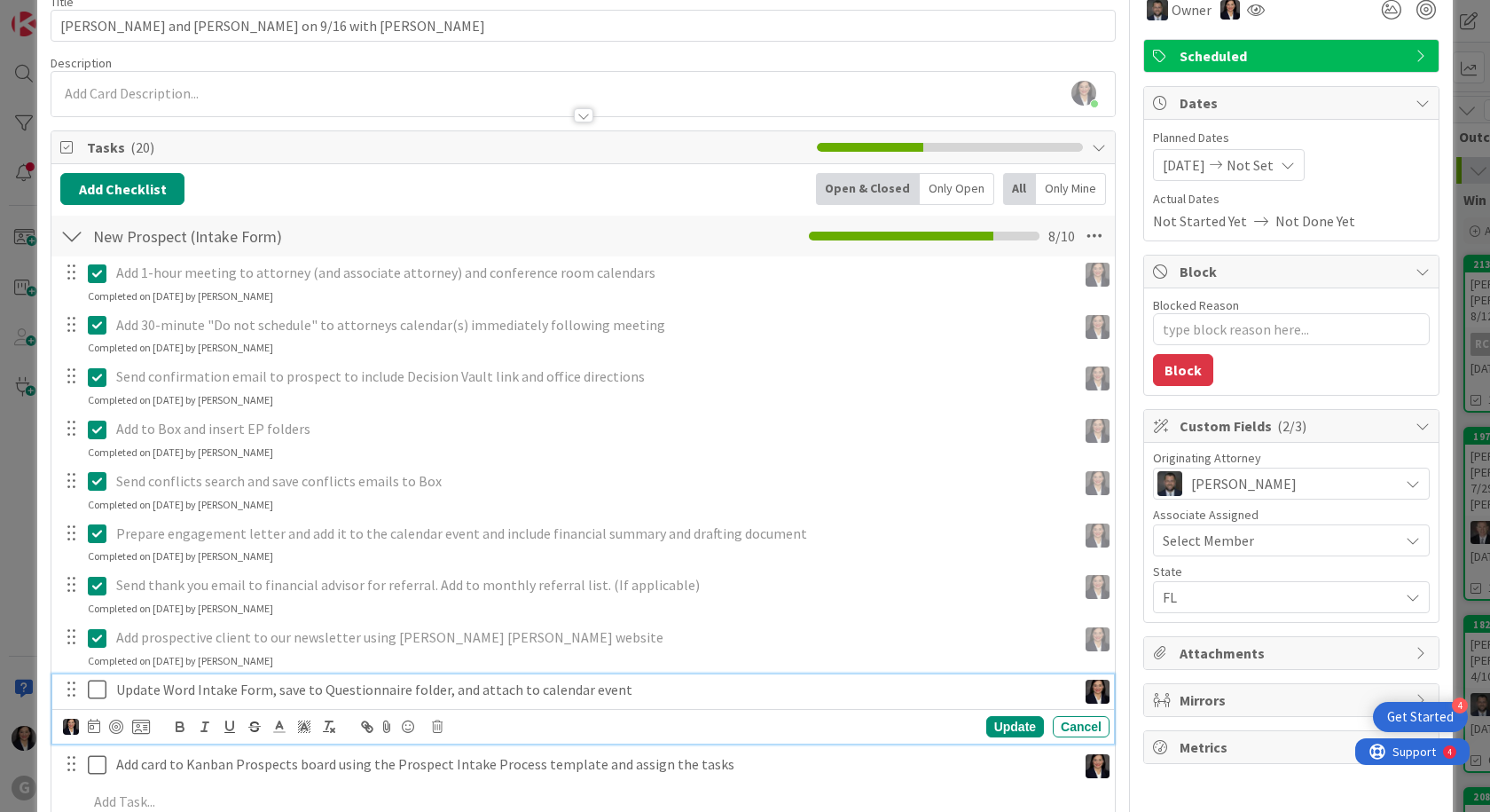
click at [92, 689] on icon at bounding box center [101, 689] width 27 height 21
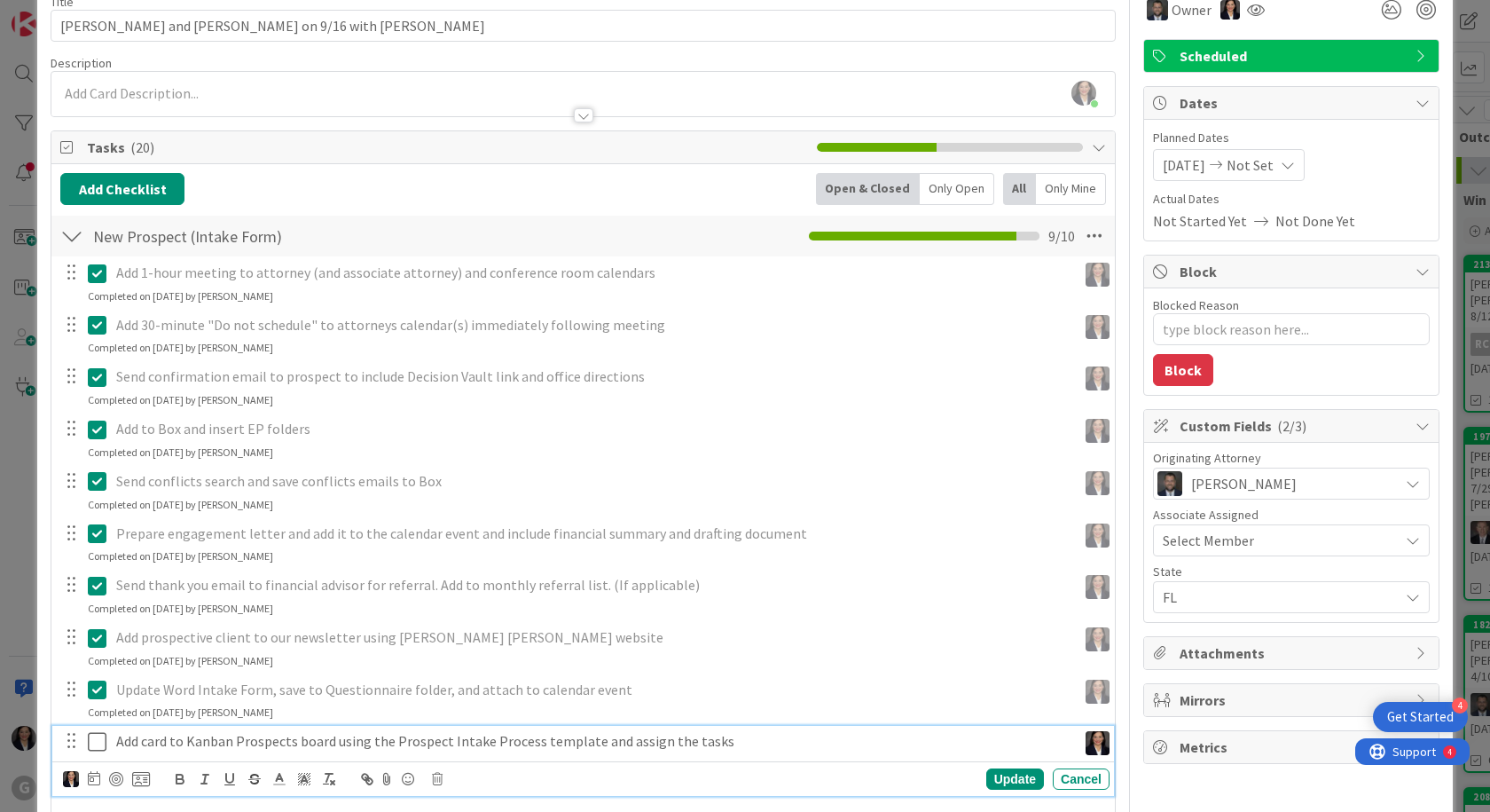
click at [96, 743] on icon at bounding box center [101, 742] width 27 height 21
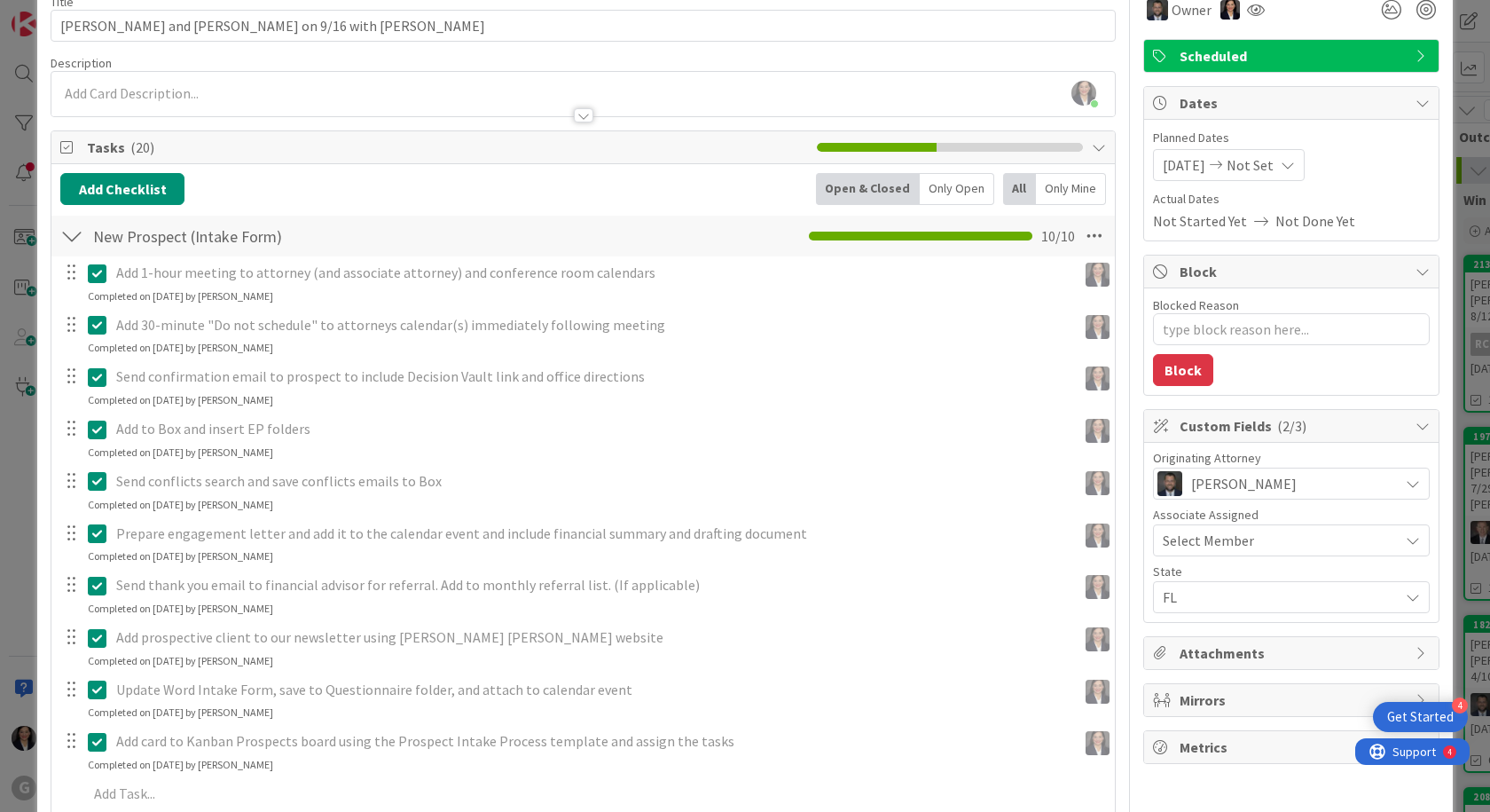
type textarea "x"
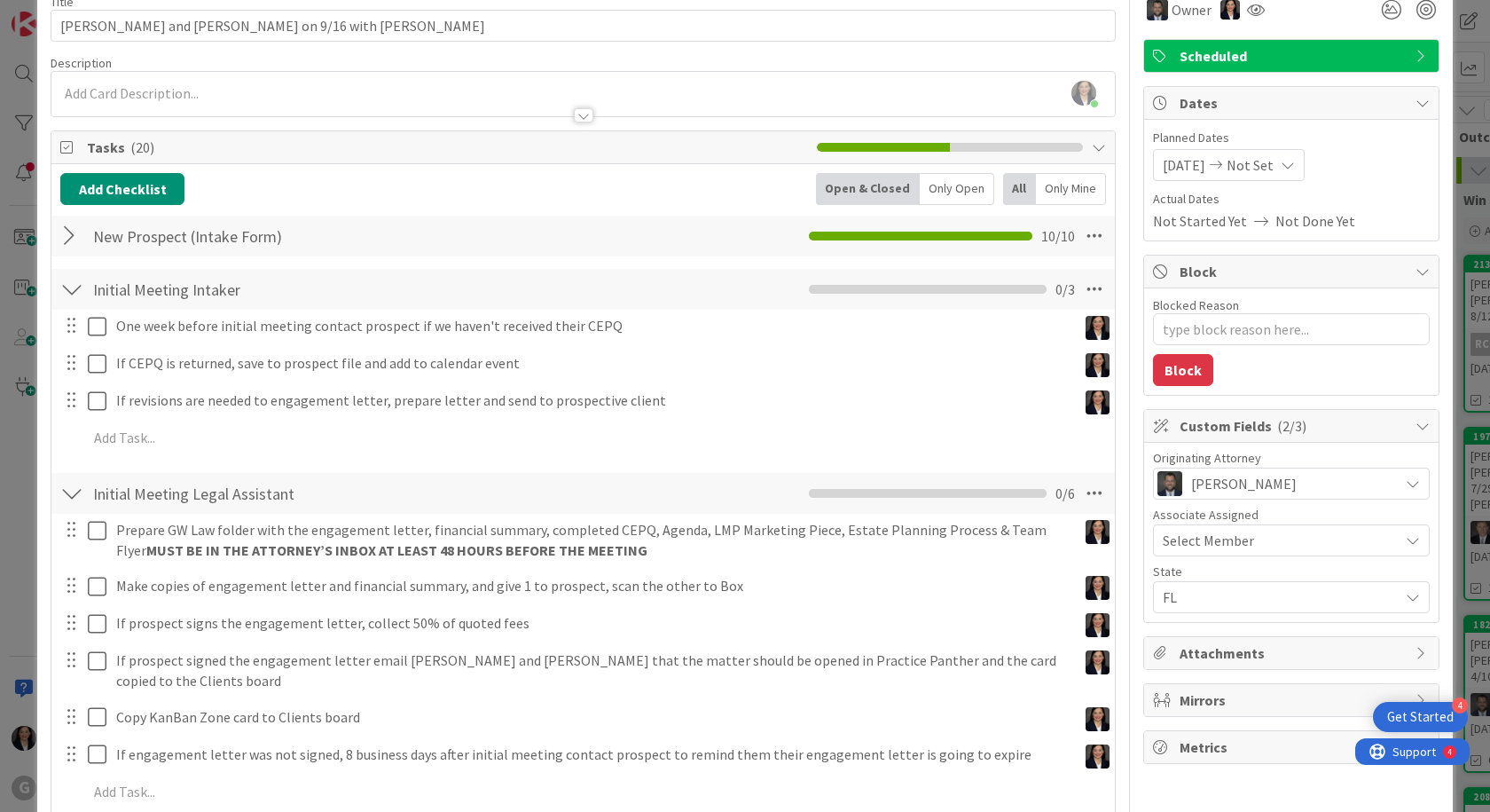
click at [591, 291] on div "Initial Meeting Intaker Checklist Name 23 / 64 Initial Meeting Intaker Move Up …" at bounding box center [583, 289] width 1064 height 41
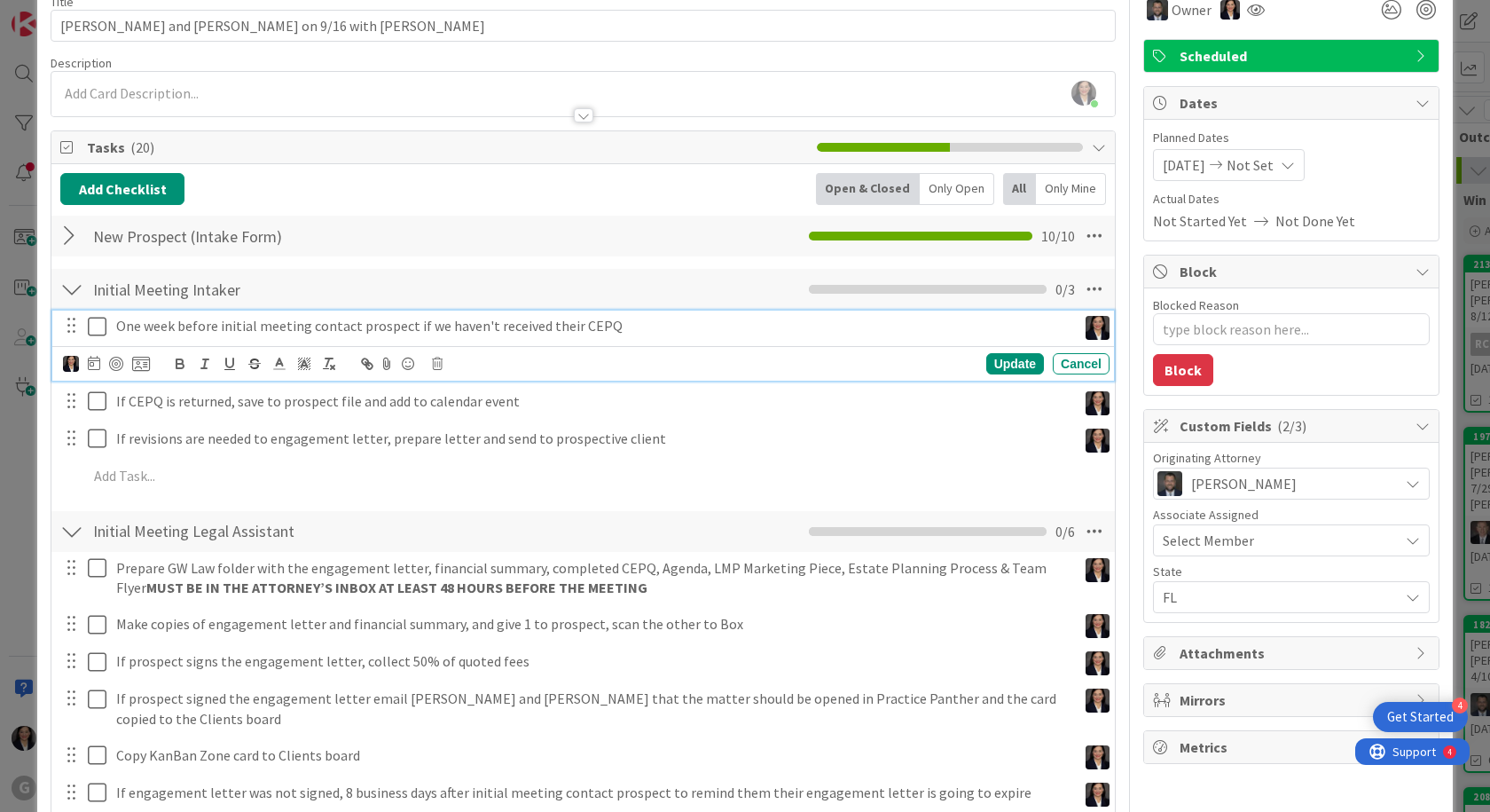
click at [168, 330] on p "One week before initial meeting contact prospect if we haven't received their C…" at bounding box center [592, 325] width 954 height 20
click at [98, 367] on icon at bounding box center [93, 362] width 12 height 14
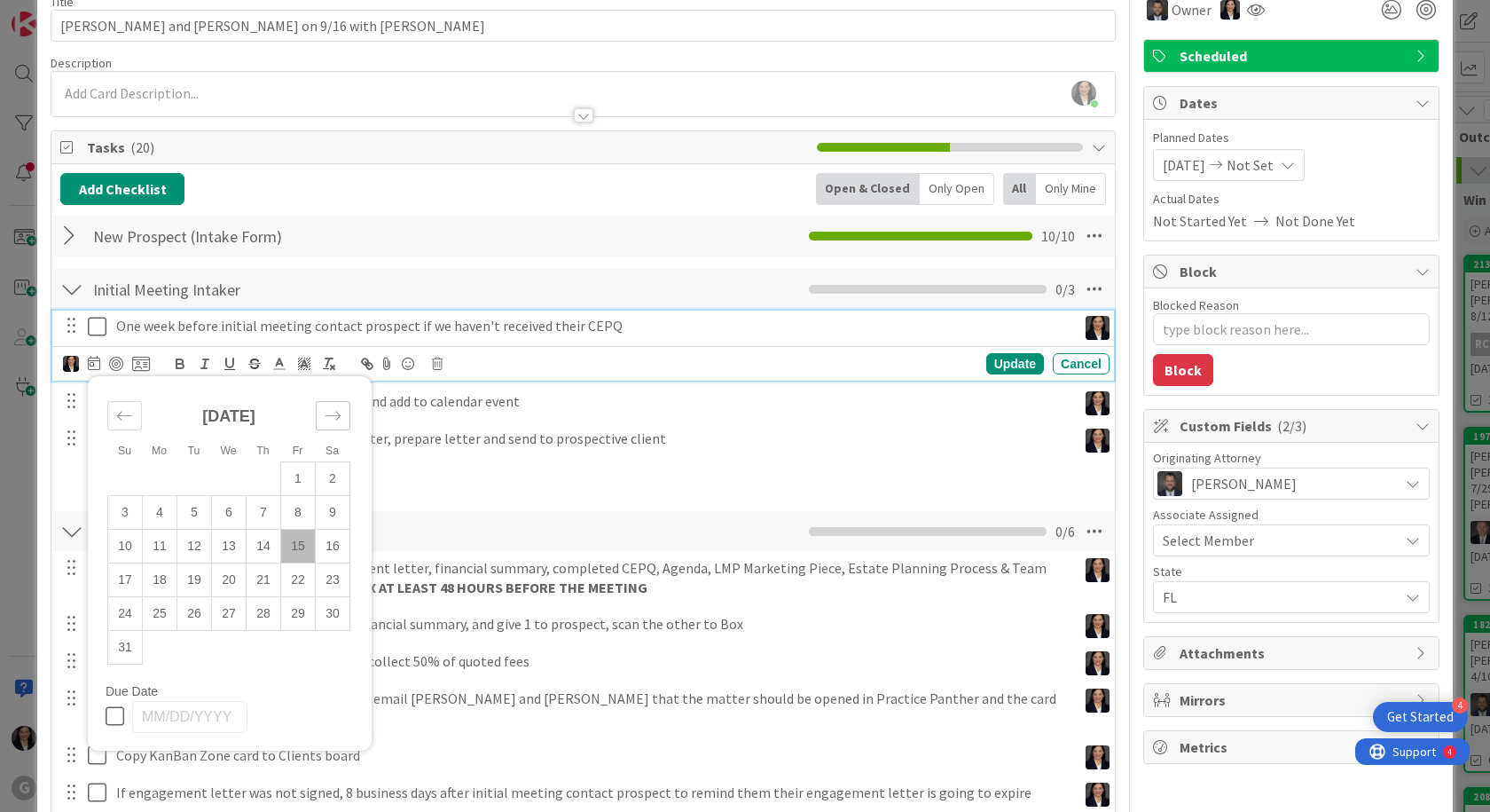
click at [336, 421] on icon "Move forward to switch to the next month." at bounding box center [333, 416] width 17 height 17
click at [186, 519] on td "9" at bounding box center [195, 512] width 34 height 33
type input "[DATE]"
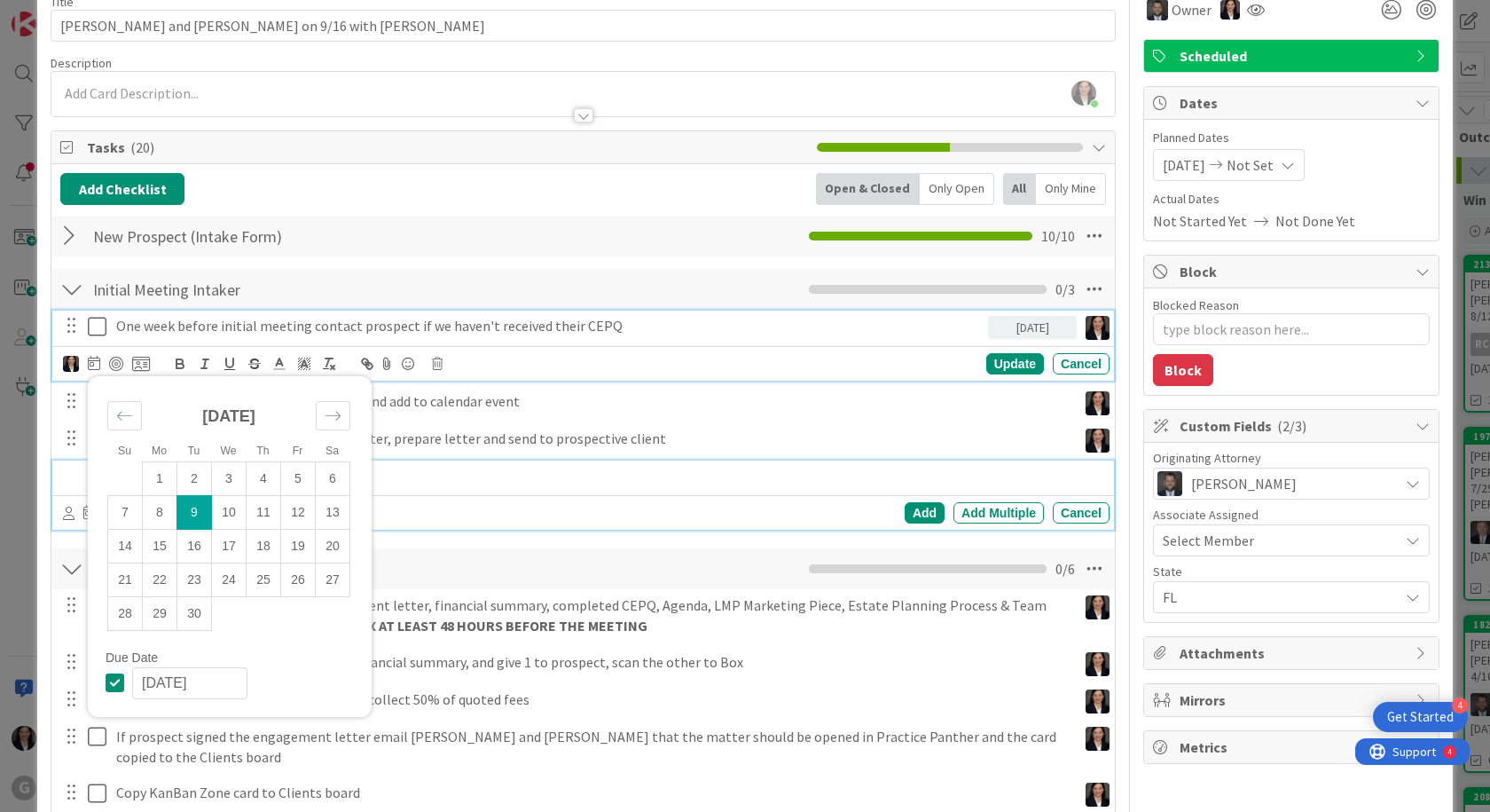
click at [470, 460] on div at bounding box center [595, 475] width 1029 height 31
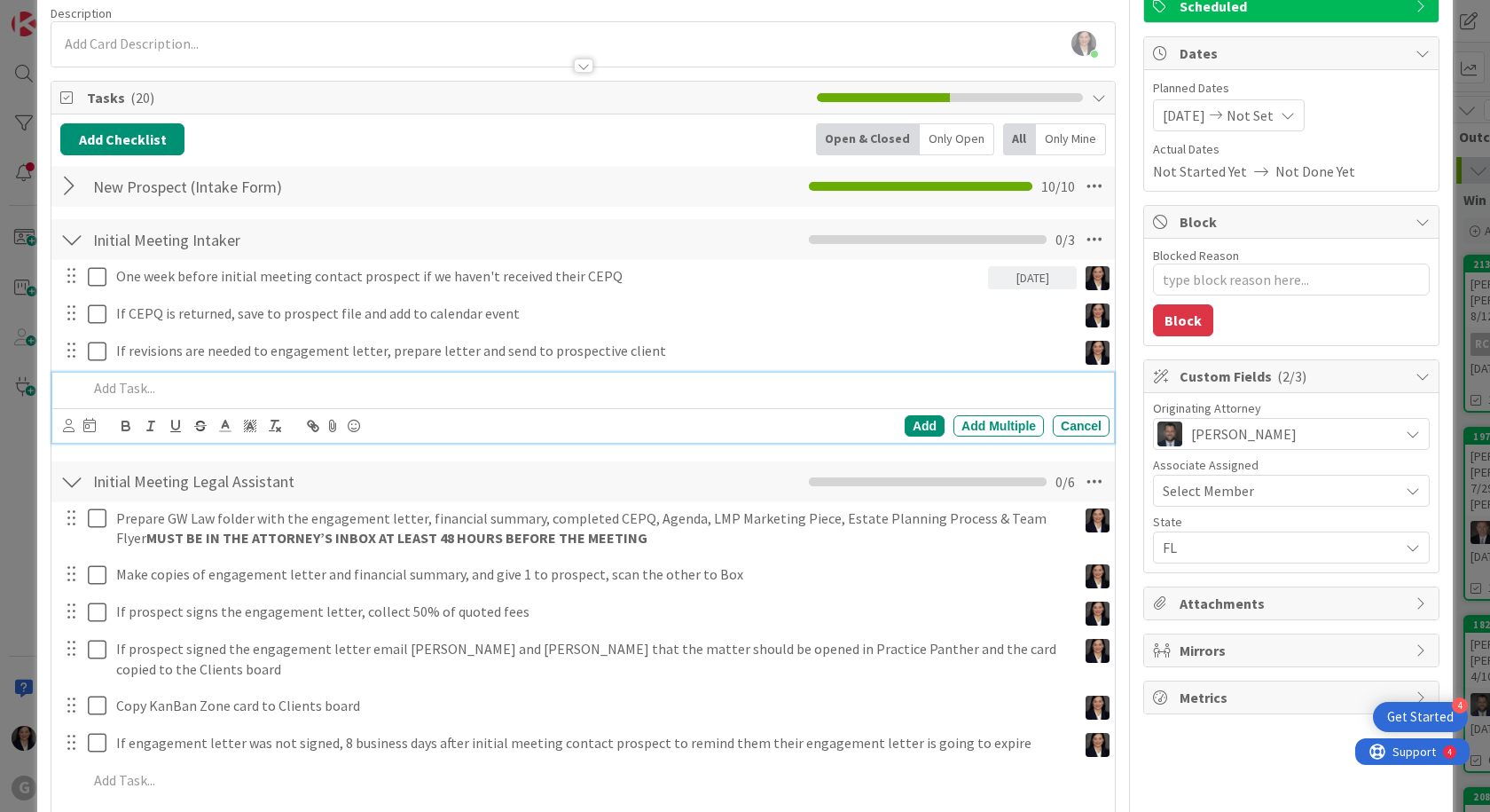
scroll to position [139, 0]
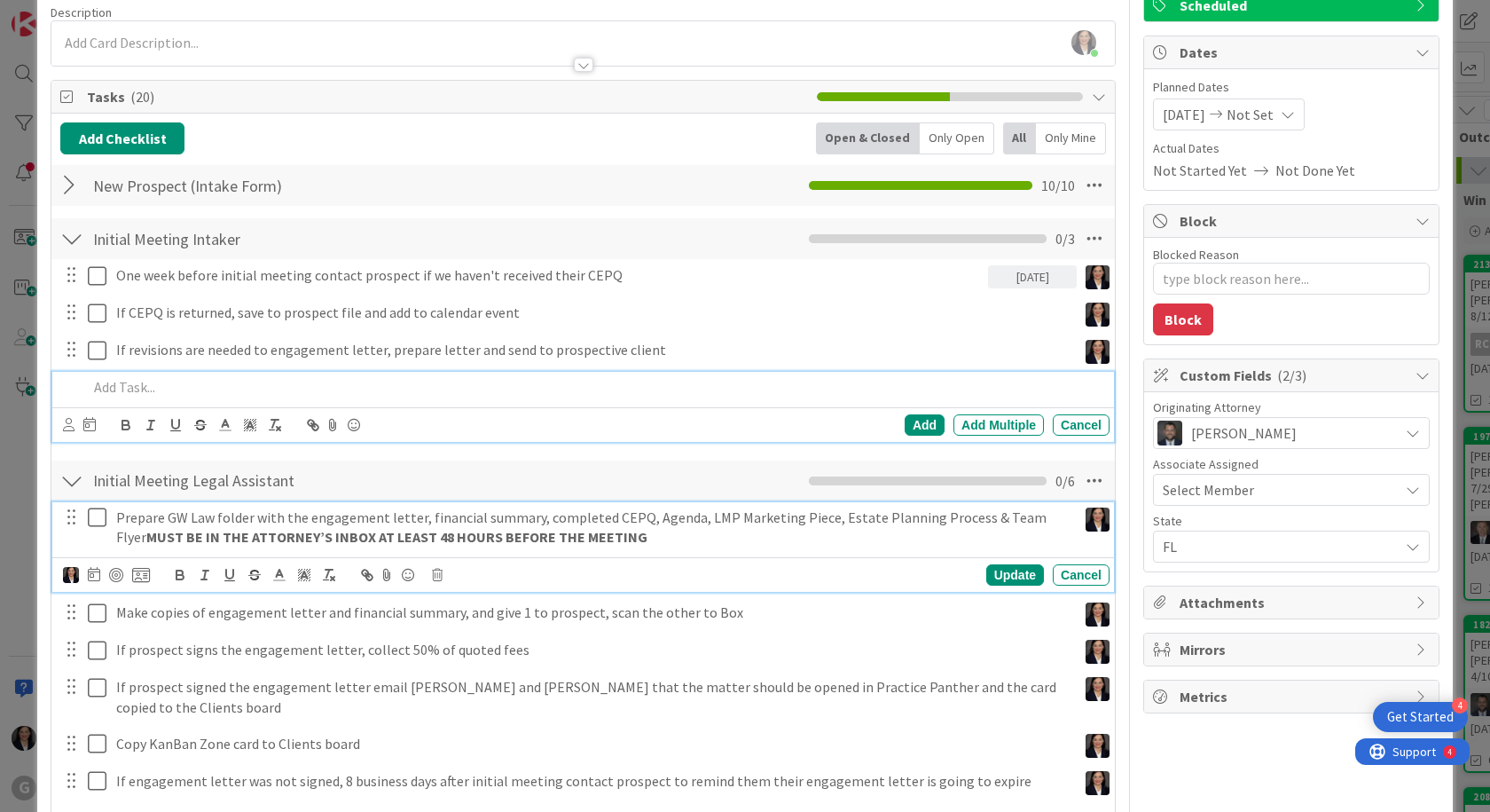
click at [189, 535] on strong "MUST BE IN THE ATTORNEY’S INBOX AT LEAST 48 HOURS BEFORE THE MEETING" at bounding box center [397, 536] width 501 height 18
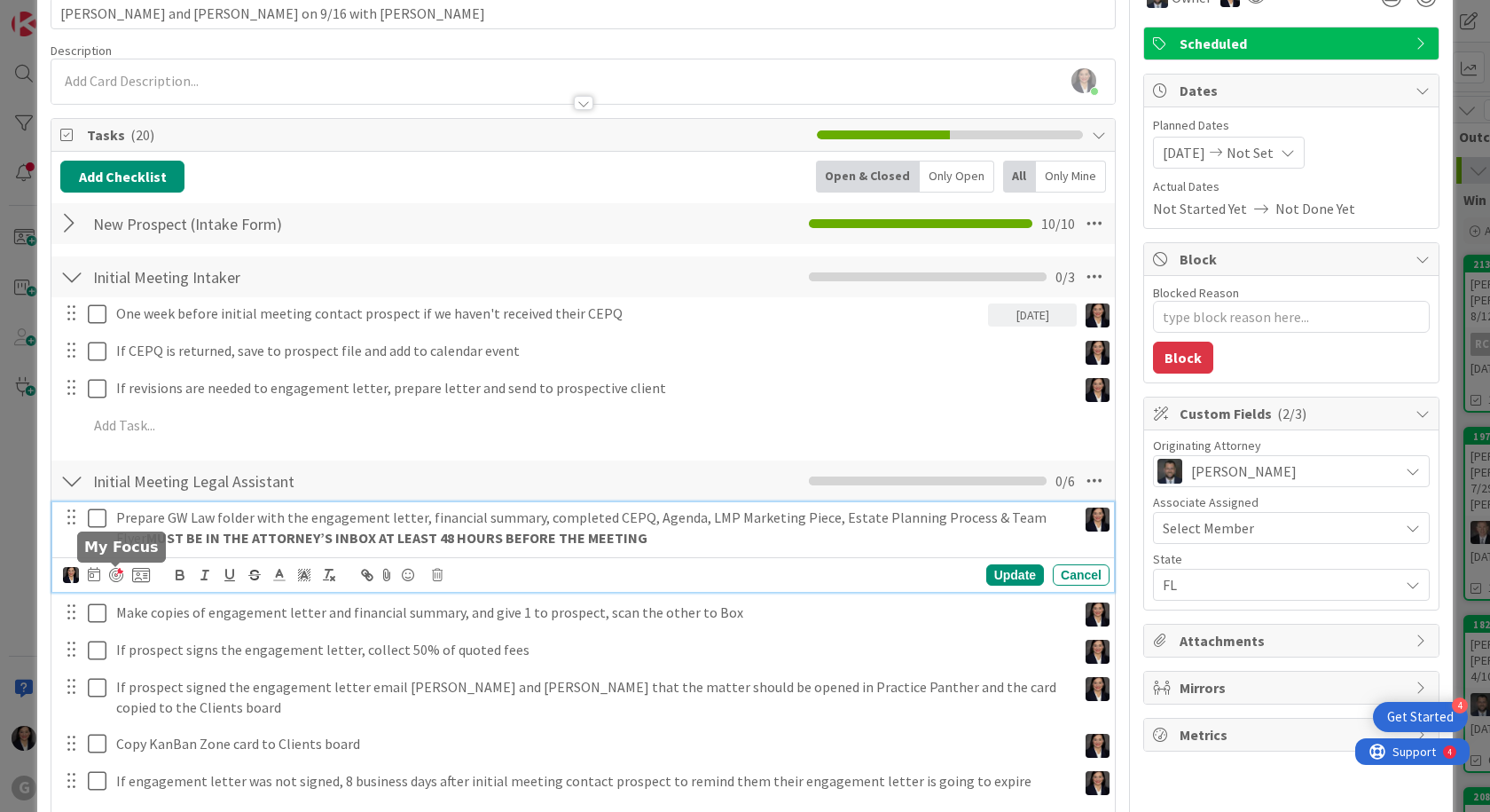
click at [109, 573] on div at bounding box center [116, 574] width 14 height 14
click at [94, 573] on icon at bounding box center [93, 573] width 12 height 14
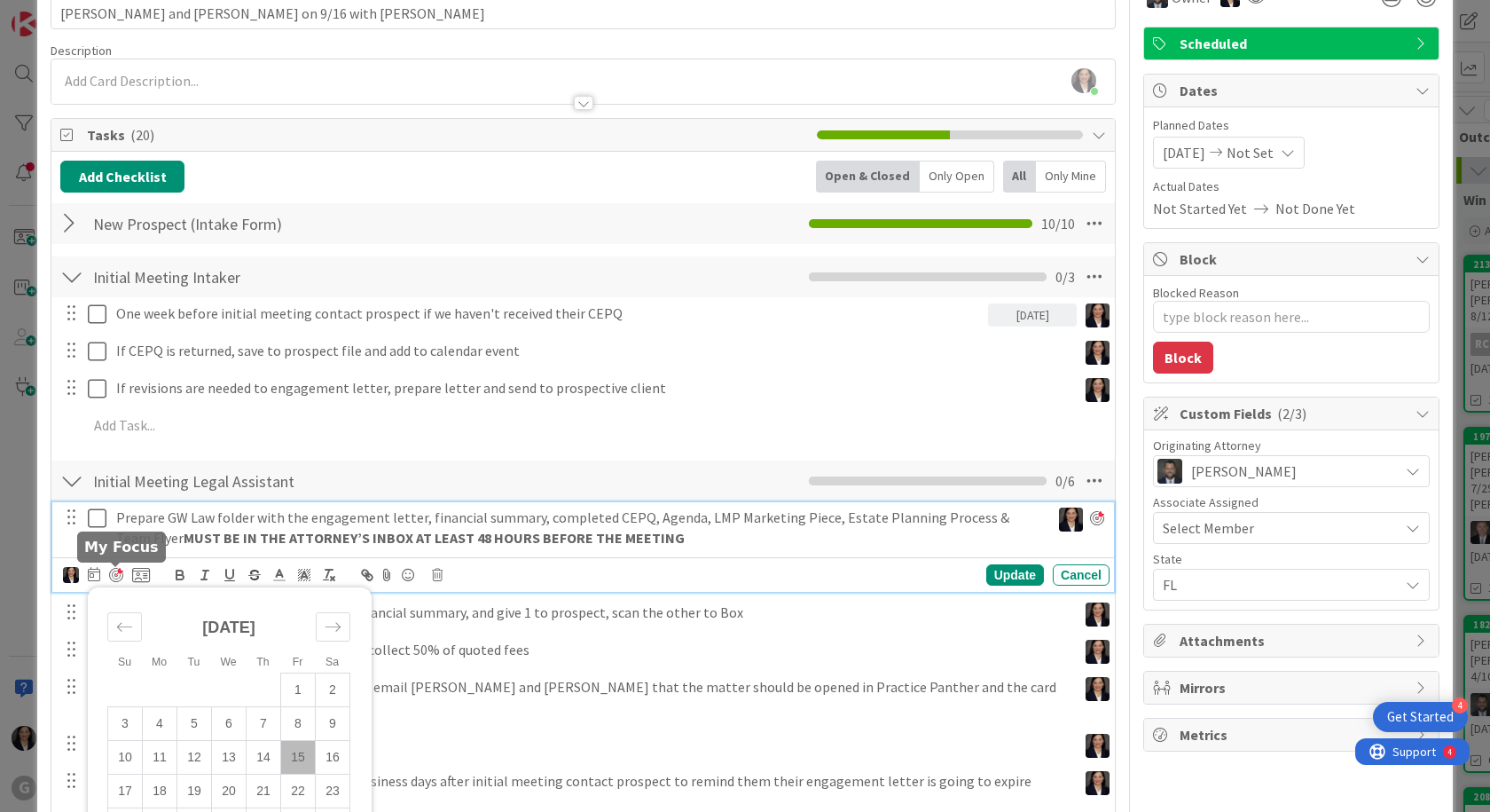
click at [121, 574] on div at bounding box center [116, 574] width 14 height 14
type textarea "x"
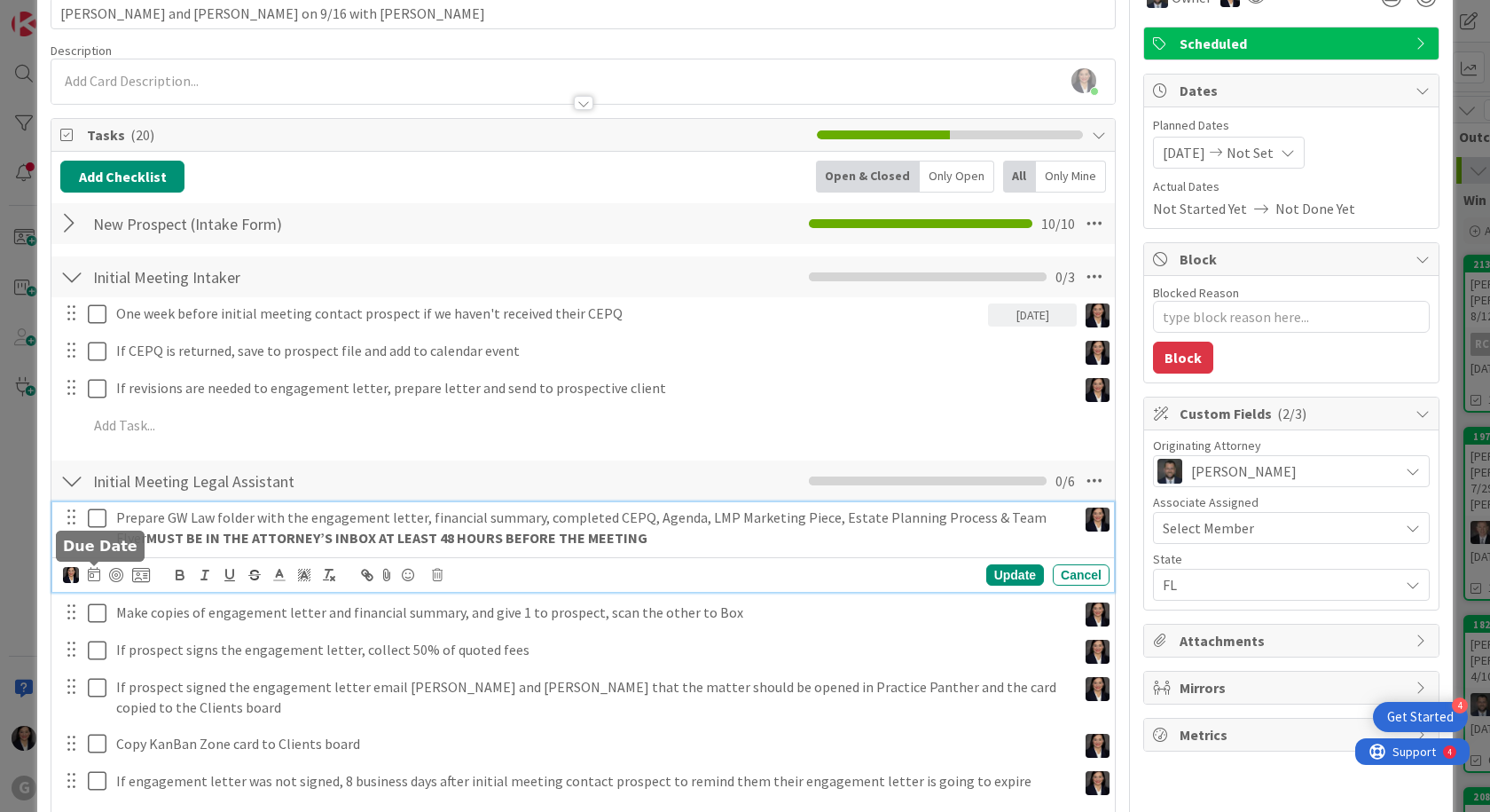
click at [89, 576] on icon at bounding box center [93, 573] width 12 height 14
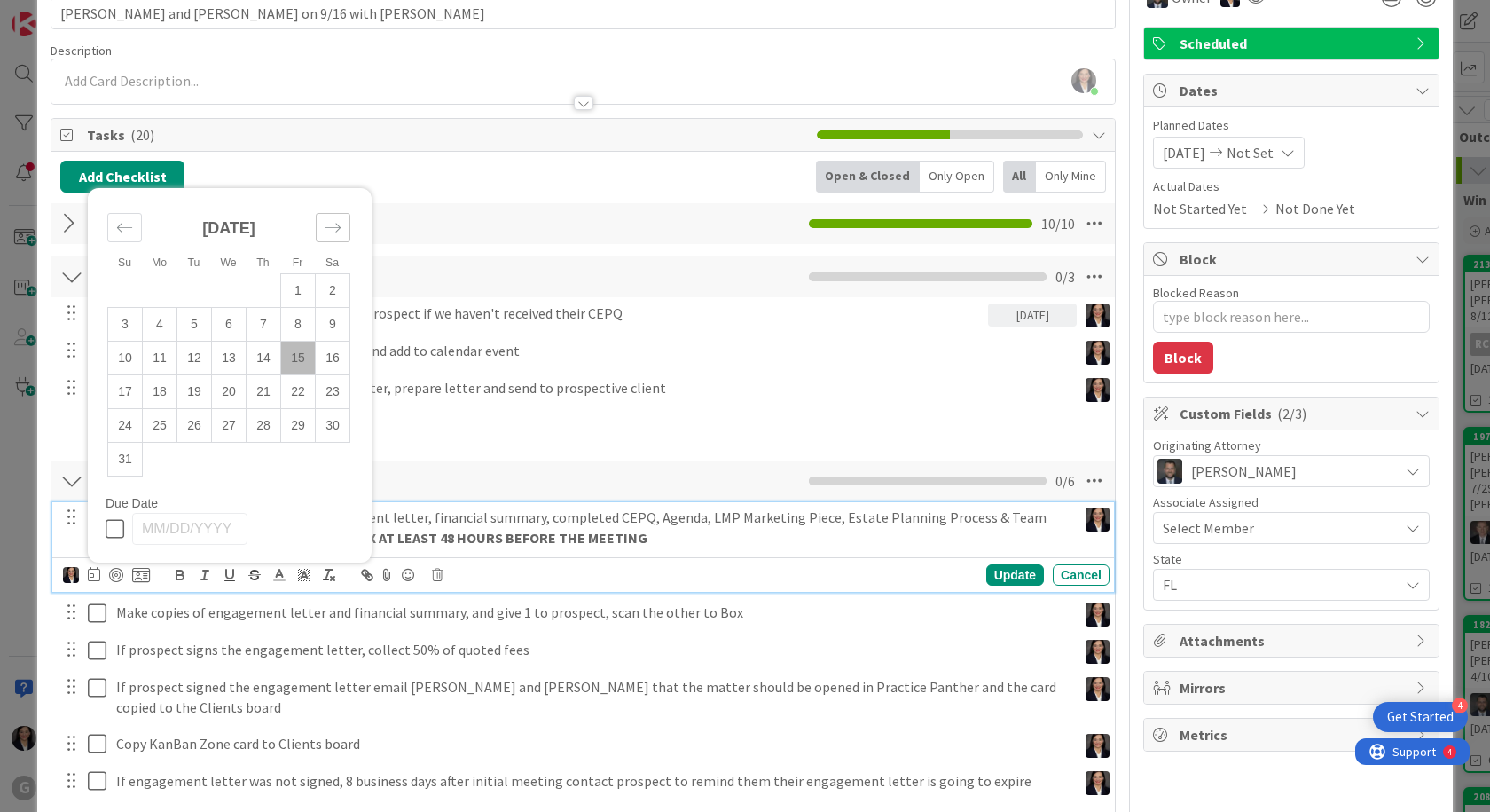
click at [335, 229] on icon "Move forward to switch to the next month." at bounding box center [333, 227] width 17 height 17
click at [284, 369] on td "12" at bounding box center [299, 358] width 34 height 33
type input "[DATE]"
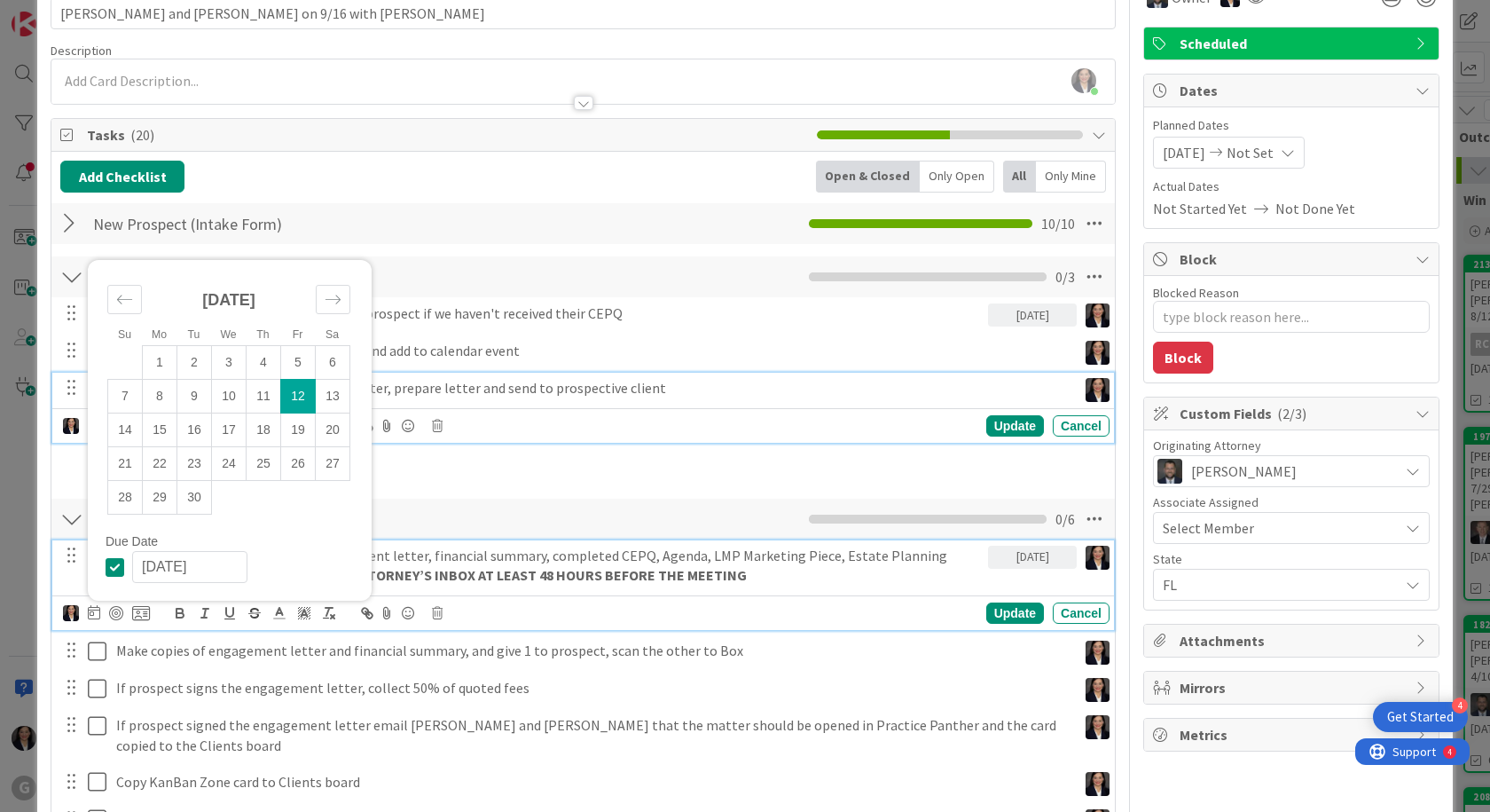
scroll to position [139, 0]
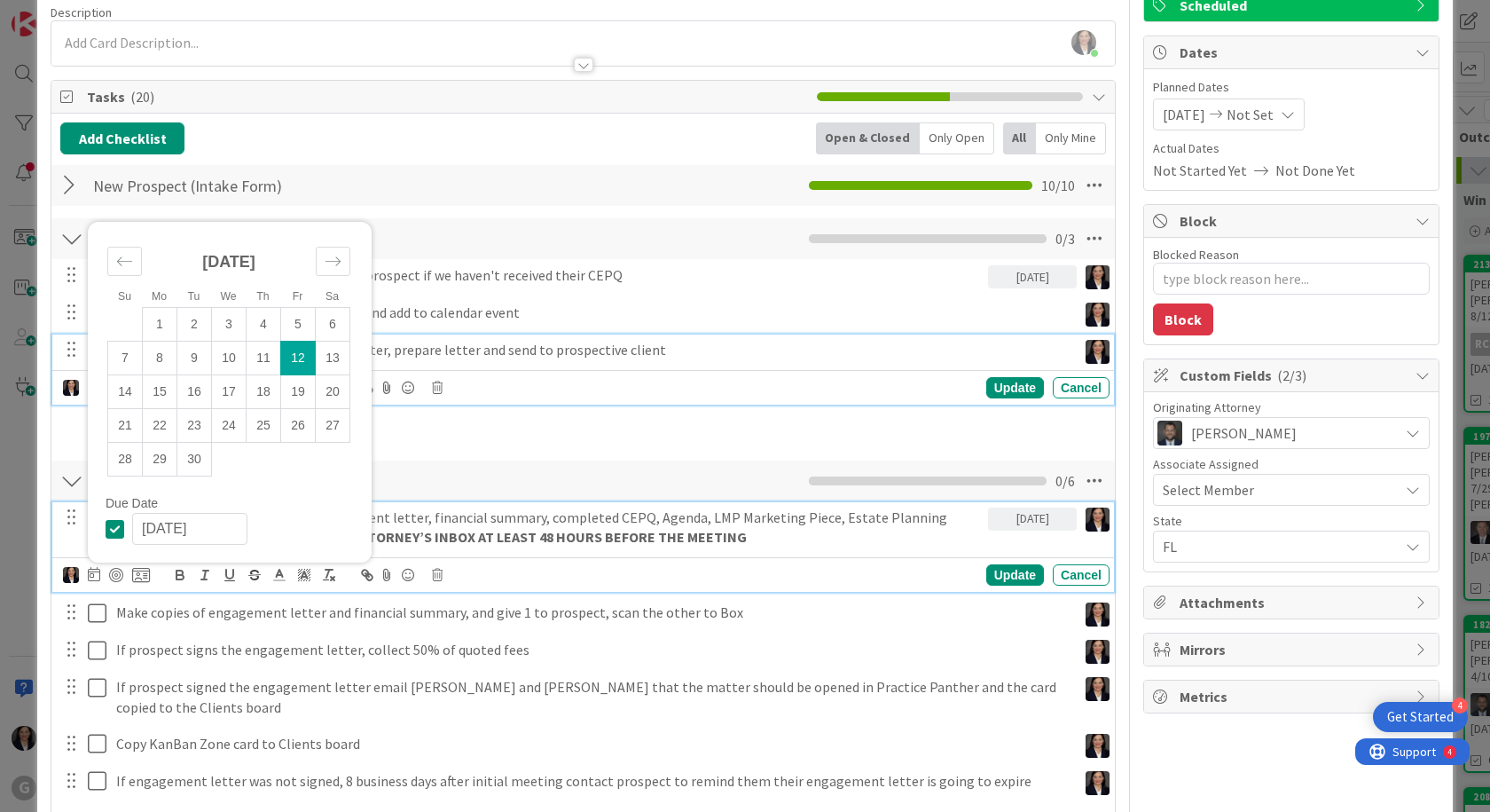
click at [456, 396] on div "If revisions are needed to engagement letter, prepare letter and send to prospe…" at bounding box center [583, 370] width 1062 height 70
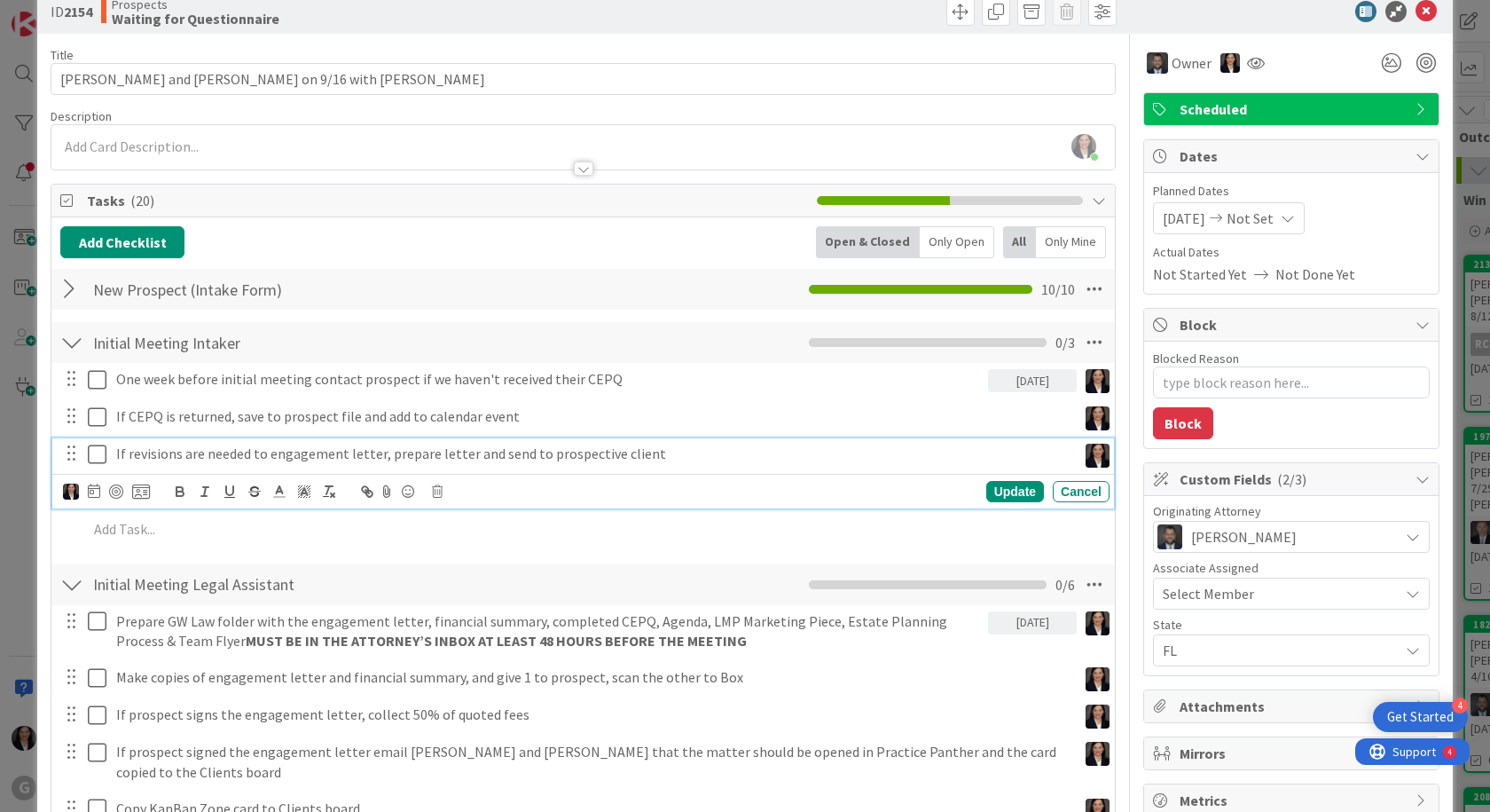
scroll to position [0, 0]
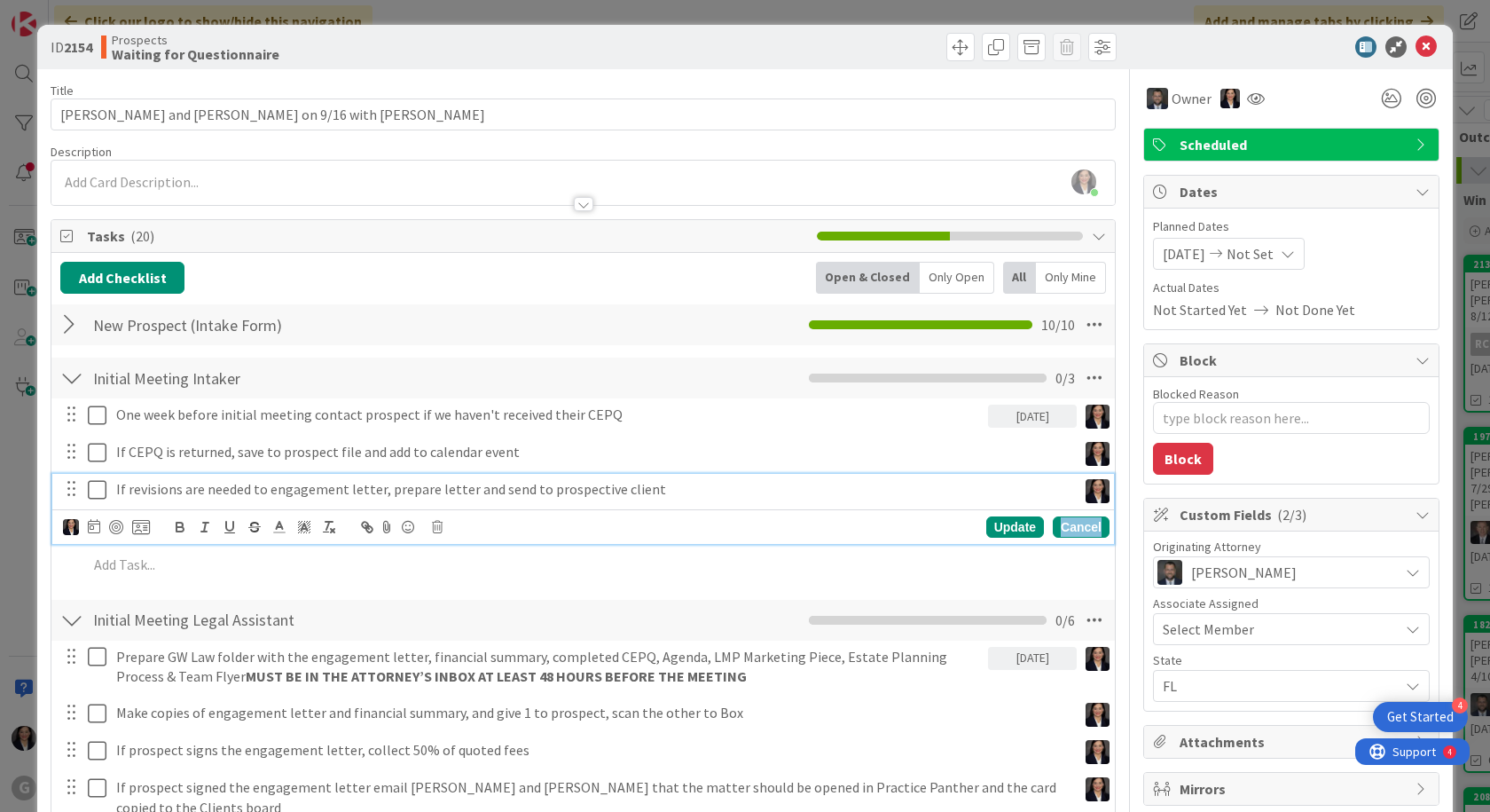
click at [1077, 521] on div "Cancel" at bounding box center [1081, 527] width 57 height 21
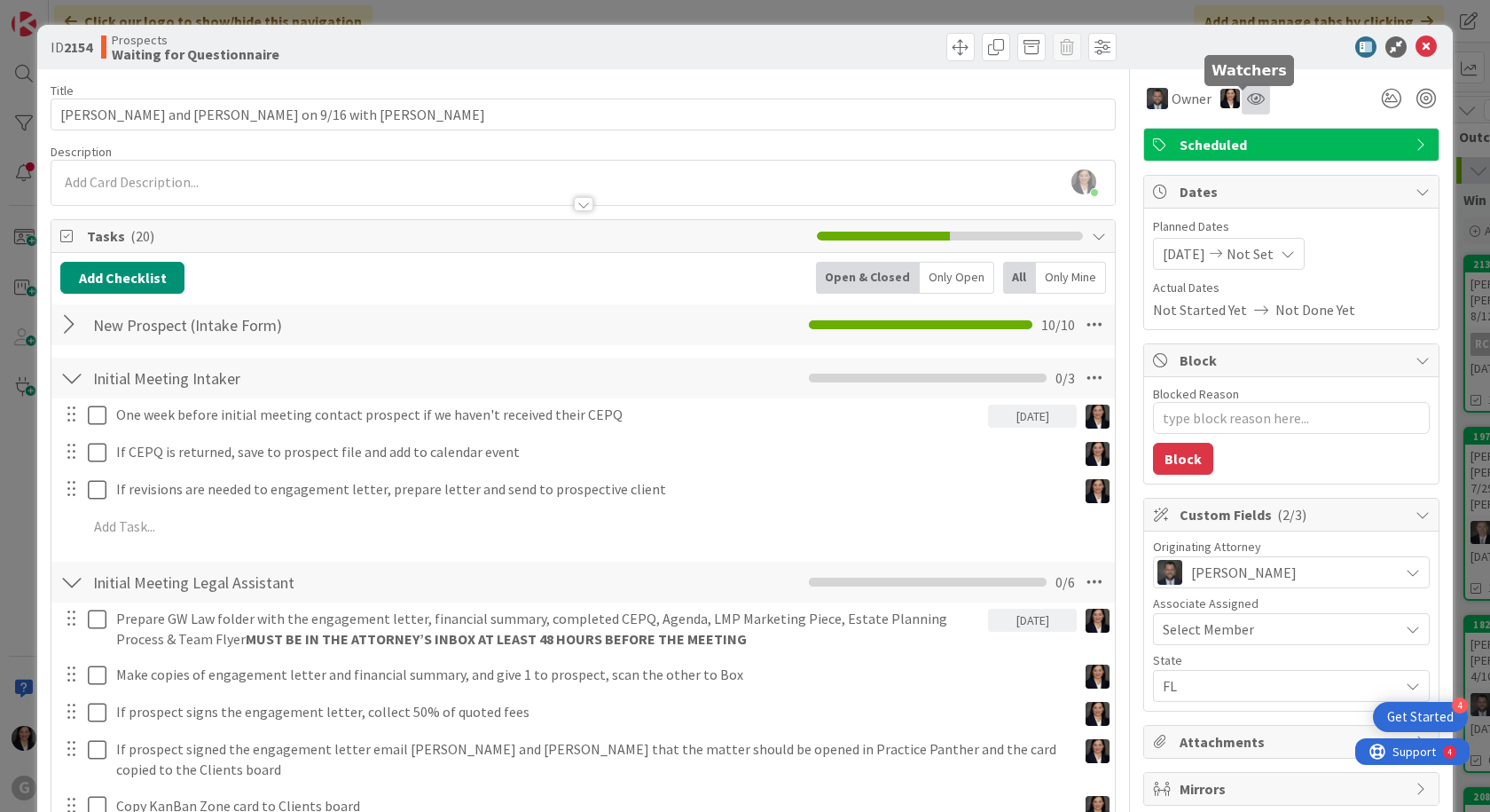
click at [1248, 98] on icon at bounding box center [1256, 98] width 18 height 14
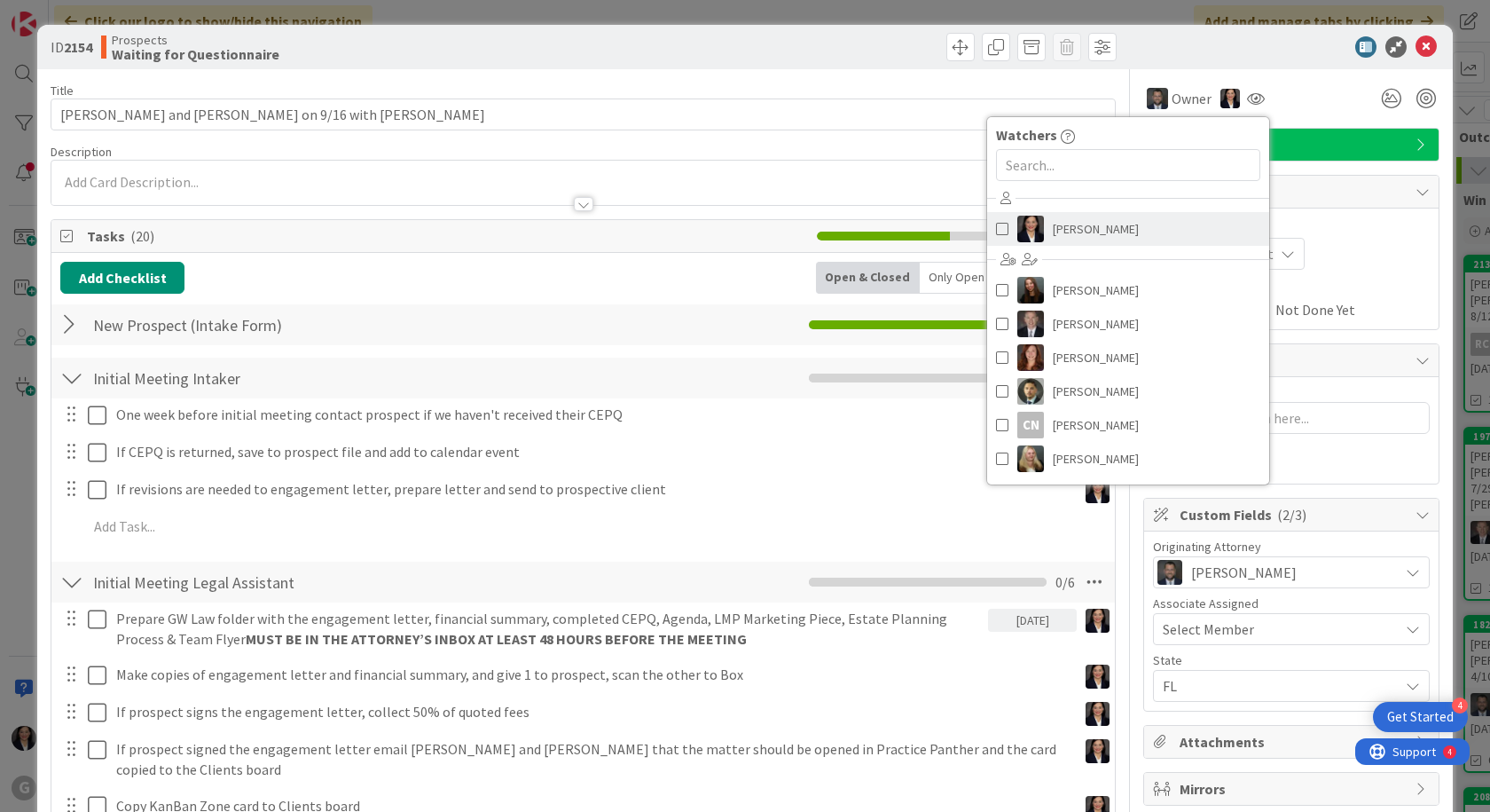
click at [1105, 229] on span "[PERSON_NAME]" at bounding box center [1095, 229] width 87 height 27
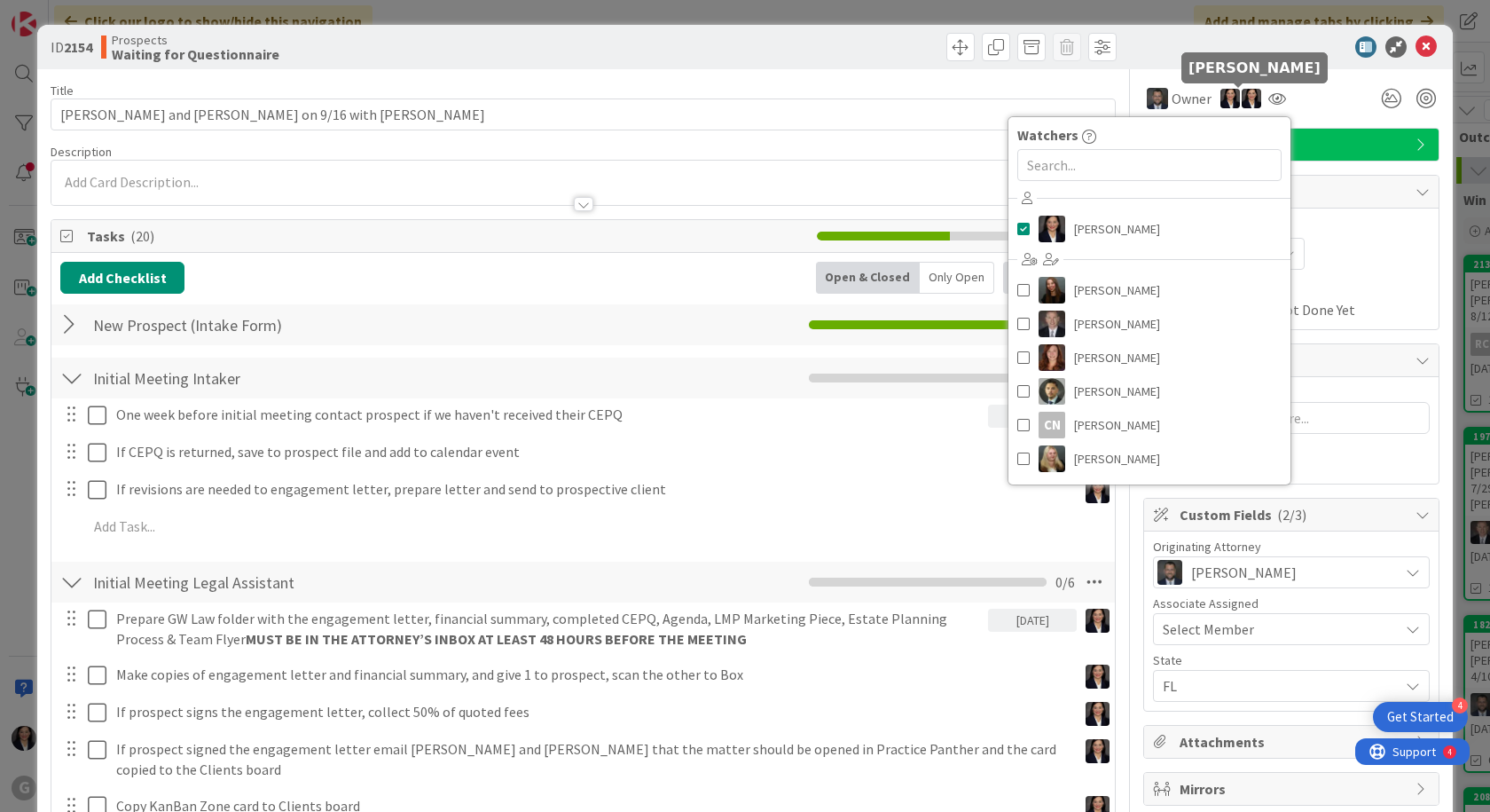
drag, startPoint x: 1243, startPoint y: 106, endPoint x: 1305, endPoint y: 40, distance: 90.6
click at [1305, 40] on div at bounding box center [1283, 47] width 314 height 21
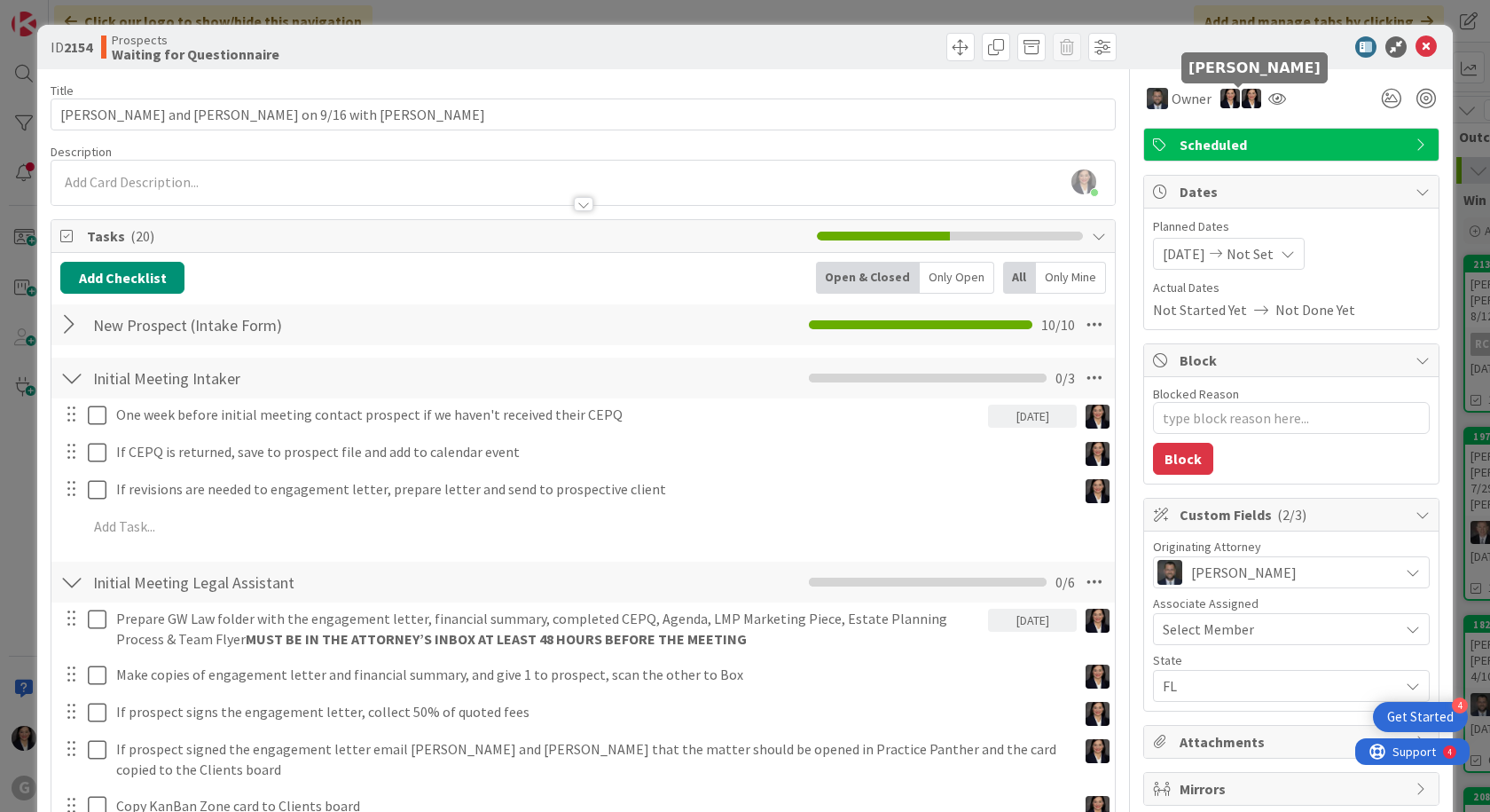
drag, startPoint x: 1239, startPoint y: 99, endPoint x: 1237, endPoint y: 85, distance: 14.1
click at [1237, 85] on div at bounding box center [1239, 87] width 11 height 6
click at [1242, 94] on img at bounding box center [1251, 98] width 20 height 20
click at [1209, 131] on link "Remove" at bounding box center [1190, 132] width 140 height 29
click at [1249, 97] on span "Watchers" at bounding box center [1278, 98] width 58 height 21
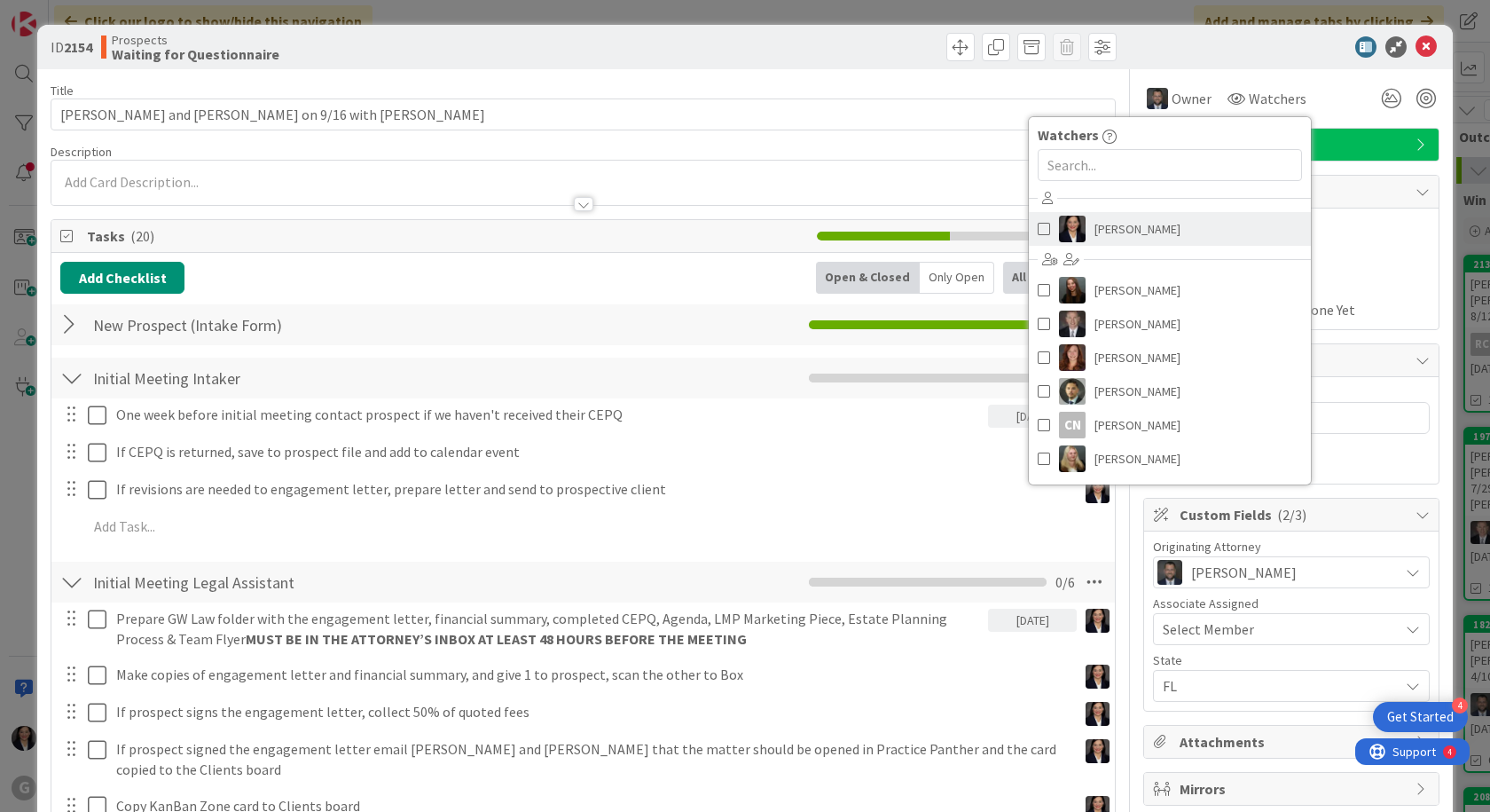
click at [1160, 224] on link "[PERSON_NAME]" at bounding box center [1170, 228] width 282 height 33
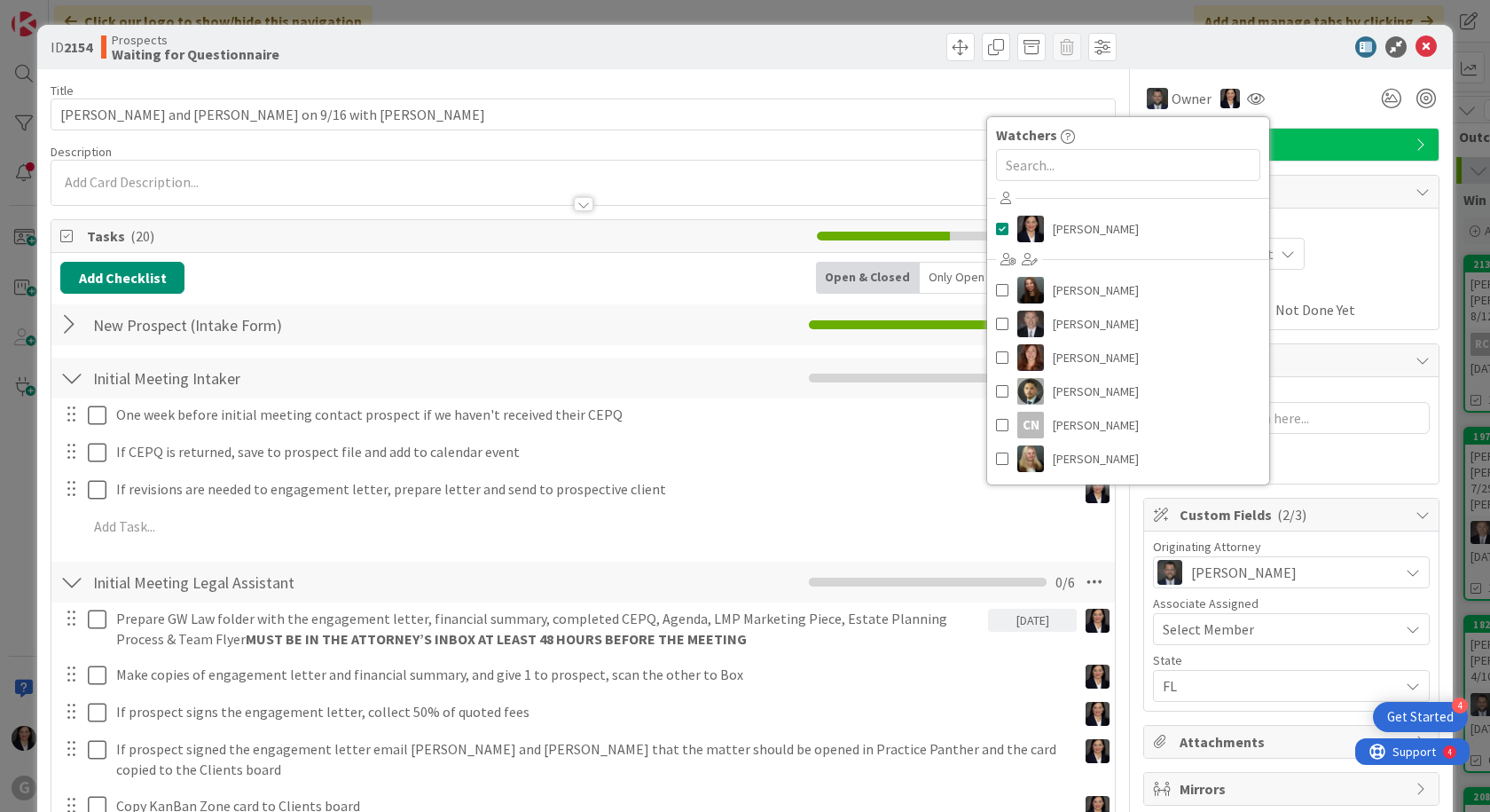
click at [1321, 97] on div "Owner Owner Remove Set as Watcher [PERSON_NAME] [PERSON_NAME] [PERSON_NAME] [PE…" at bounding box center [1292, 99] width 297 height 32
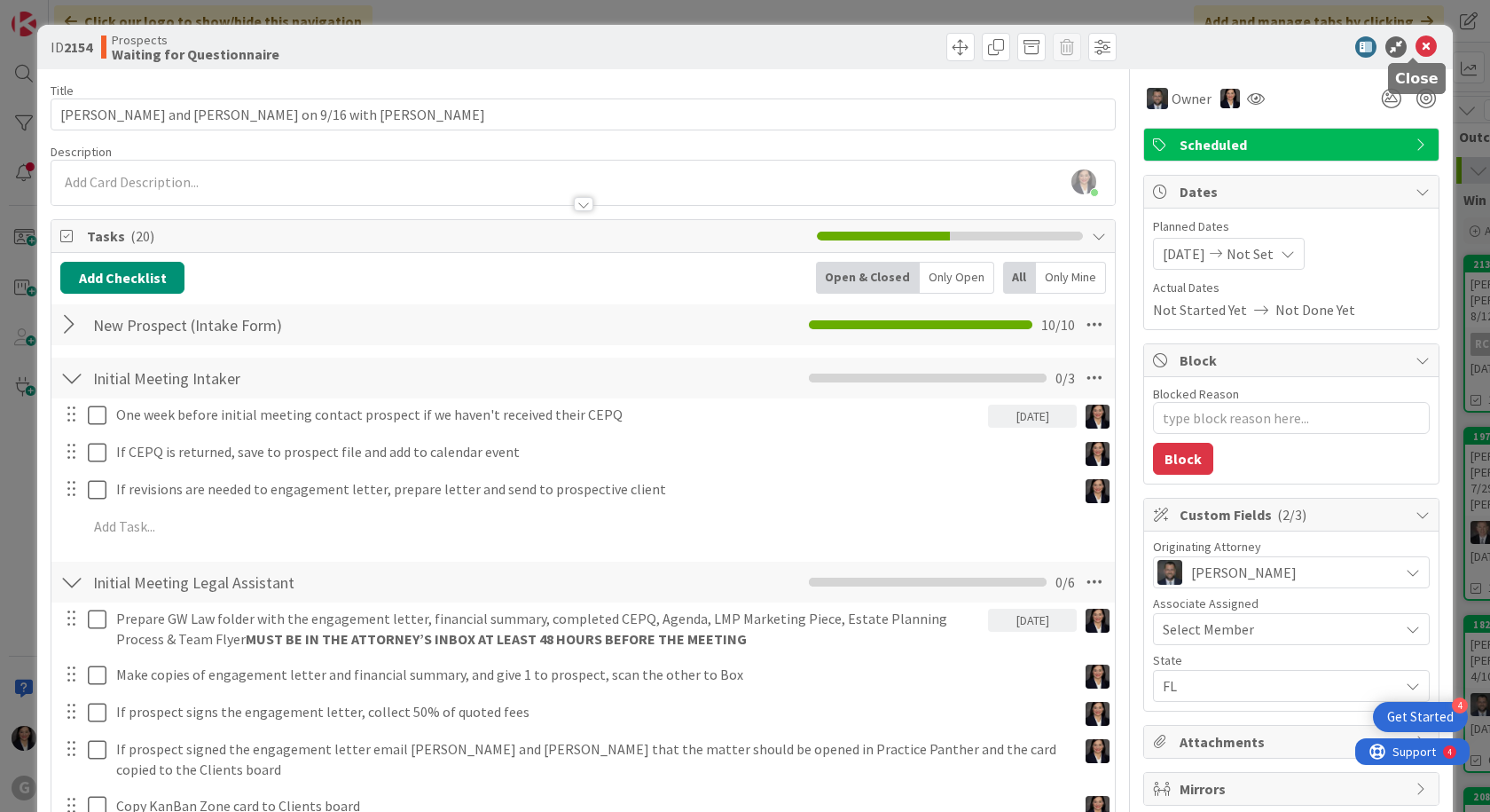
click at [1416, 52] on icon at bounding box center [1426, 47] width 21 height 21
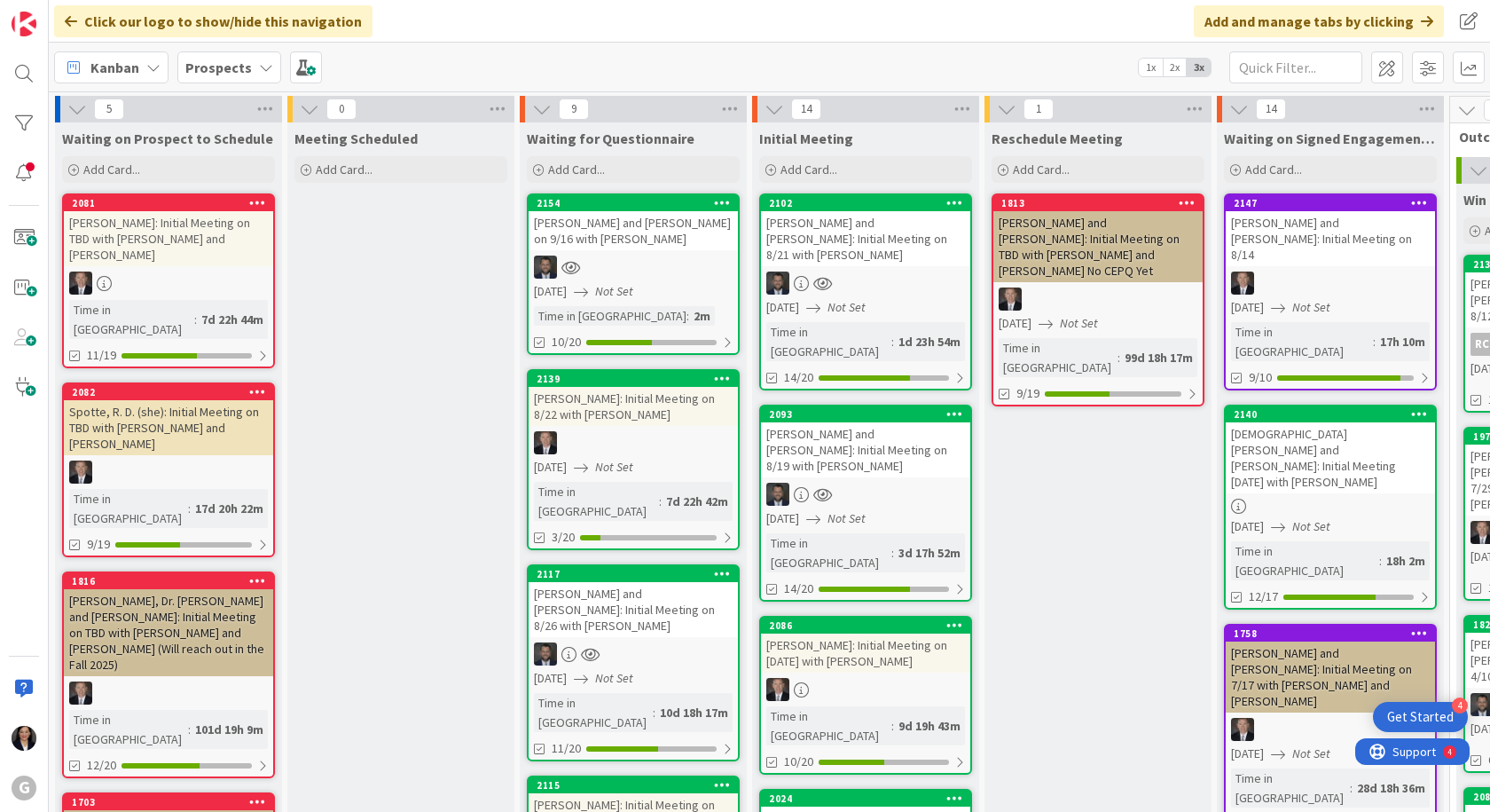
click at [666, 248] on div "[PERSON_NAME] and [PERSON_NAME] on 9/16 with [PERSON_NAME]" at bounding box center [633, 230] width 209 height 39
type textarea "x"
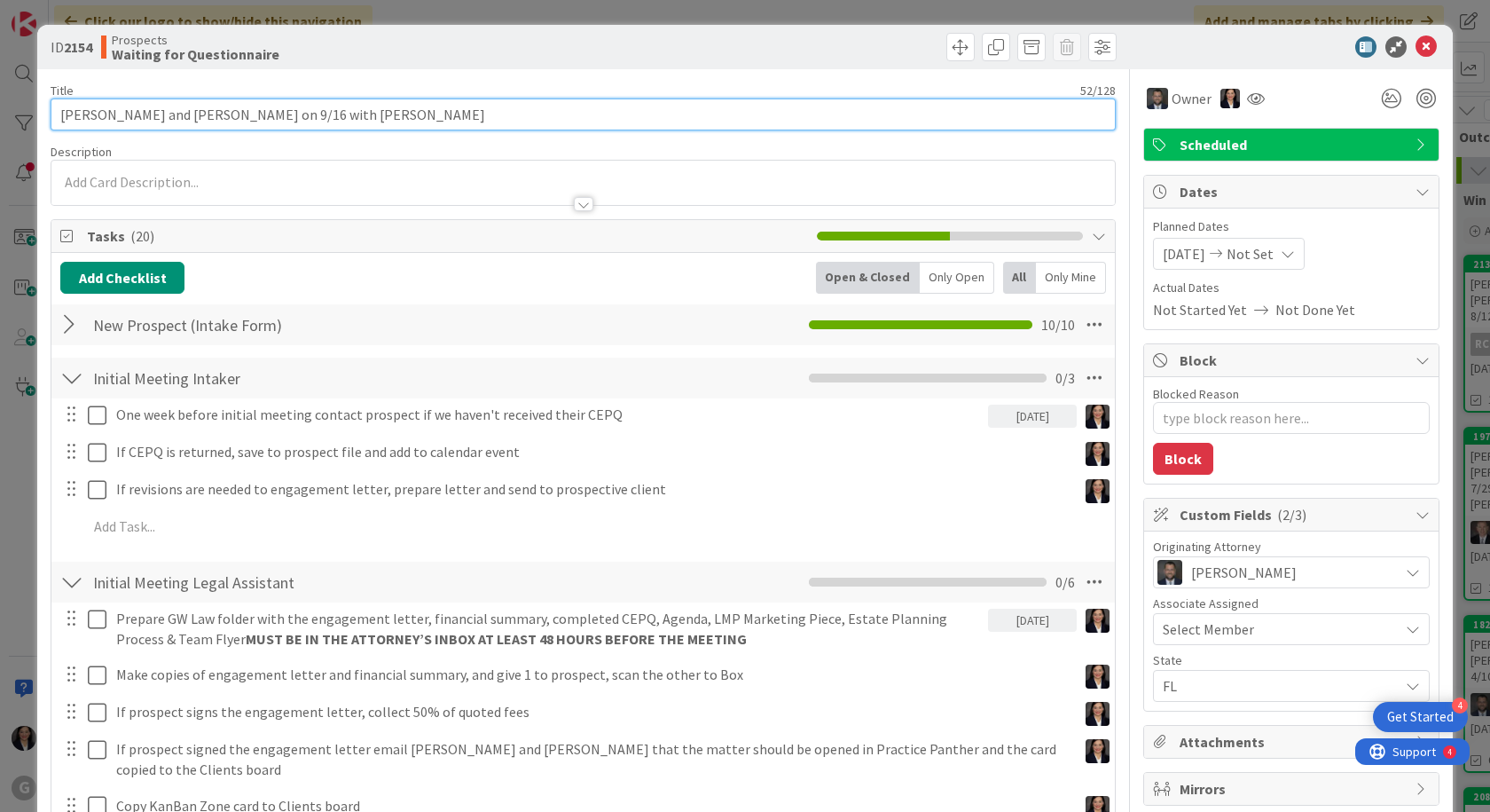
click at [240, 116] on input "[PERSON_NAME] and [PERSON_NAME] on 9/16 with [PERSON_NAME]" at bounding box center [583, 115] width 1066 height 32
click at [245, 108] on input "[PERSON_NAME] and [PERSON_NAME] on 9/16 with [PERSON_NAME]" at bounding box center [583, 115] width 1066 height 32
type input "[PERSON_NAME] and [PERSON_NAME]: Init on 9/16 with [PERSON_NAME]"
type textarea "x"
type input "[PERSON_NAME] and [PERSON_NAME]: Initial Meeting on 9/16 with [PERSON_NAME]"
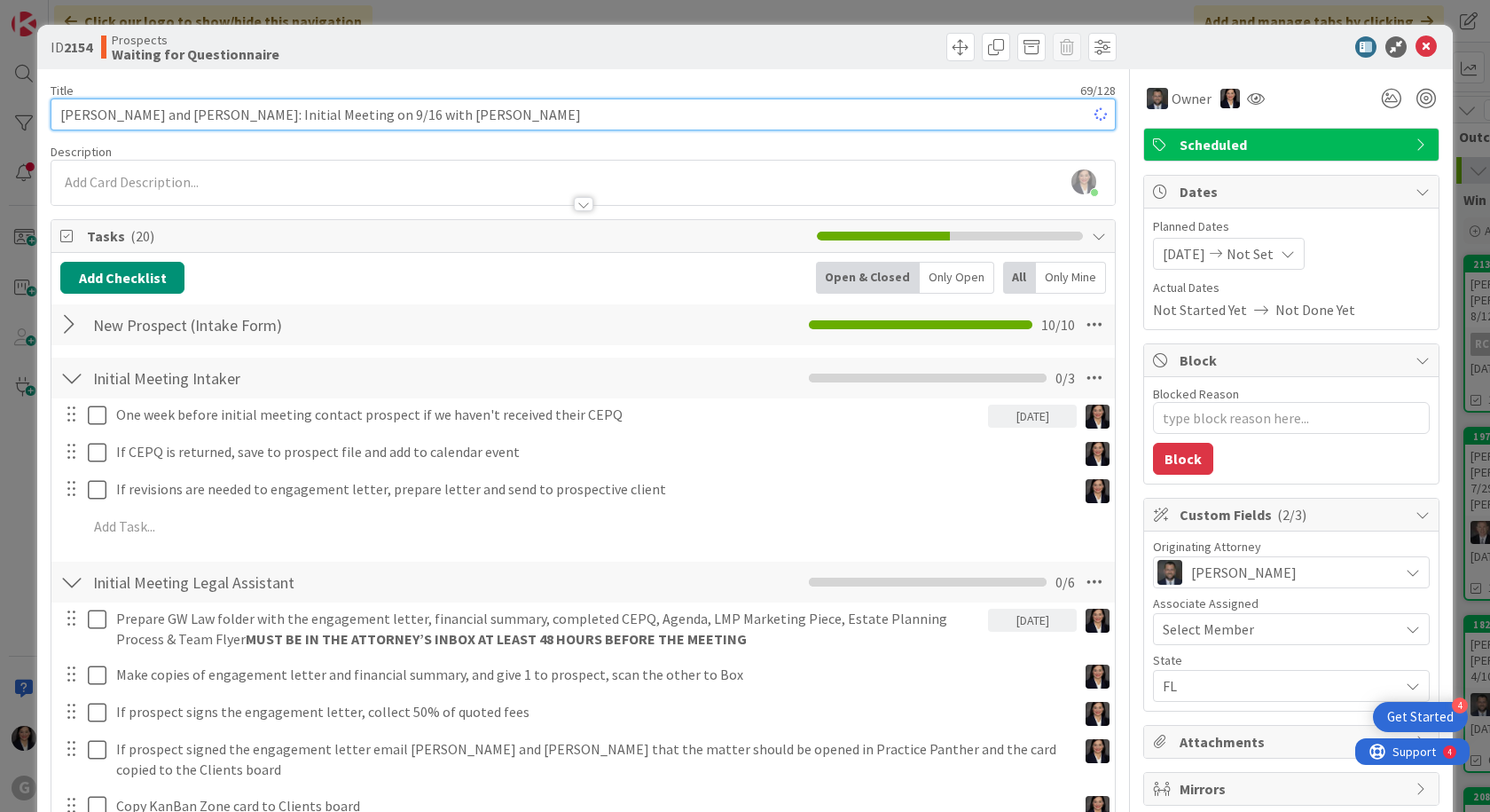
type textarea "x"
type input "[PERSON_NAME] and [PERSON_NAME]: Initial Meeting on 9/16 with [PERSON_NAME]"
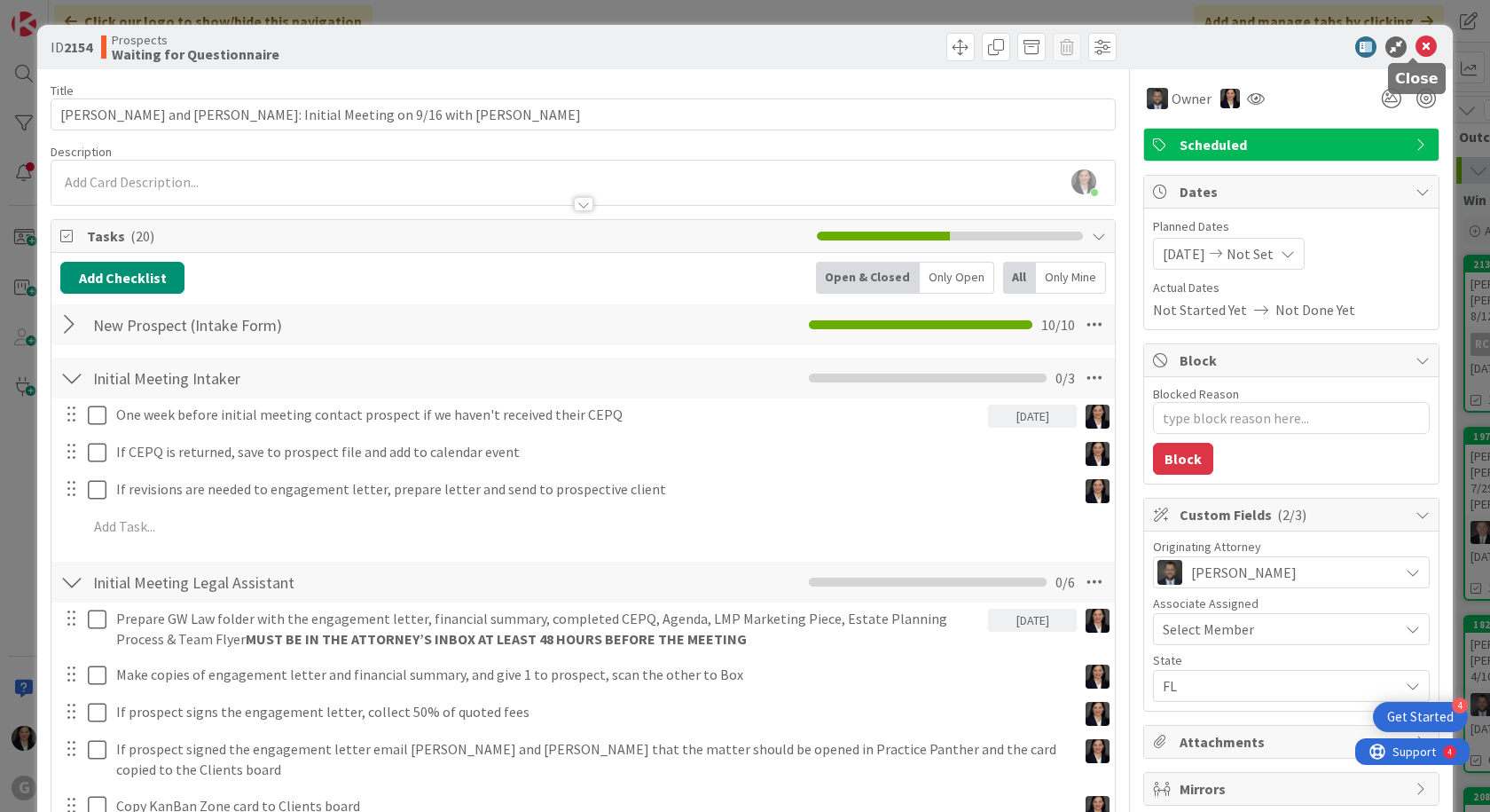
click at [1416, 41] on icon at bounding box center [1426, 47] width 21 height 21
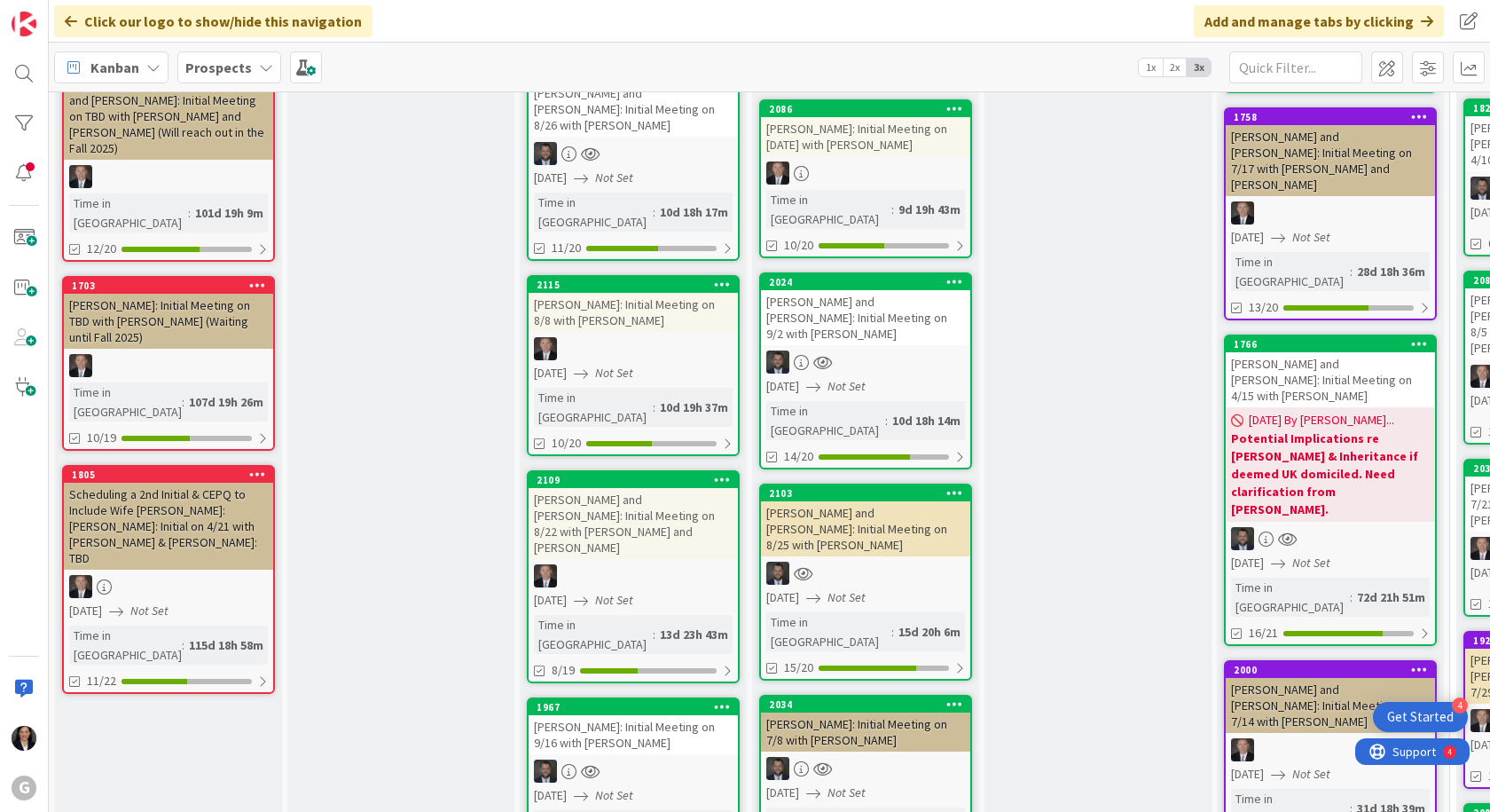
scroll to position [532, 0]
